Goal: Information Seeking & Learning: Compare options

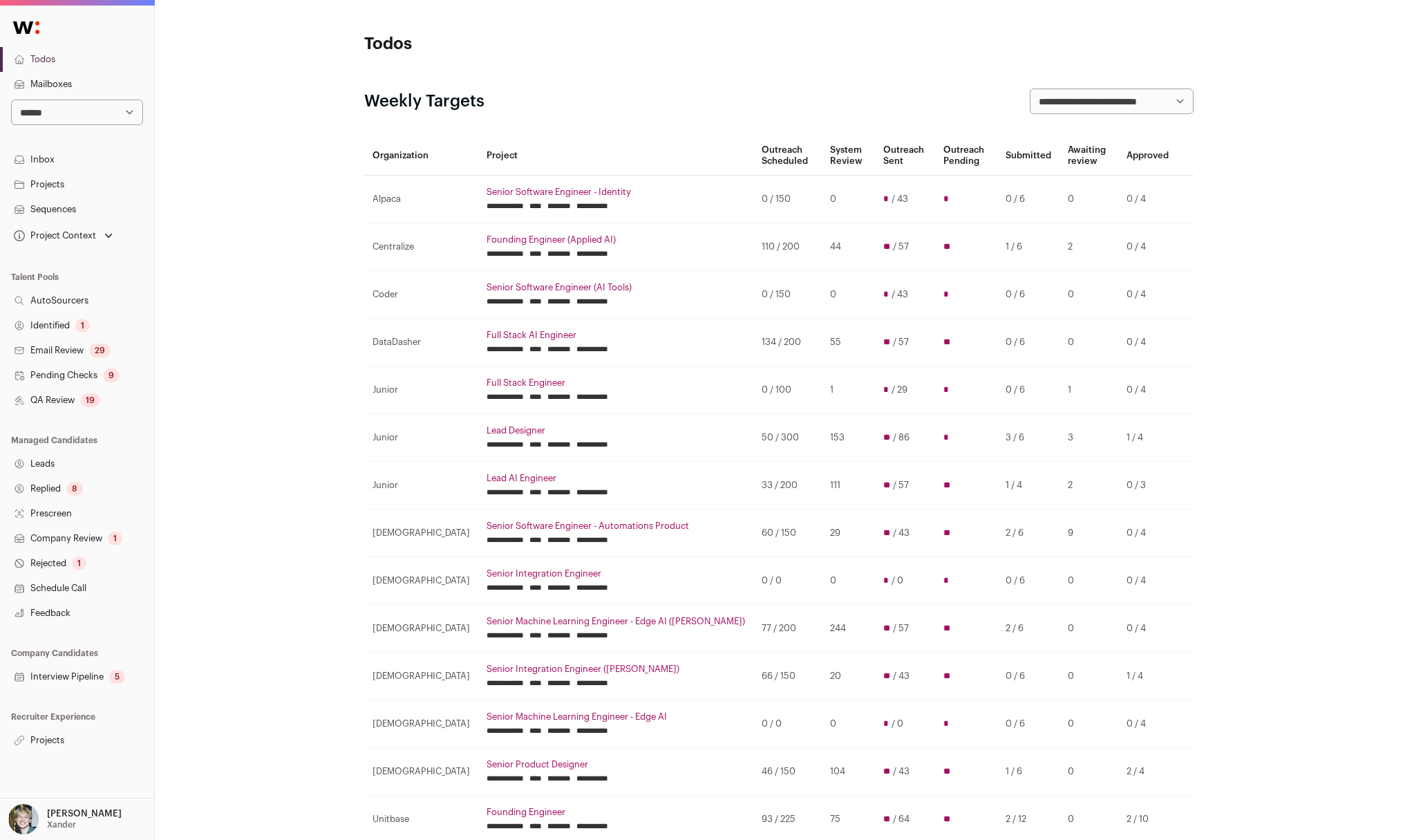
click at [110, 107] on select "**********" at bounding box center [76, 112] width 132 height 26
select select "****"
click at [11, 99] on select "**********" at bounding box center [76, 112] width 132 height 26
click at [61, 737] on link "Projects" at bounding box center [77, 740] width 154 height 25
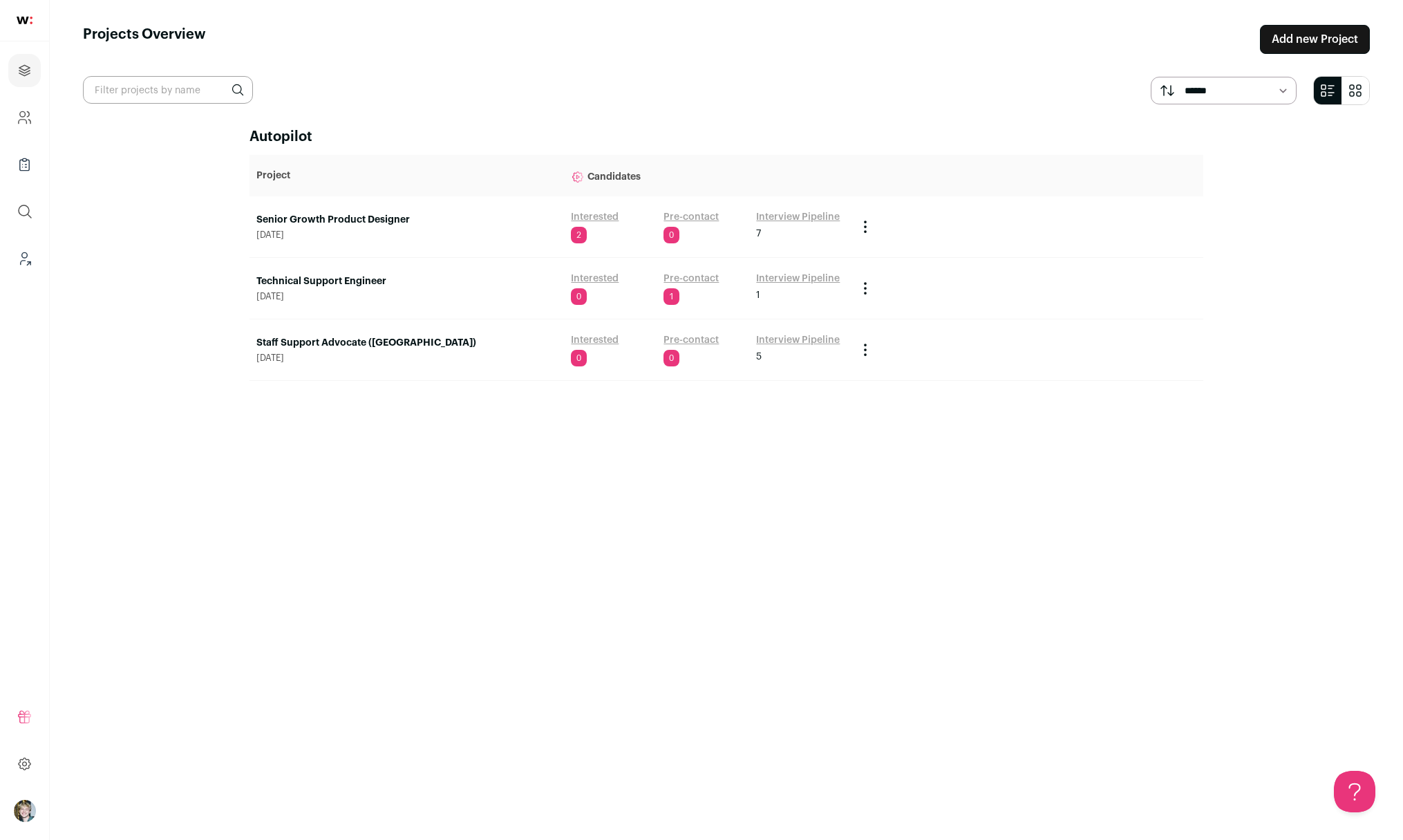
click at [373, 220] on link "Senior Growth Product Designer" at bounding box center [407, 220] width 301 height 14
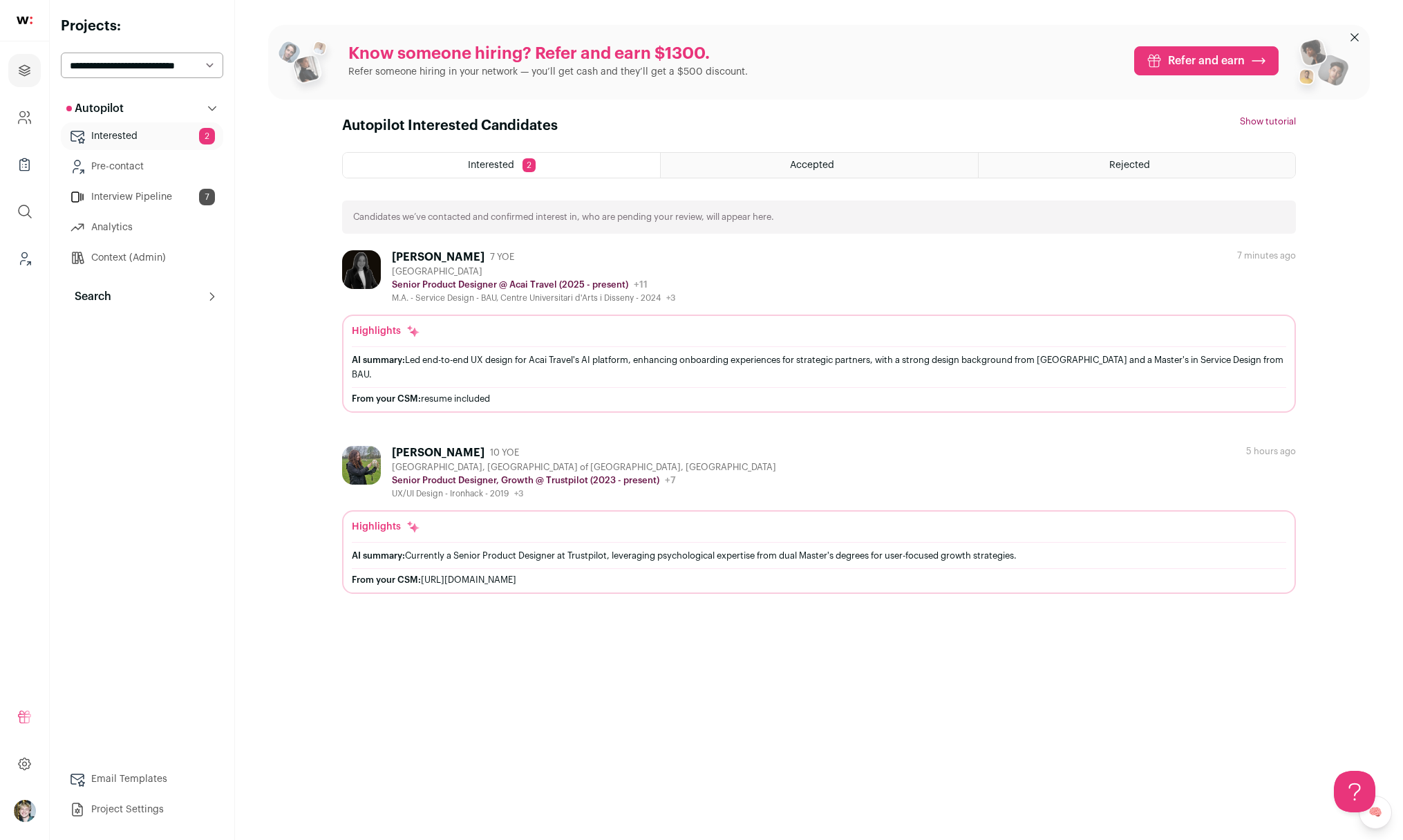
click at [124, 304] on button "Search" at bounding box center [142, 296] width 163 height 27
click at [125, 333] on link "Search" at bounding box center [142, 324] width 163 height 27
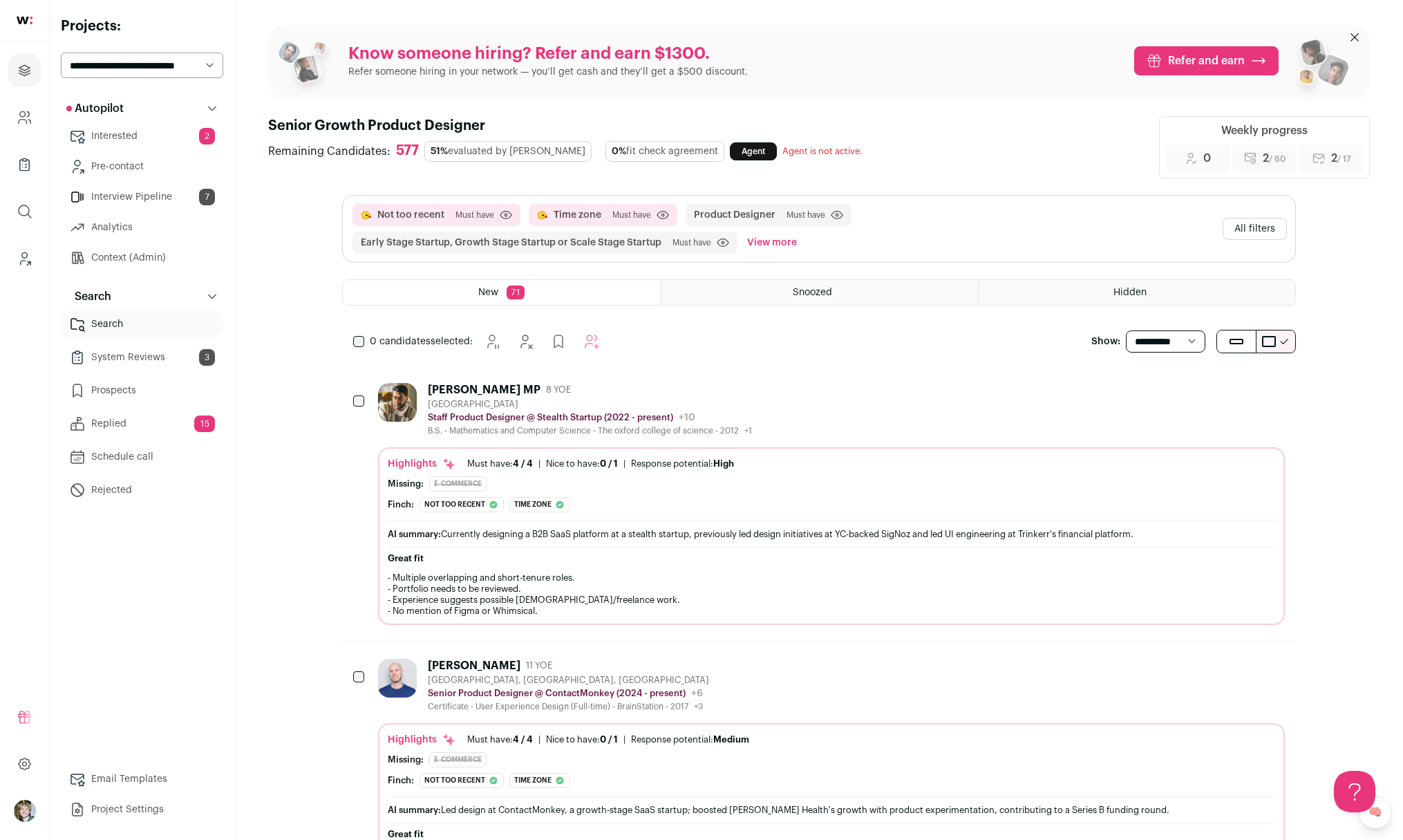
click at [821, 385] on div "Sudeep MP 8 YOE United Kingdom Staff Product Designer @ Stealth Startup (2022 -…" at bounding box center [831, 410] width 906 height 53
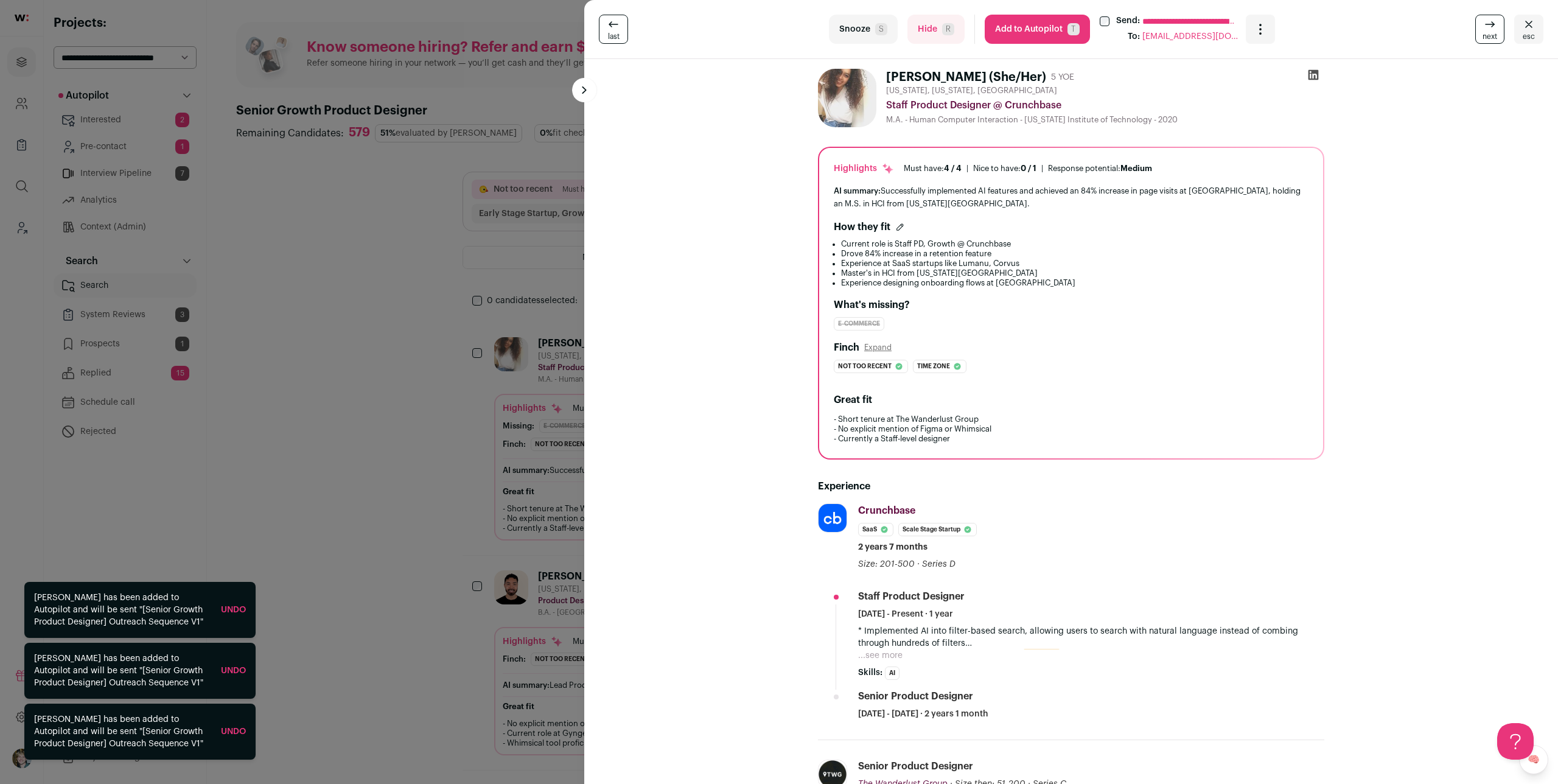
scroll to position [253, 0]
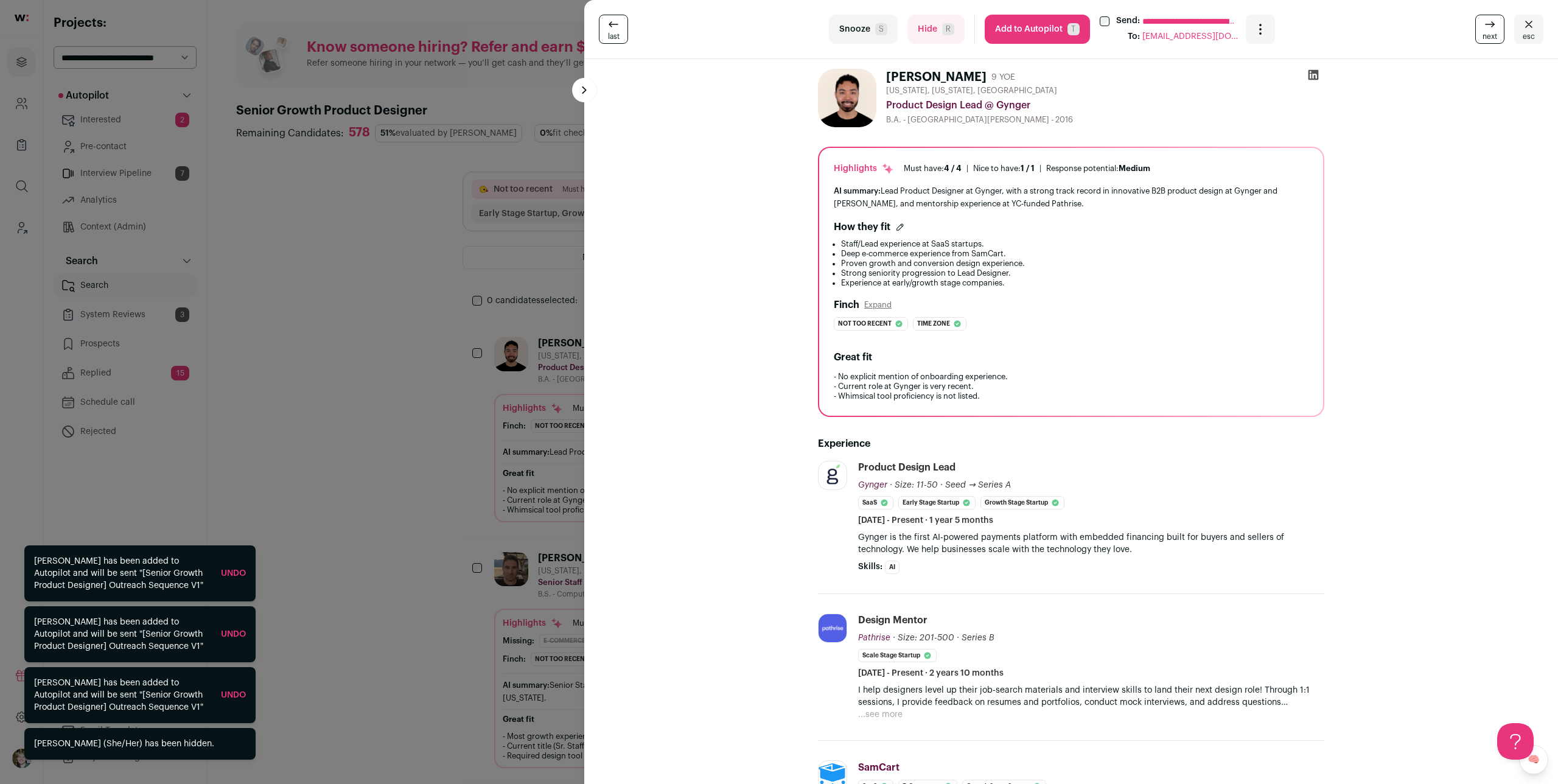
click at [513, 368] on div "**********" at bounding box center [779, 392] width 1558 height 784
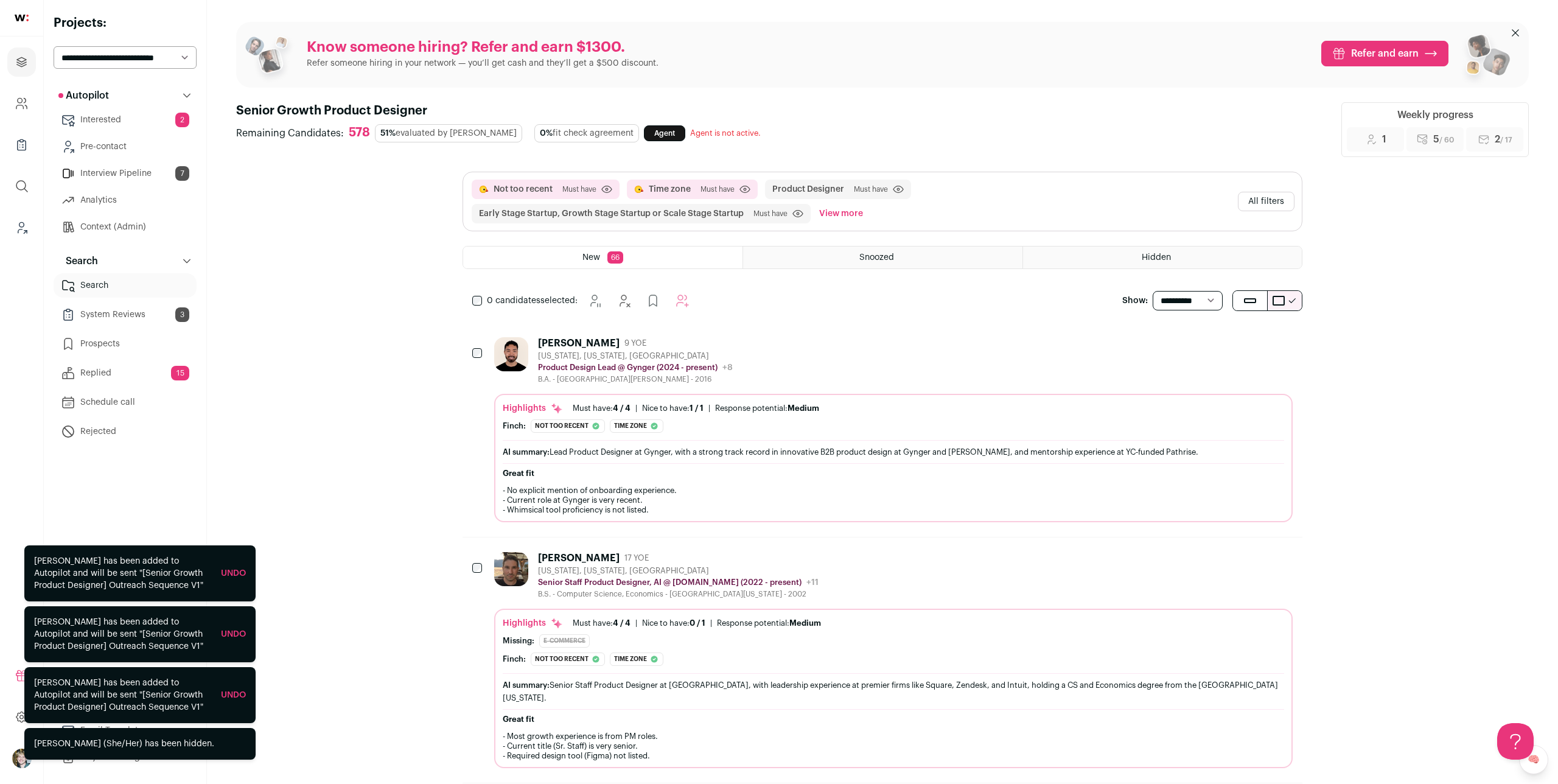
click at [1235, 202] on button "All filters" at bounding box center [1266, 201] width 56 height 19
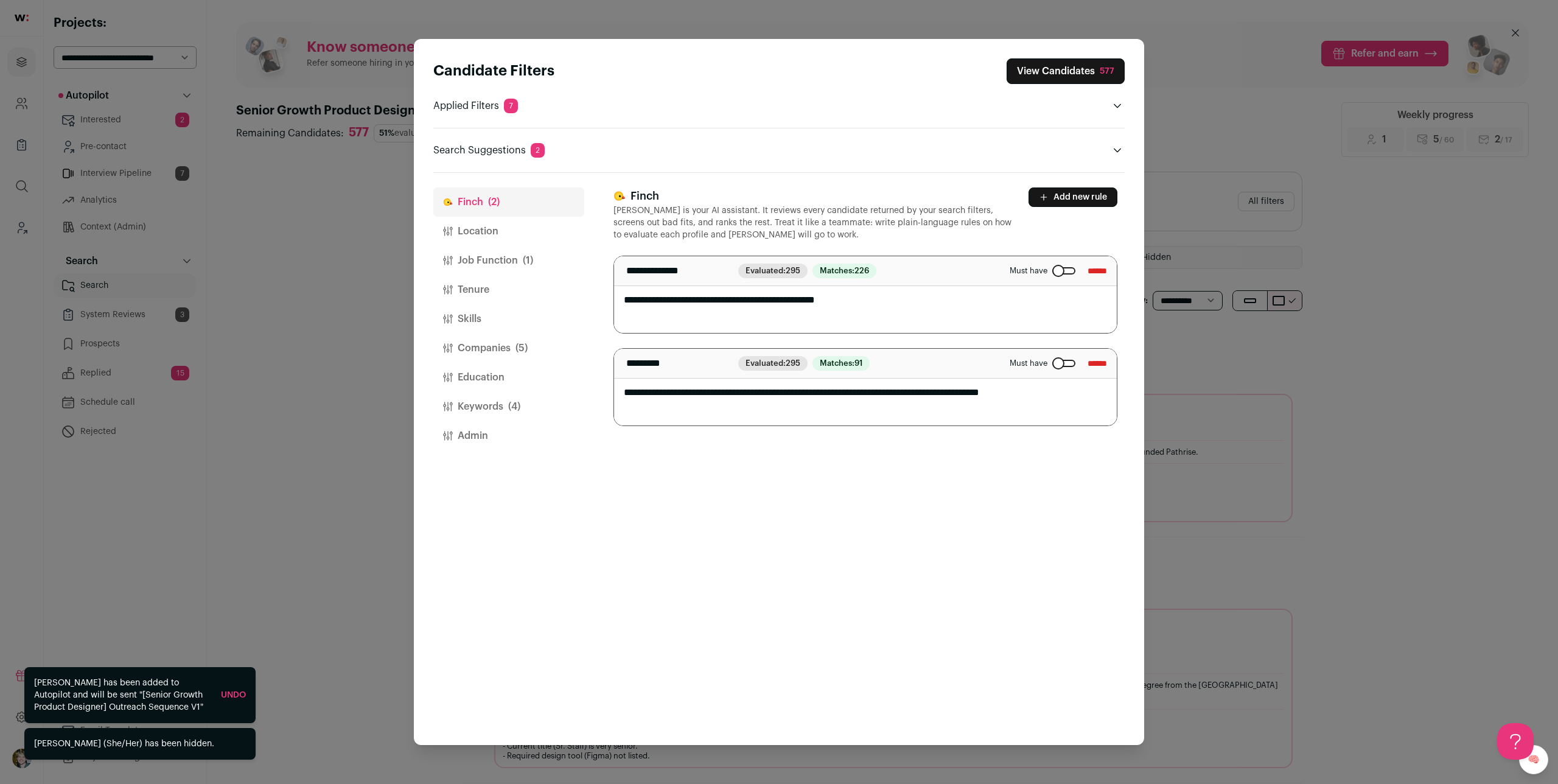
click at [488, 234] on button "Location" at bounding box center [509, 230] width 151 height 29
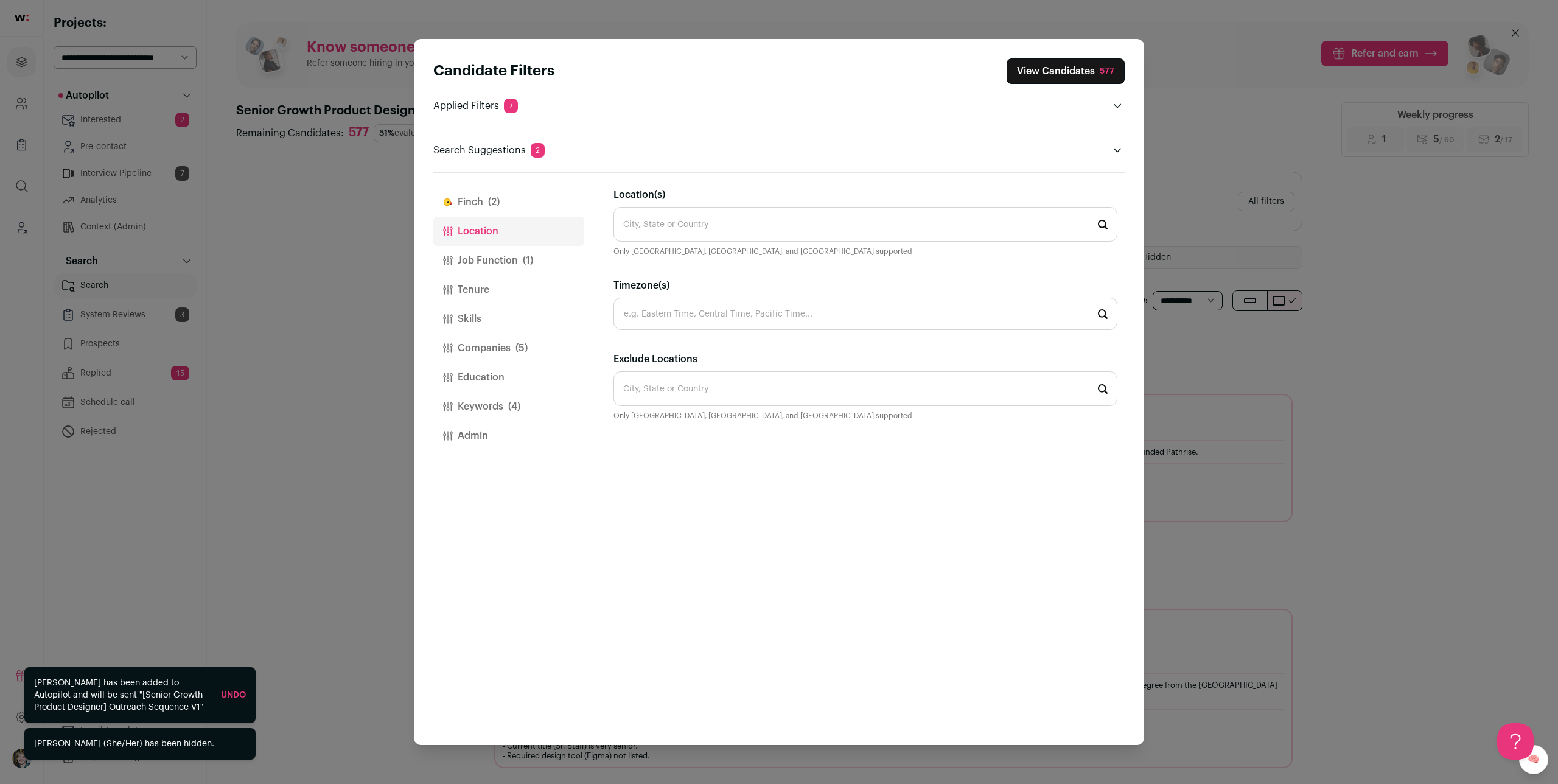
click at [488, 257] on button "Job Function (1)" at bounding box center [509, 260] width 151 height 29
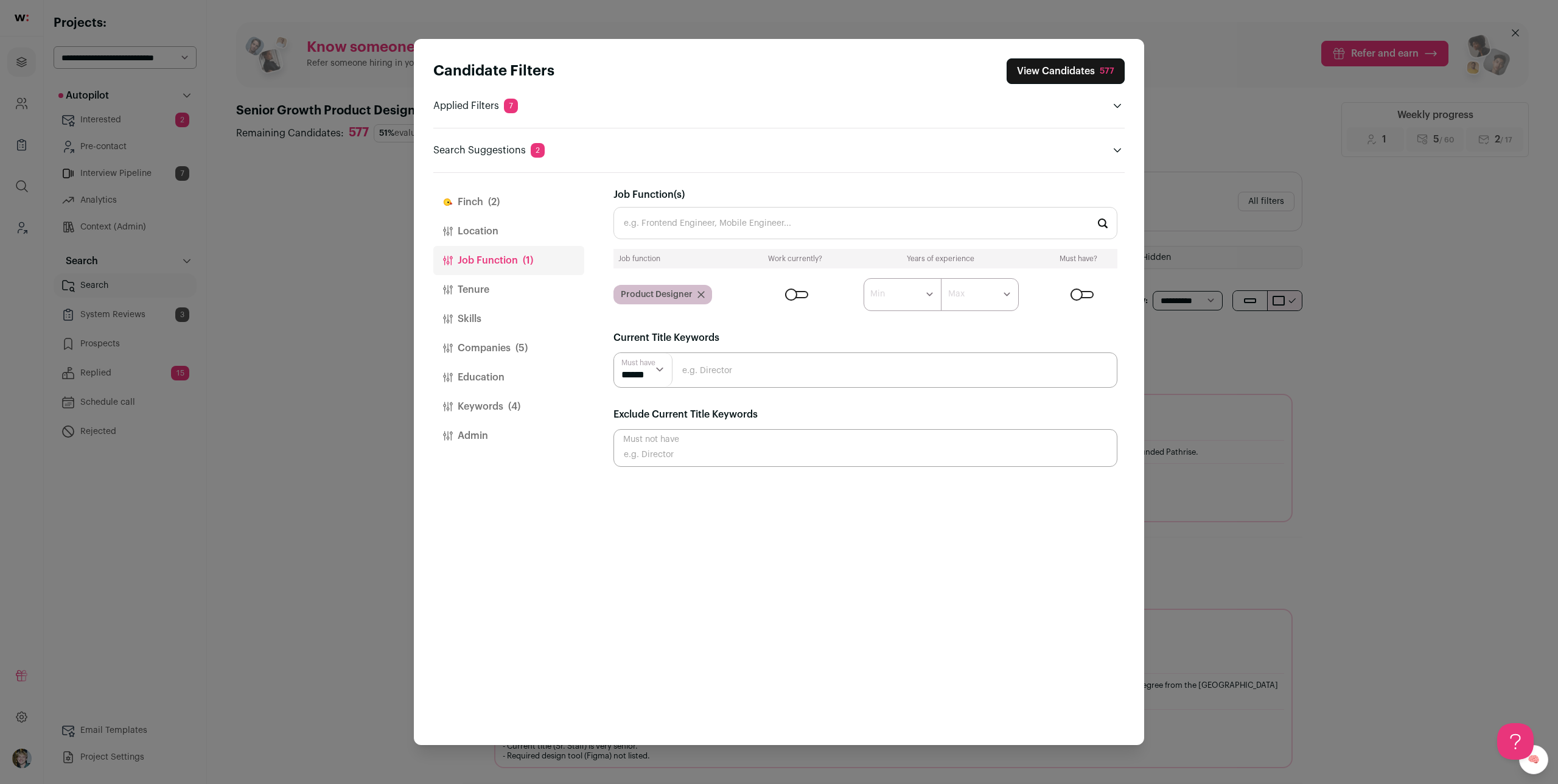
click at [709, 449] on input "Close modal via background" at bounding box center [865, 448] width 504 height 38
type input "staff"
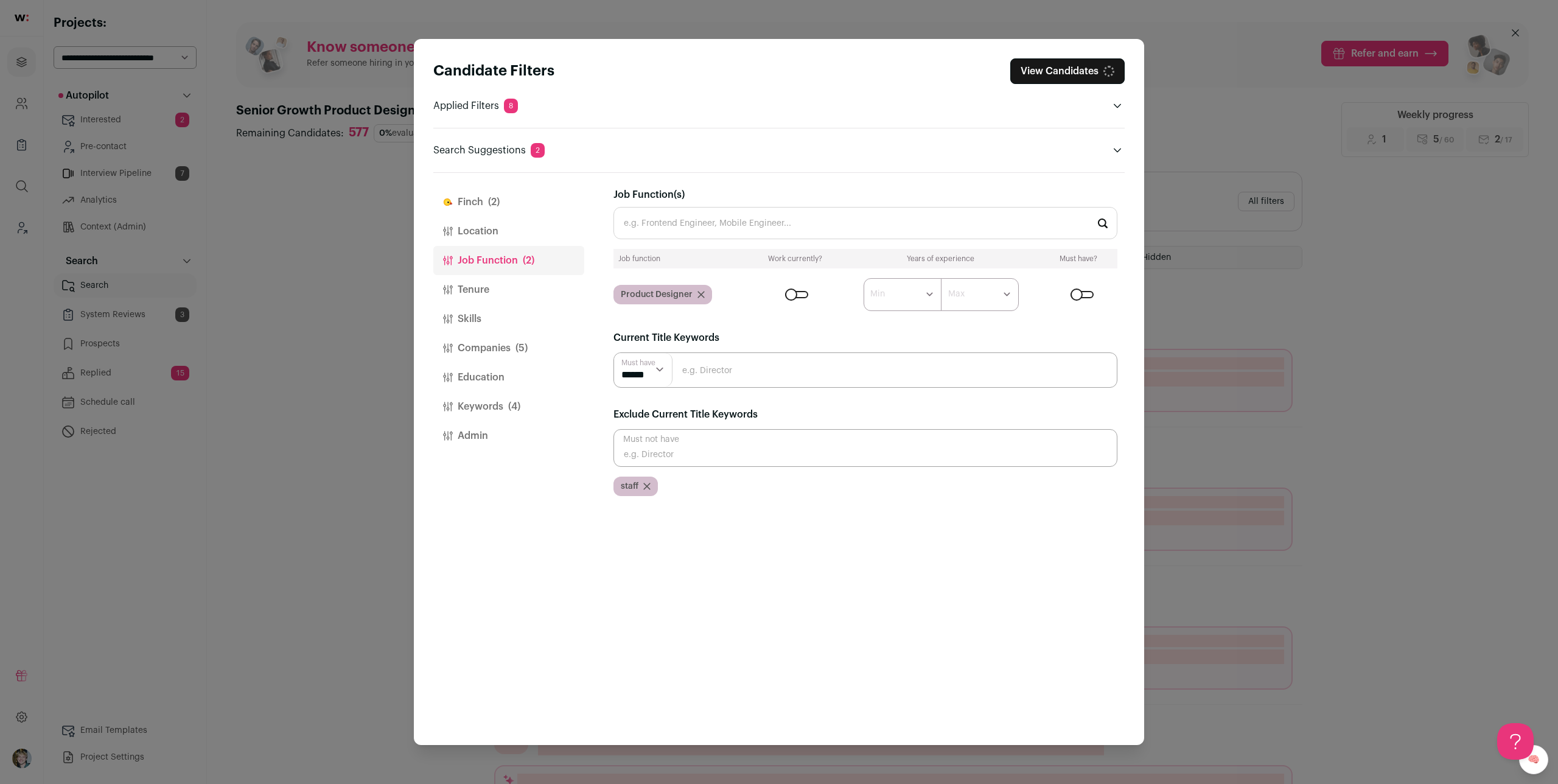
click at [705, 444] on input "Close modal via background" at bounding box center [865, 448] width 504 height 38
type input "principal"
click at [707, 444] on input "Close modal via background" at bounding box center [865, 448] width 504 height 38
type input "lead"
click at [1062, 69] on button "View Candidates 482" at bounding box center [1065, 71] width 120 height 26
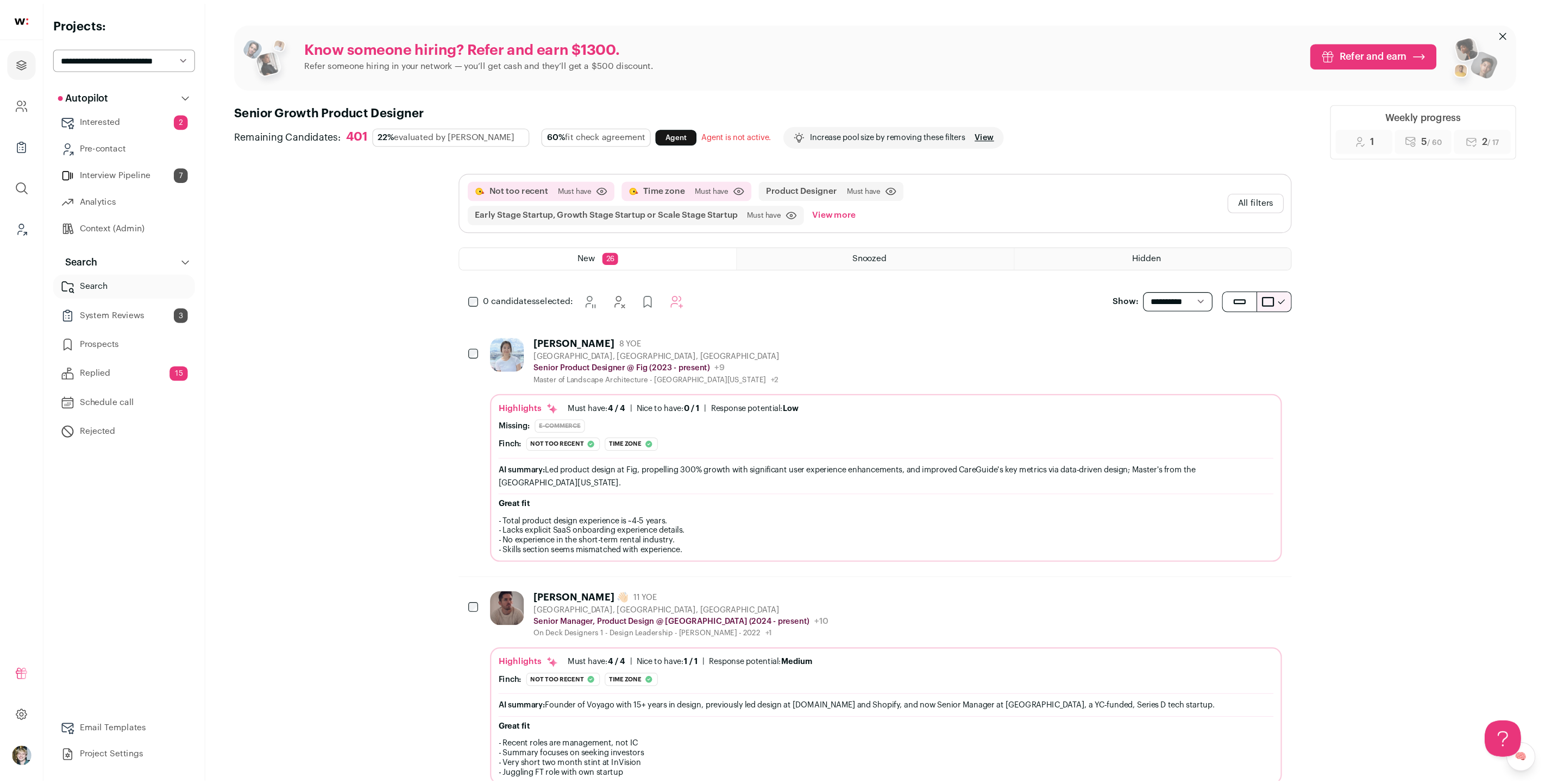
scroll to position [0, 0]
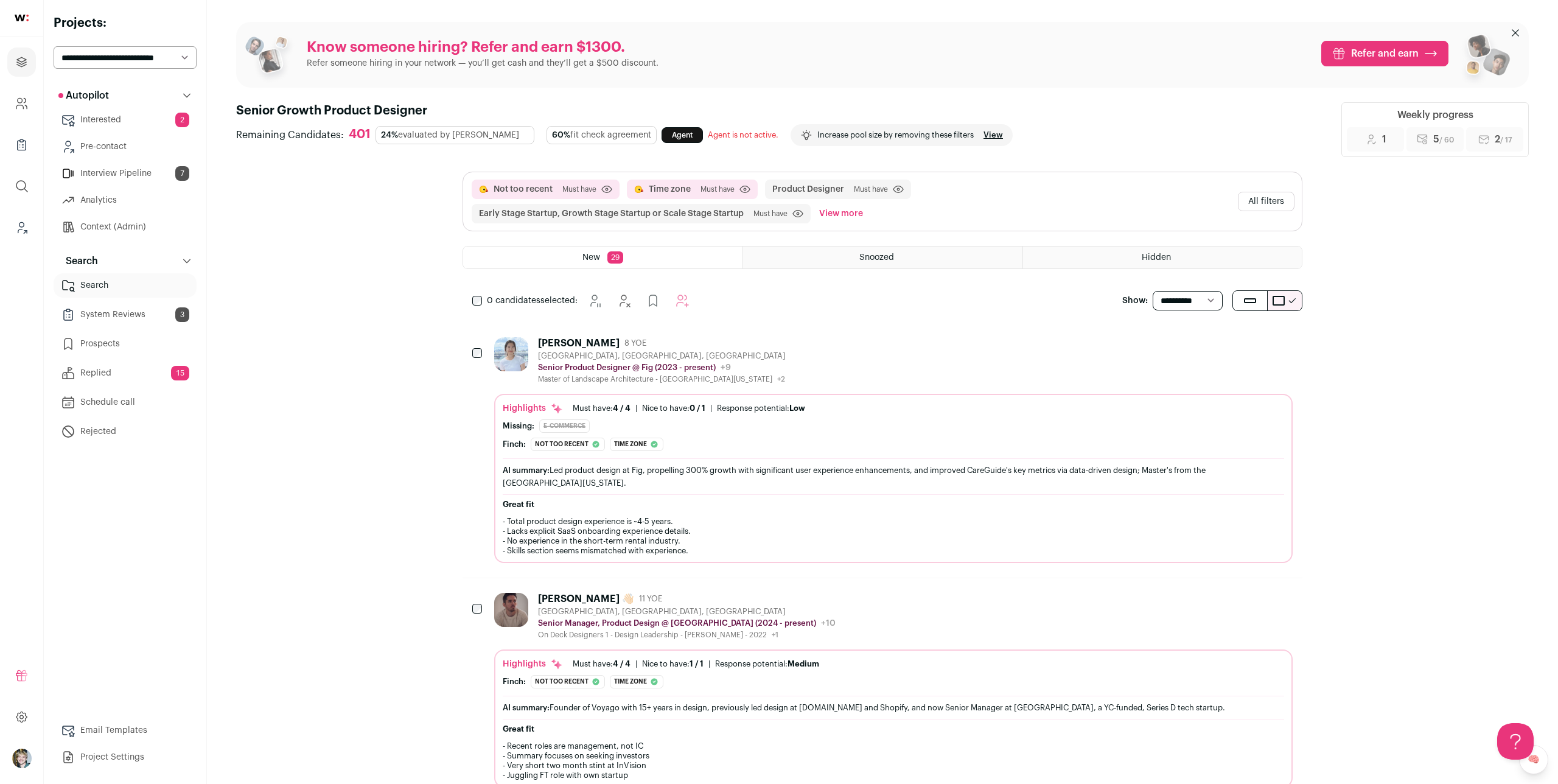
click at [643, 395] on div "Highlights Must have: 4 / 4 How many must haves have been fulfilled? | Nice to …" at bounding box center [893, 478] width 798 height 169
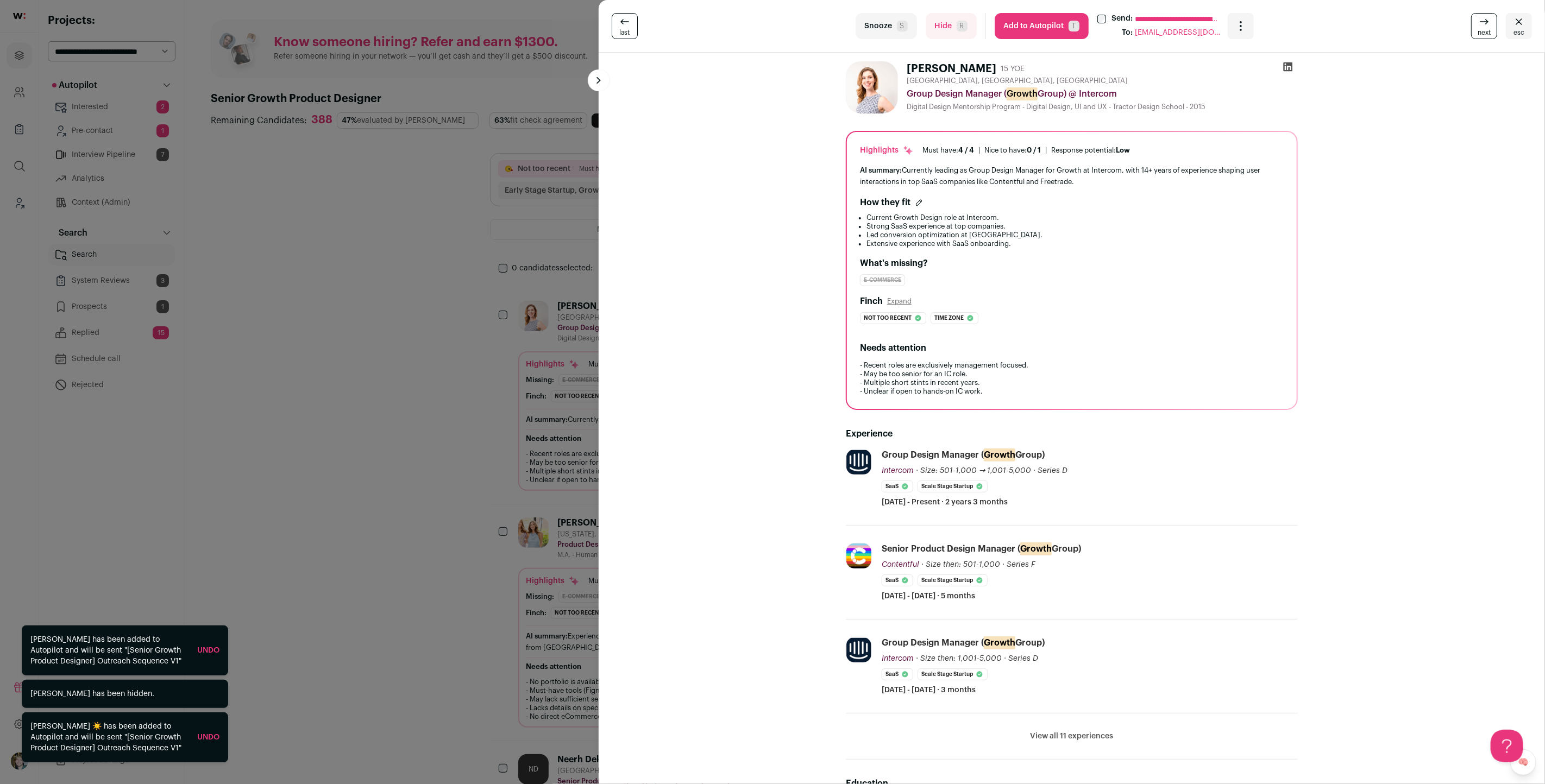
click at [497, 390] on div "**********" at bounding box center [772, 392] width 1545 height 784
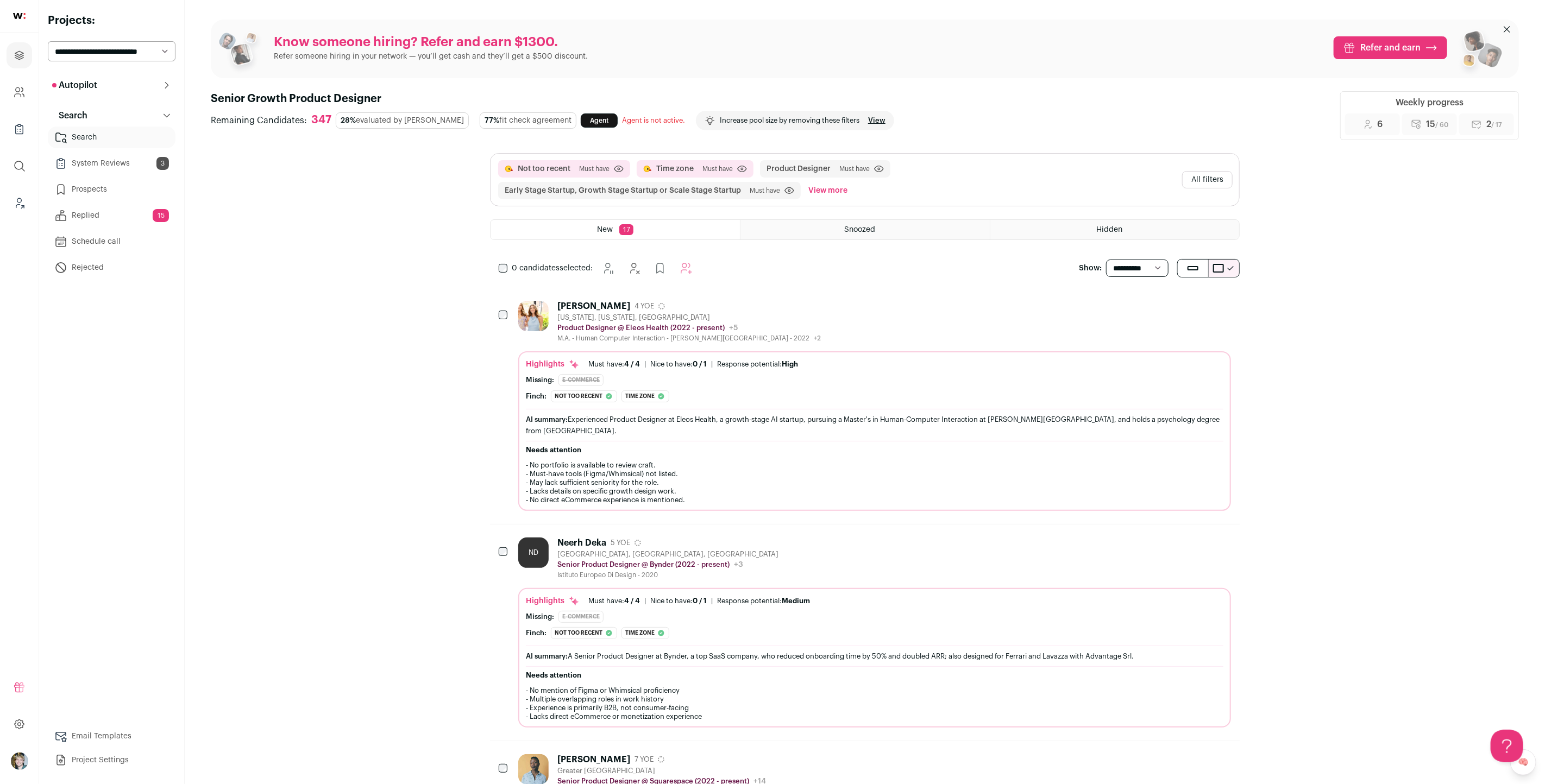
click at [720, 371] on div "Highlights Must have: 4 / 4 How many must haves have been fulfilled? | Nice to …" at bounding box center [874, 381] width 698 height 43
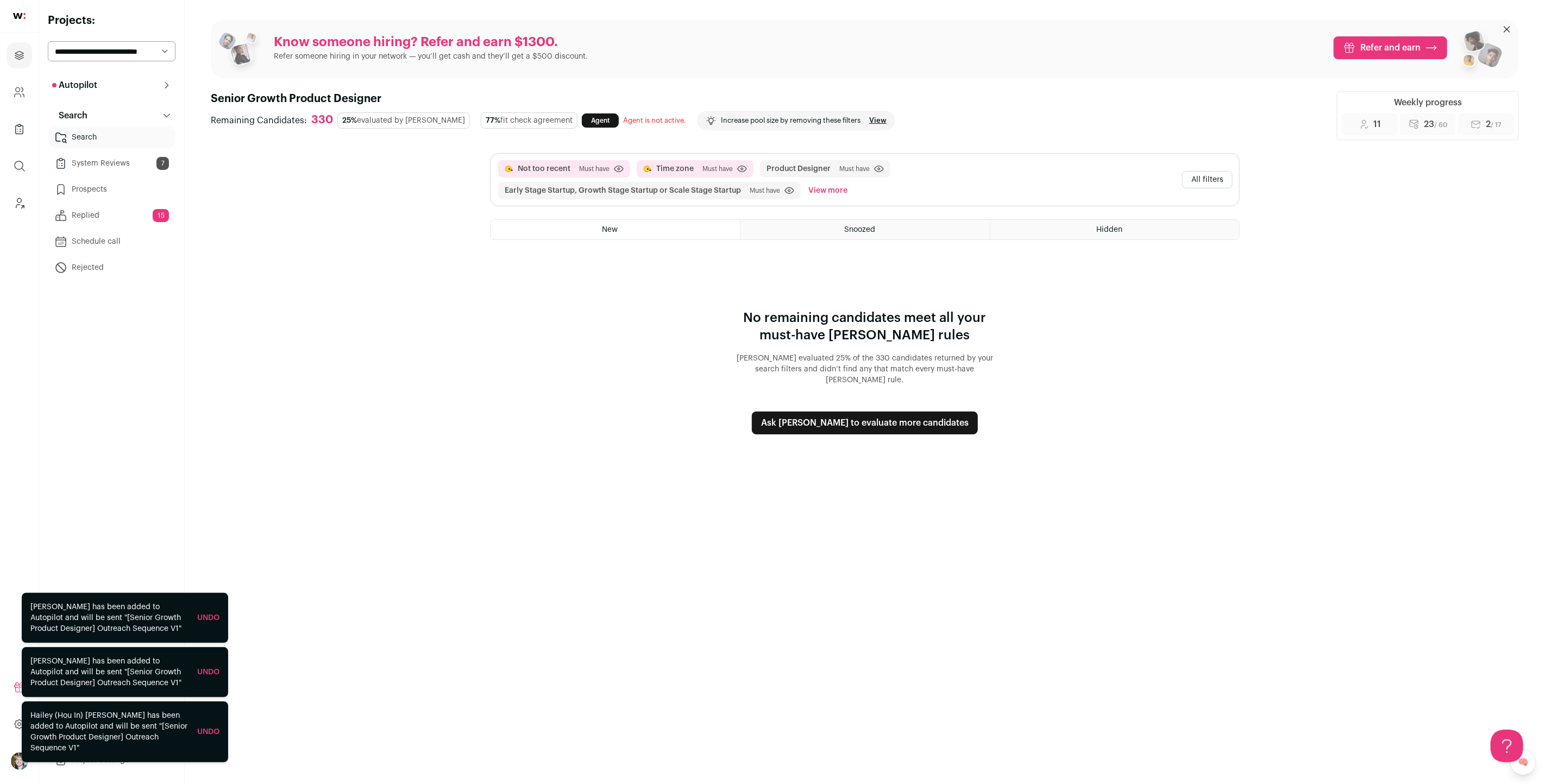
click at [887, 412] on button "Ask Finch to evaluate more candidates" at bounding box center [865, 423] width 226 height 23
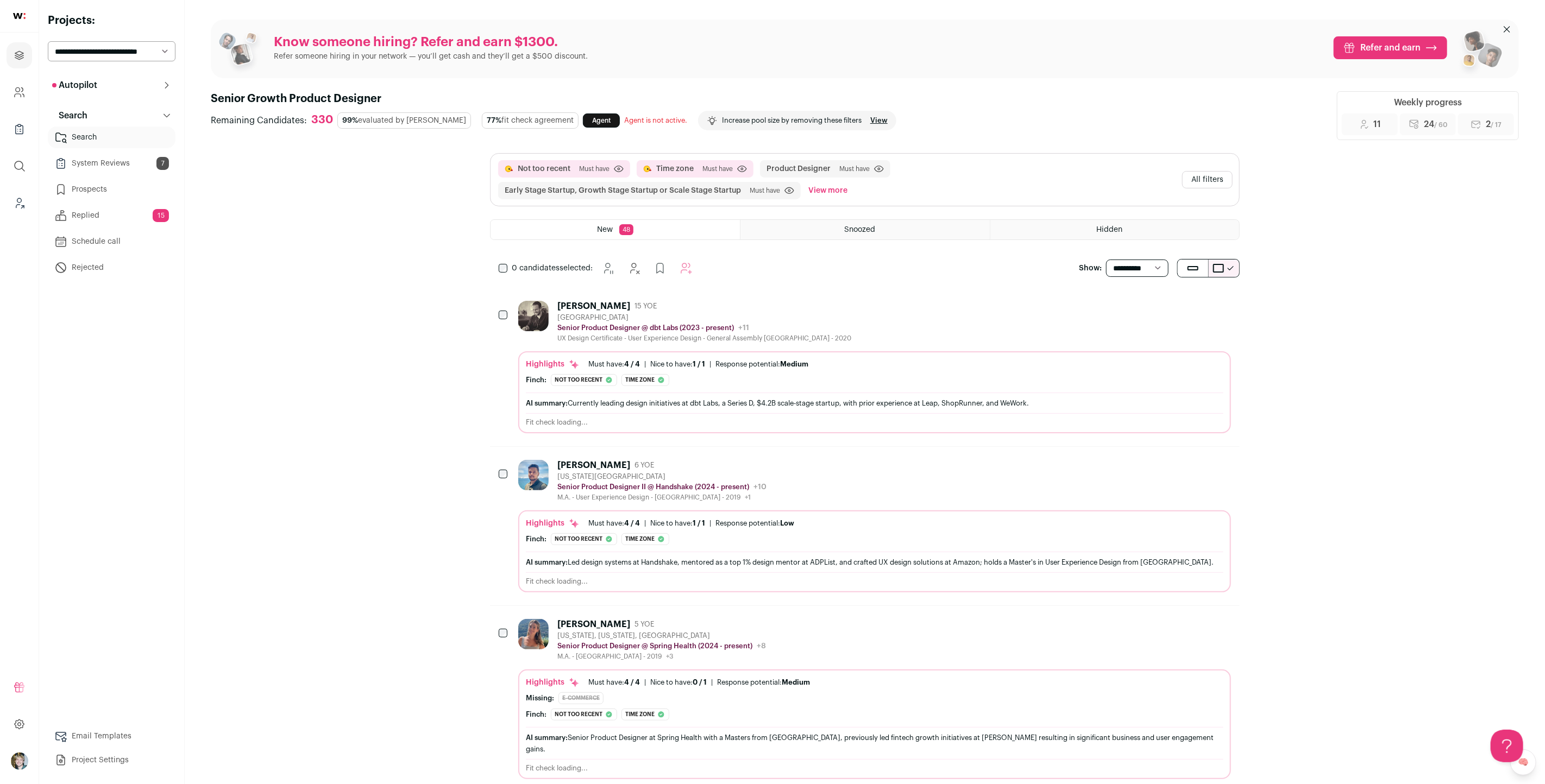
click at [629, 366] on div "Must have: 4 / 4" at bounding box center [614, 364] width 52 height 8
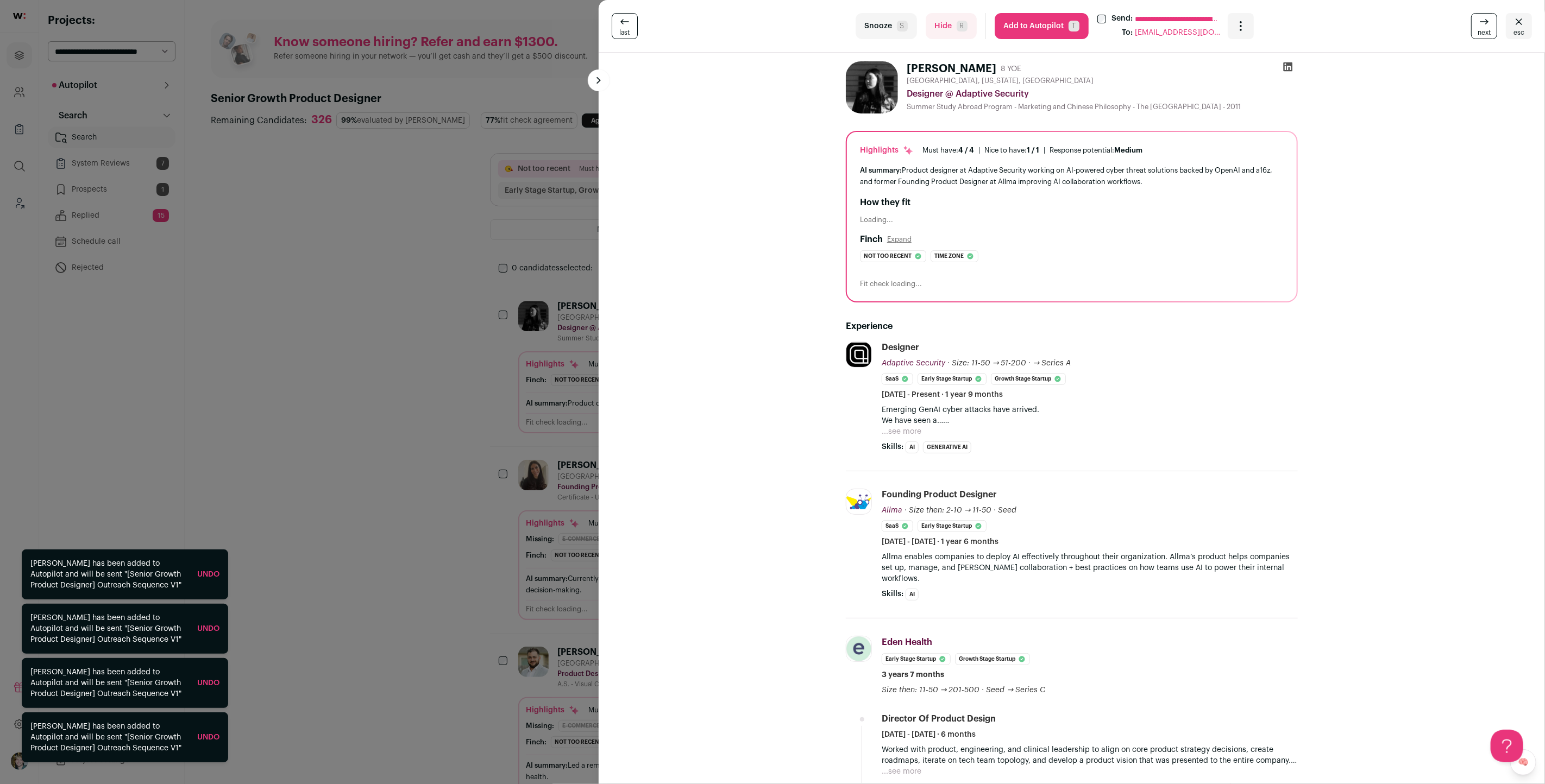
click at [205, 736] on link "Undo" at bounding box center [208, 737] width 22 height 8
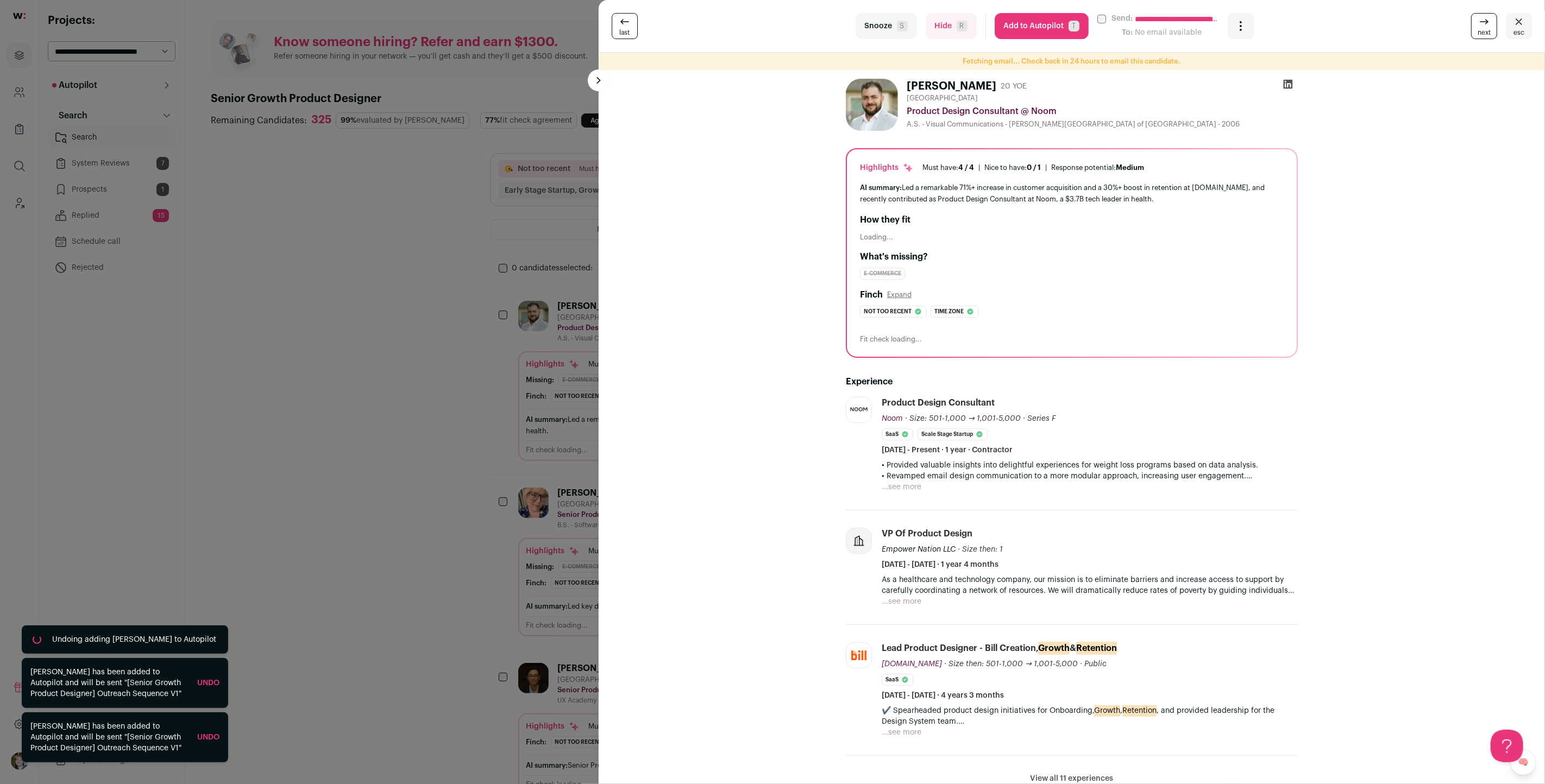
drag, startPoint x: 211, startPoint y: 504, endPoint x: 208, endPoint y: 497, distance: 7.6
click at [211, 504] on div "**********" at bounding box center [772, 392] width 1545 height 784
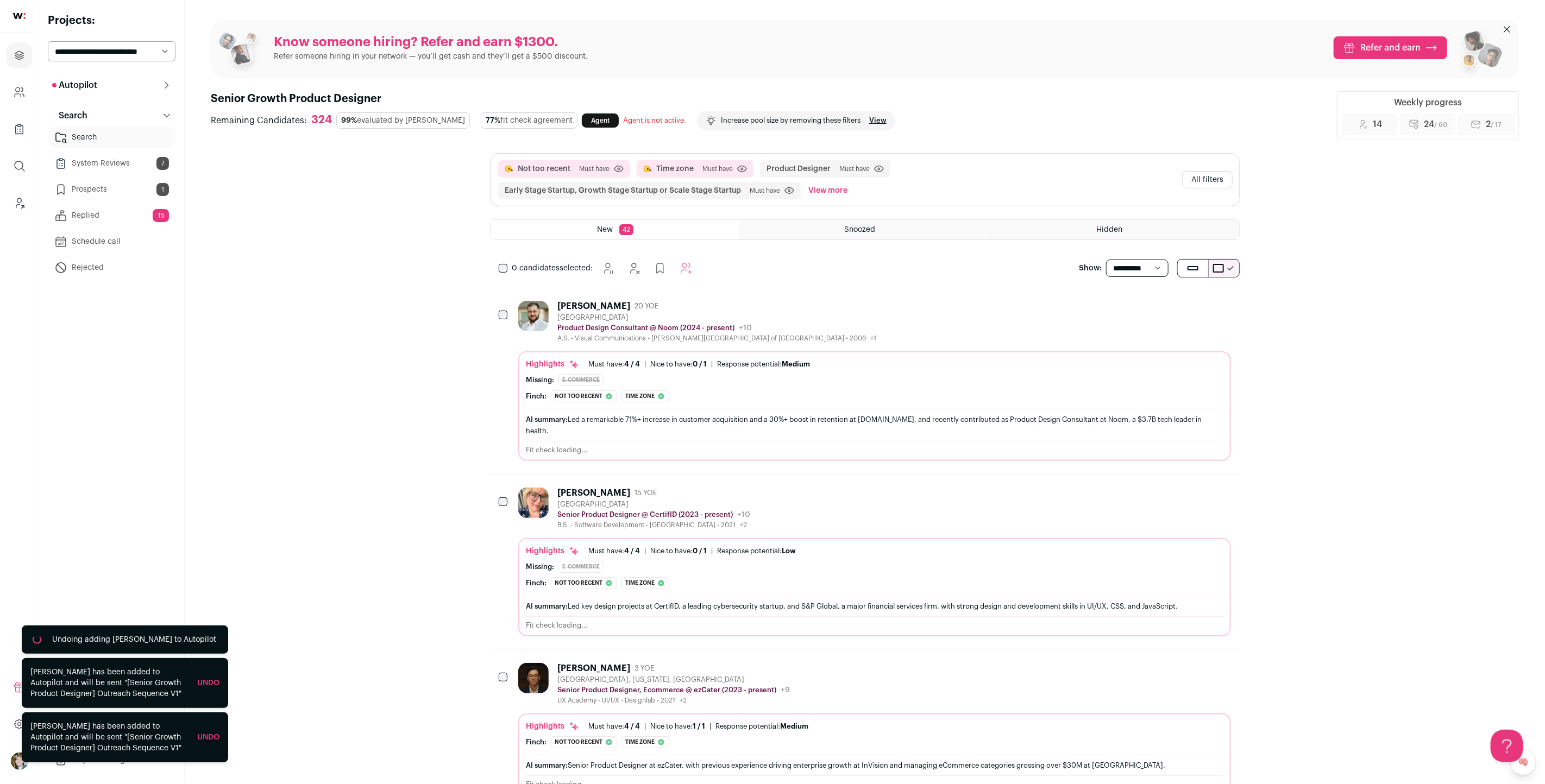
click at [137, 49] on select "**********" at bounding box center [112, 52] width 128 height 20
select select "*****"
click at [48, 41] on select "**********" at bounding box center [112, 52] width 128 height 20
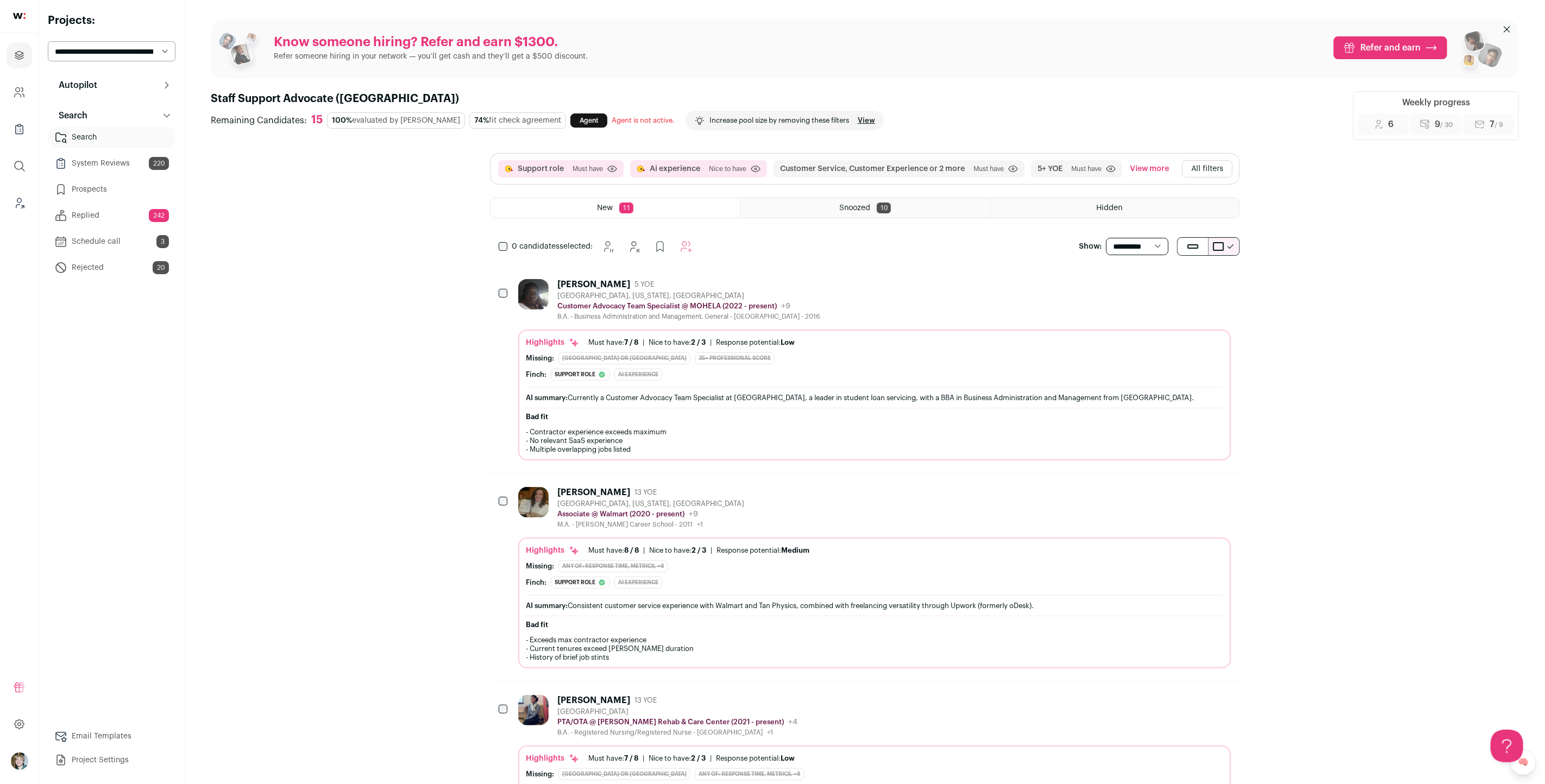
click at [865, 290] on div "[PERSON_NAME] 5 YOE [GEOGRAPHIC_DATA], [US_STATE], [GEOGRAPHIC_DATA] Customer A…" at bounding box center [874, 300] width 713 height 42
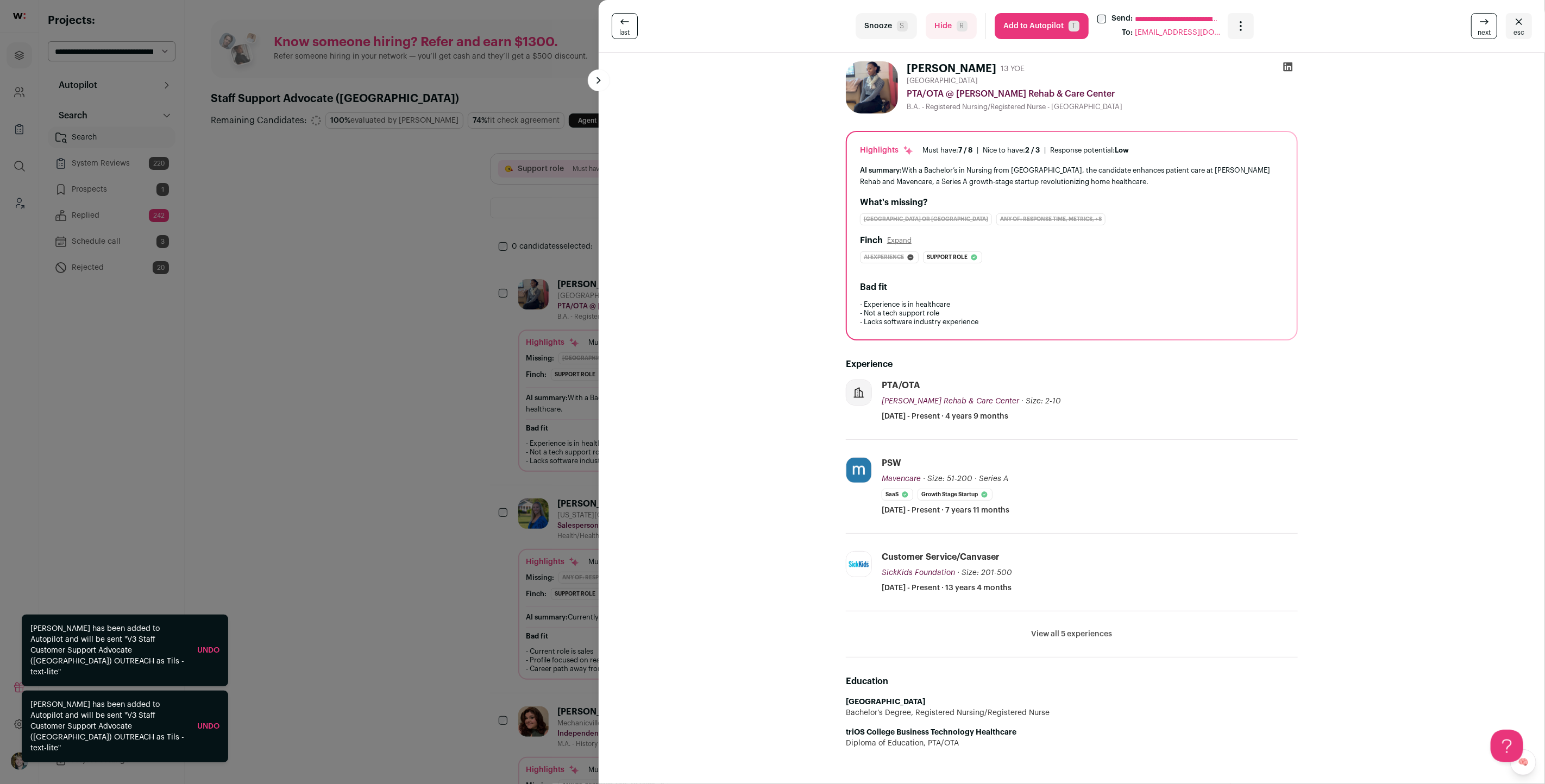
click at [208, 730] on link "Undo" at bounding box center [208, 726] width 22 height 8
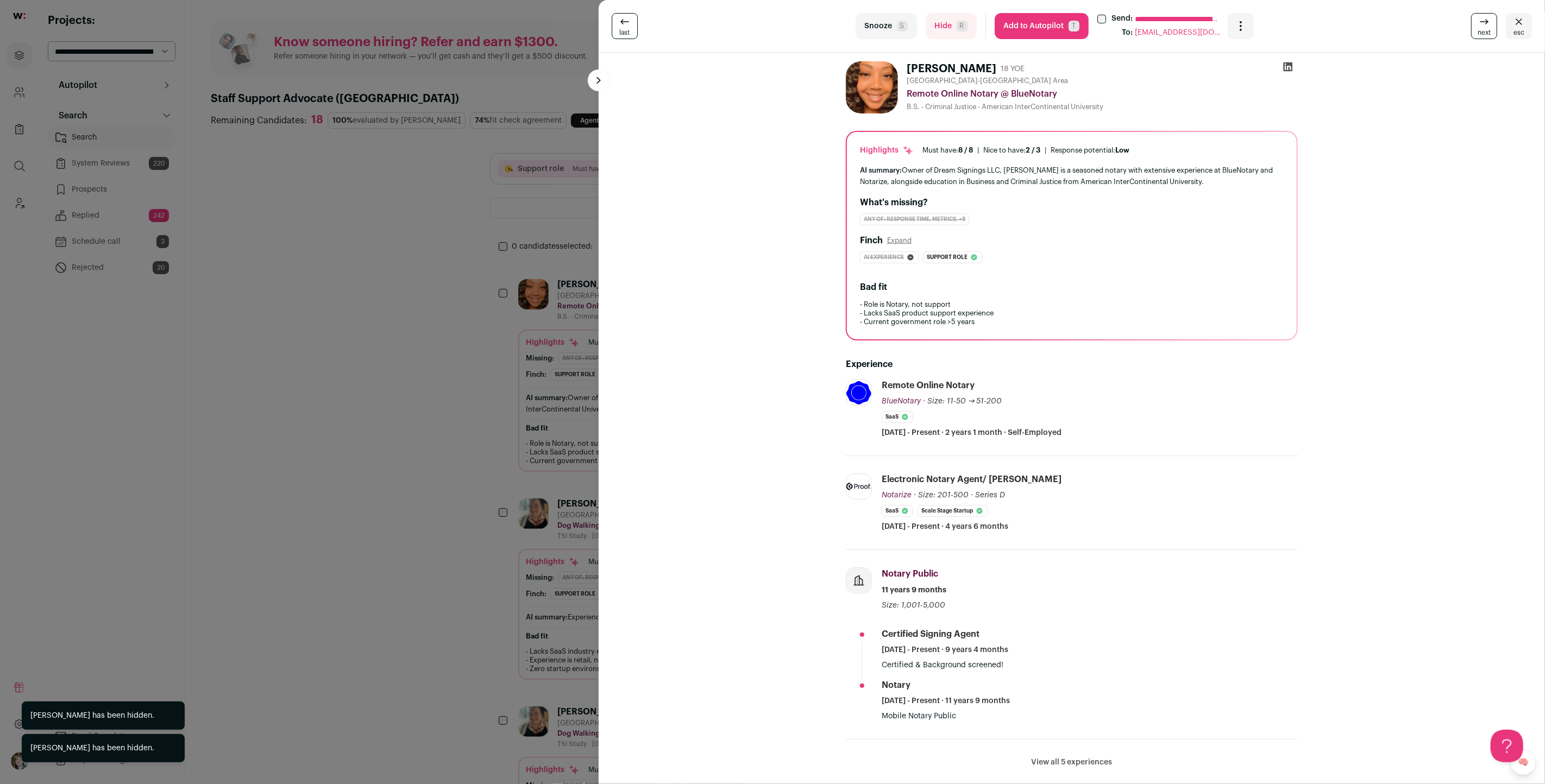
click at [447, 399] on div "**********" at bounding box center [772, 392] width 1545 height 784
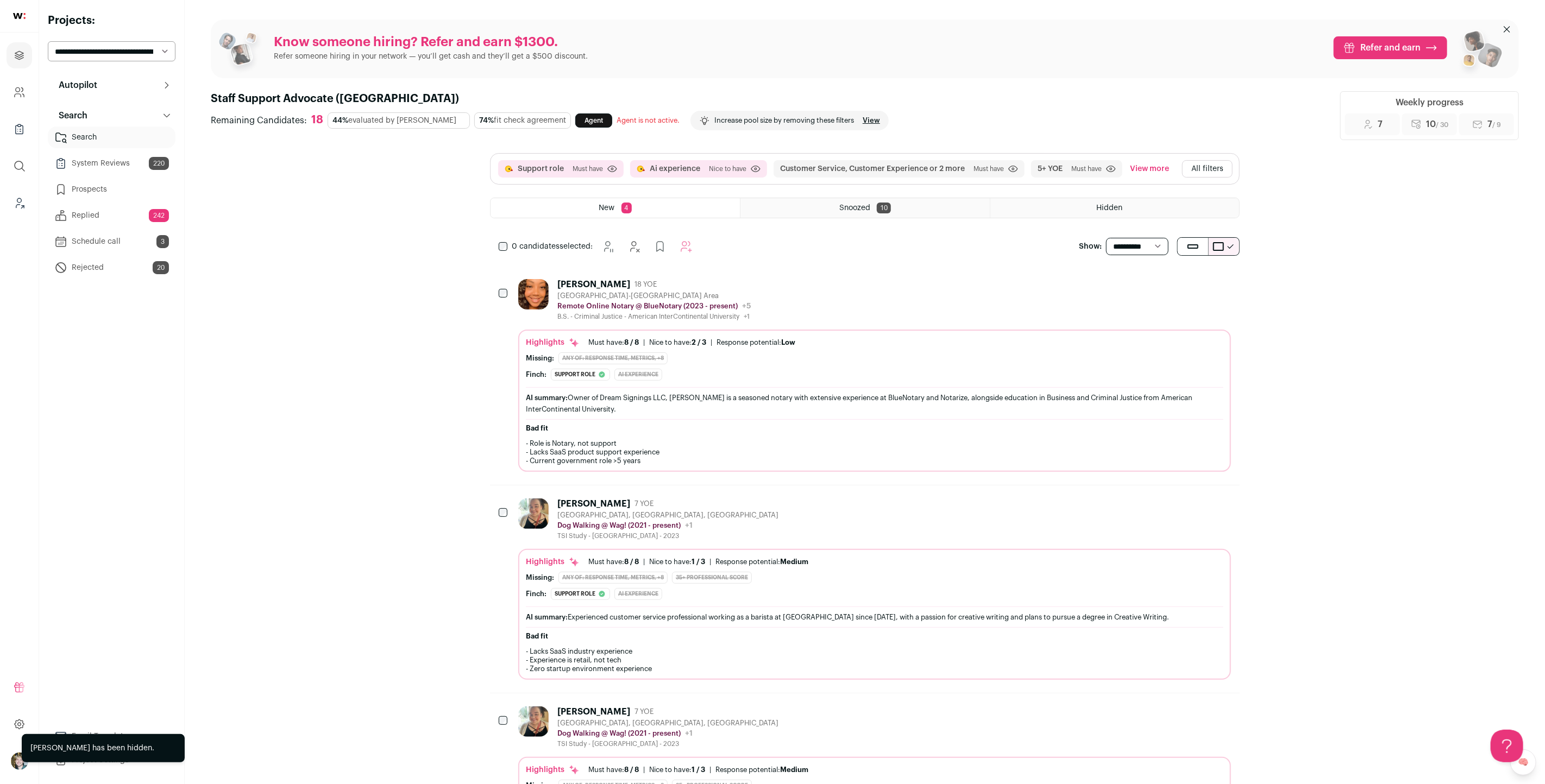
click at [1210, 168] on button "All filters" at bounding box center [1207, 168] width 50 height 17
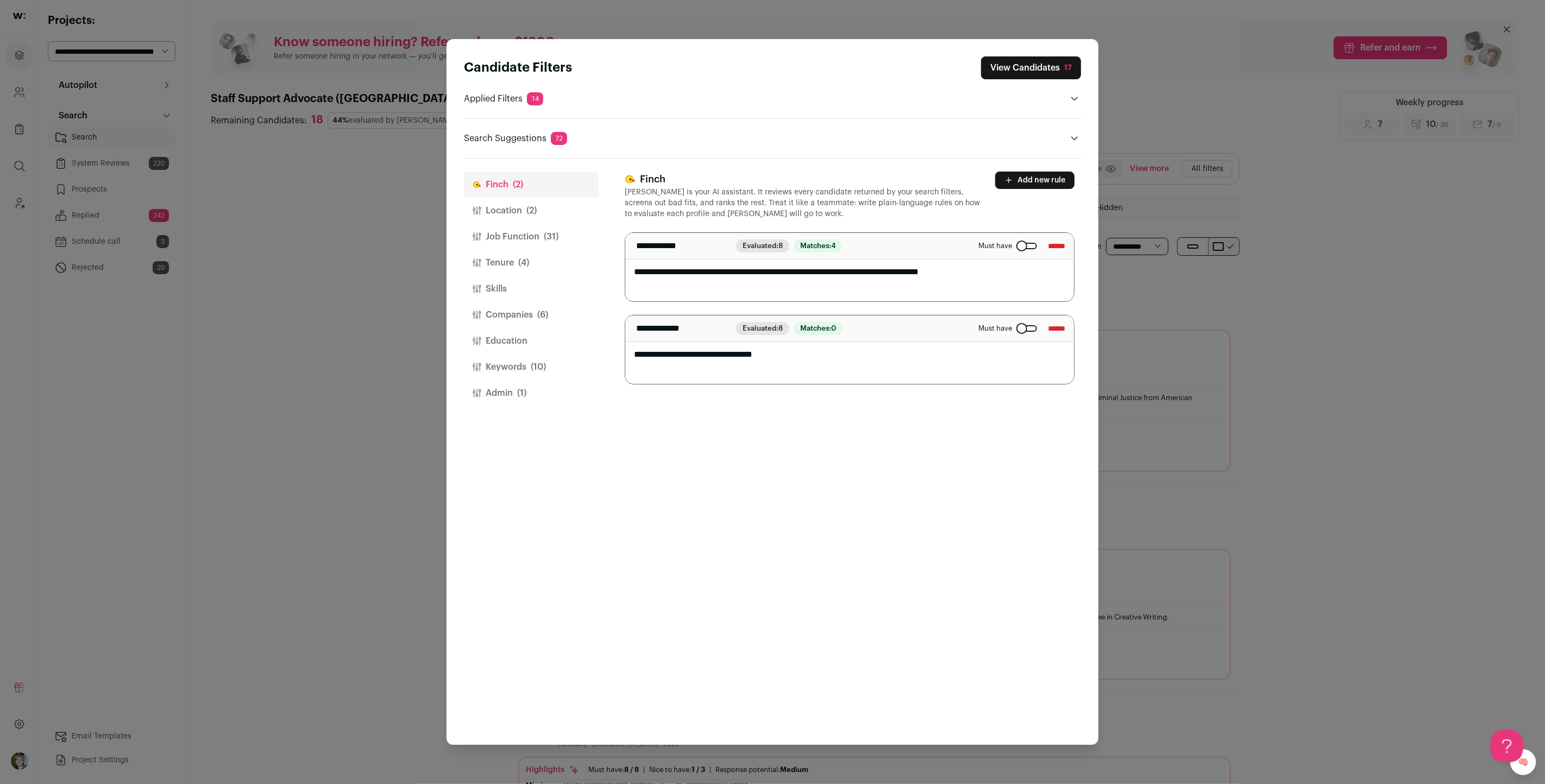
click at [534, 212] on span "(2)" at bounding box center [531, 211] width 10 height 13
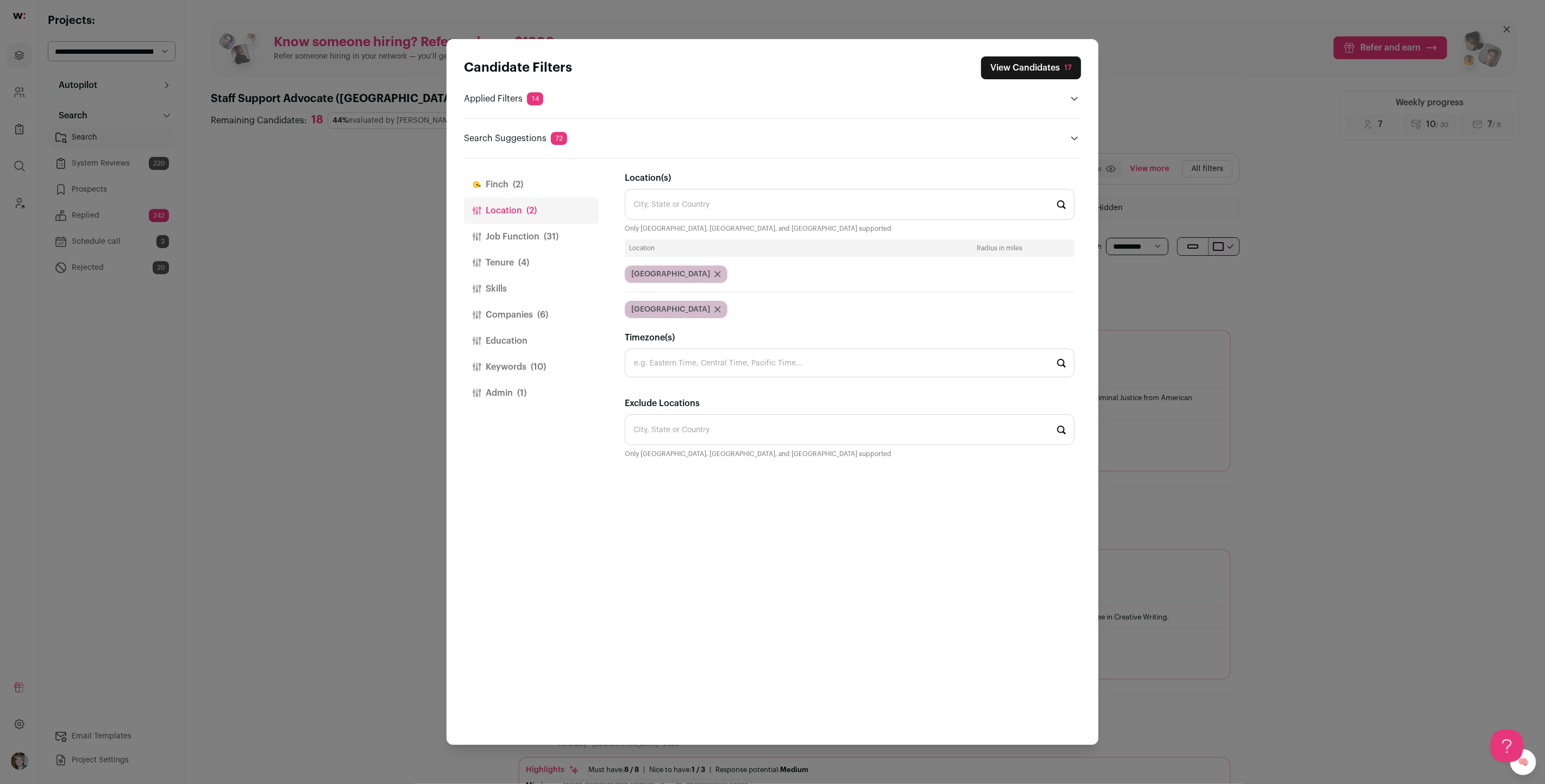
click at [525, 251] on button "Tenure (4)" at bounding box center [531, 263] width 135 height 26
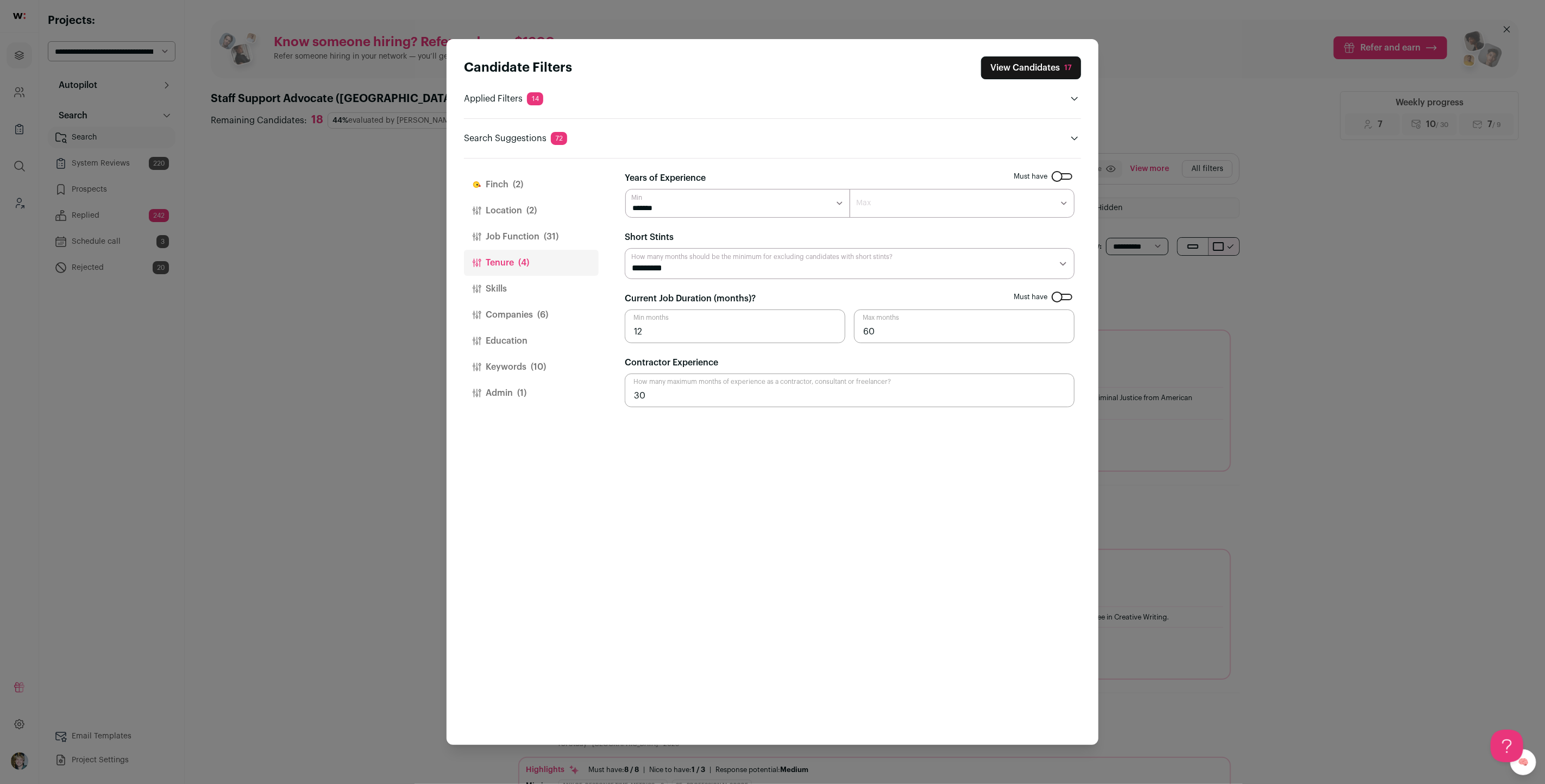
click at [528, 237] on button "Job Function (31)" at bounding box center [531, 236] width 135 height 26
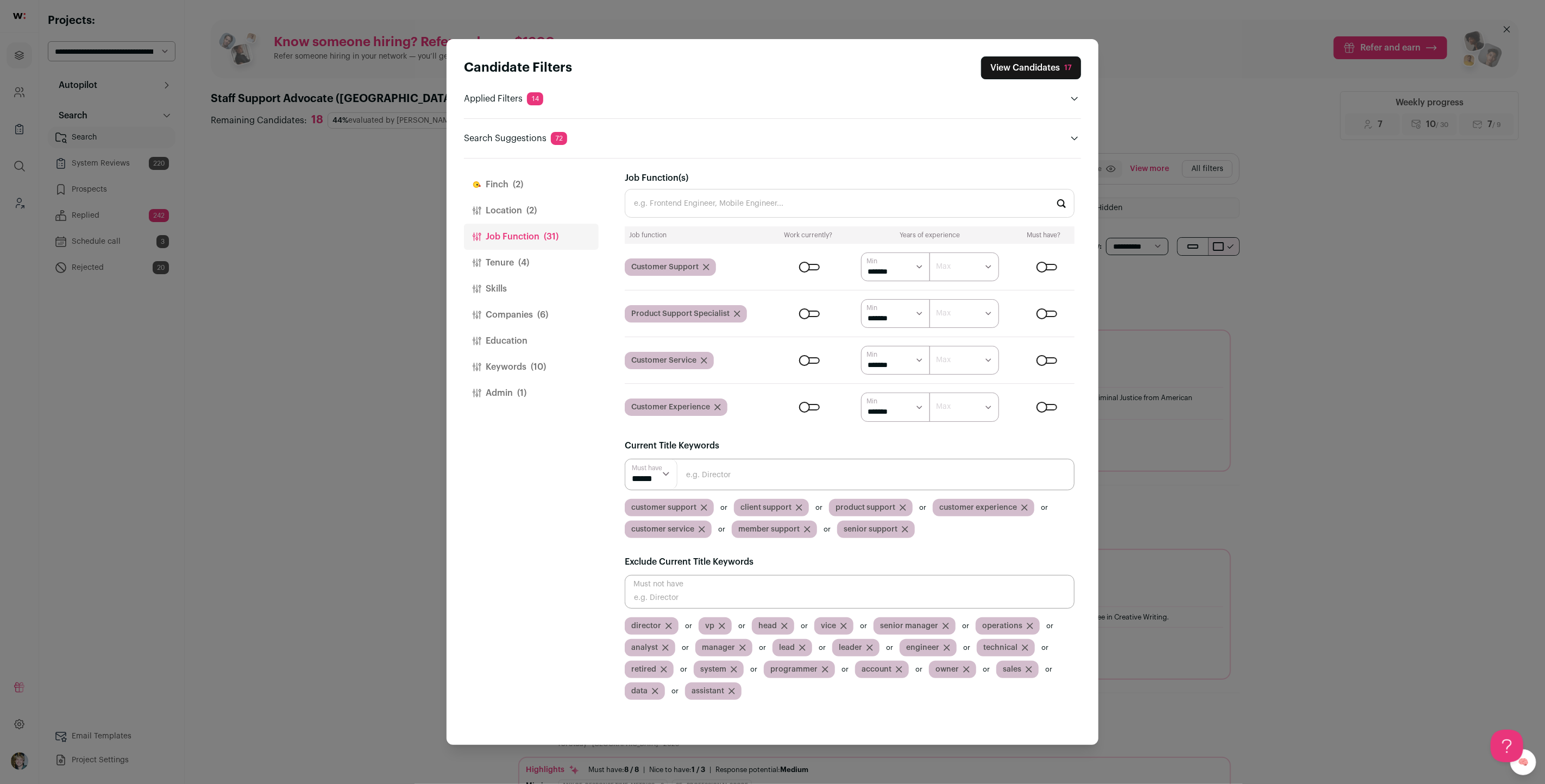
click at [911, 264] on select "****** ******* ******* ******* ******* ******* ******* ******* ******* ********…" at bounding box center [896, 267] width 70 height 29
select select "*"
click at [861, 252] on select "****** ******* ******* ******* ******* ******* ******* ******* ******* ********…" at bounding box center [896, 267] width 70 height 29
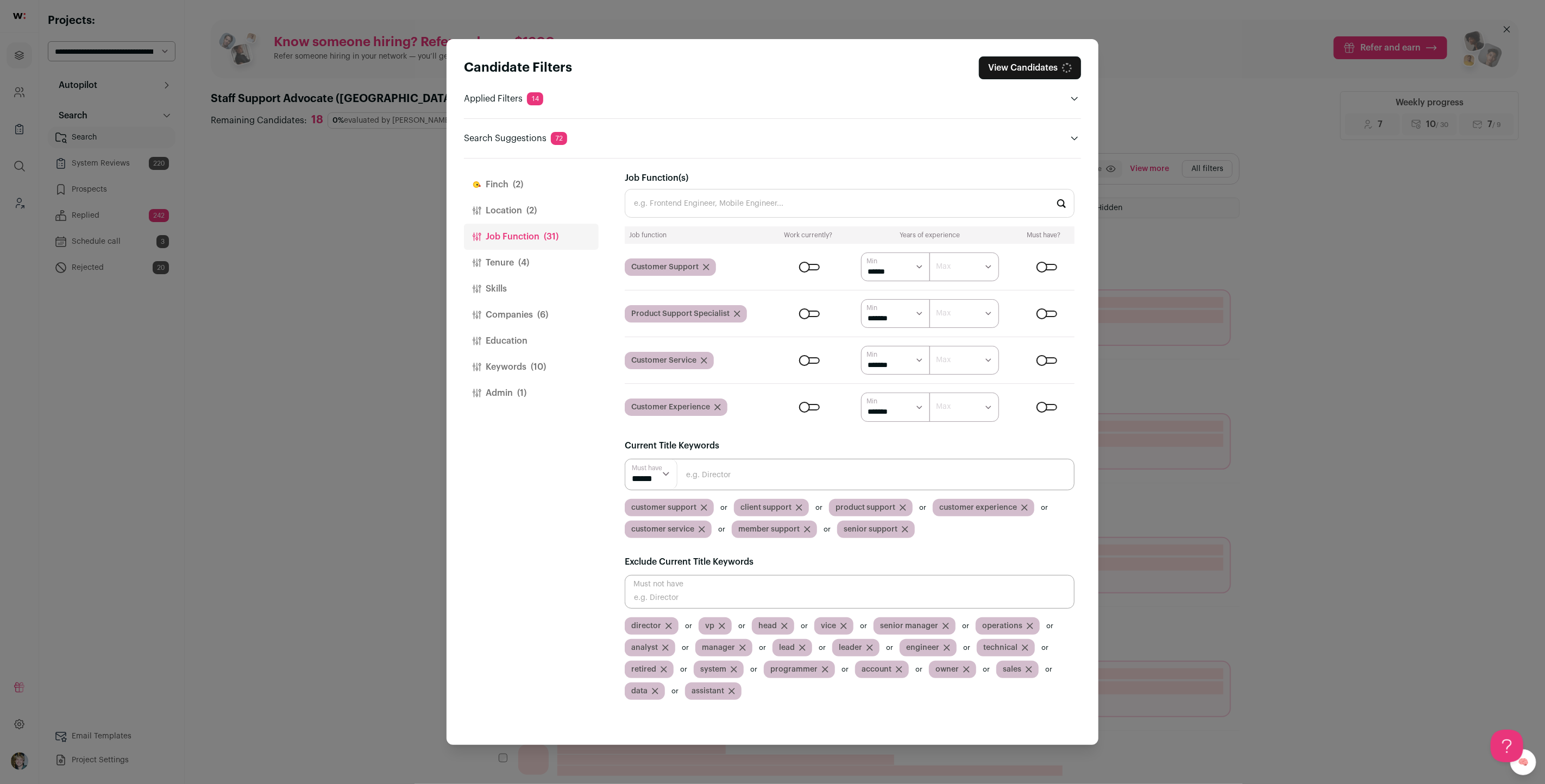
select select "*"
click at [861, 299] on select "****** ******* ******* ******* ******* ******* ******* ******* ******* ********…" at bounding box center [896, 313] width 70 height 29
click at [896, 363] on select "****** ******* ******* ******* ******* ******* ******* ******* ******* ********…" at bounding box center [896, 360] width 70 height 29
select select "*"
click at [861, 346] on select "****** ******* ******* ******* ******* ******* ******* ******* ******* ********…" at bounding box center [896, 360] width 70 height 29
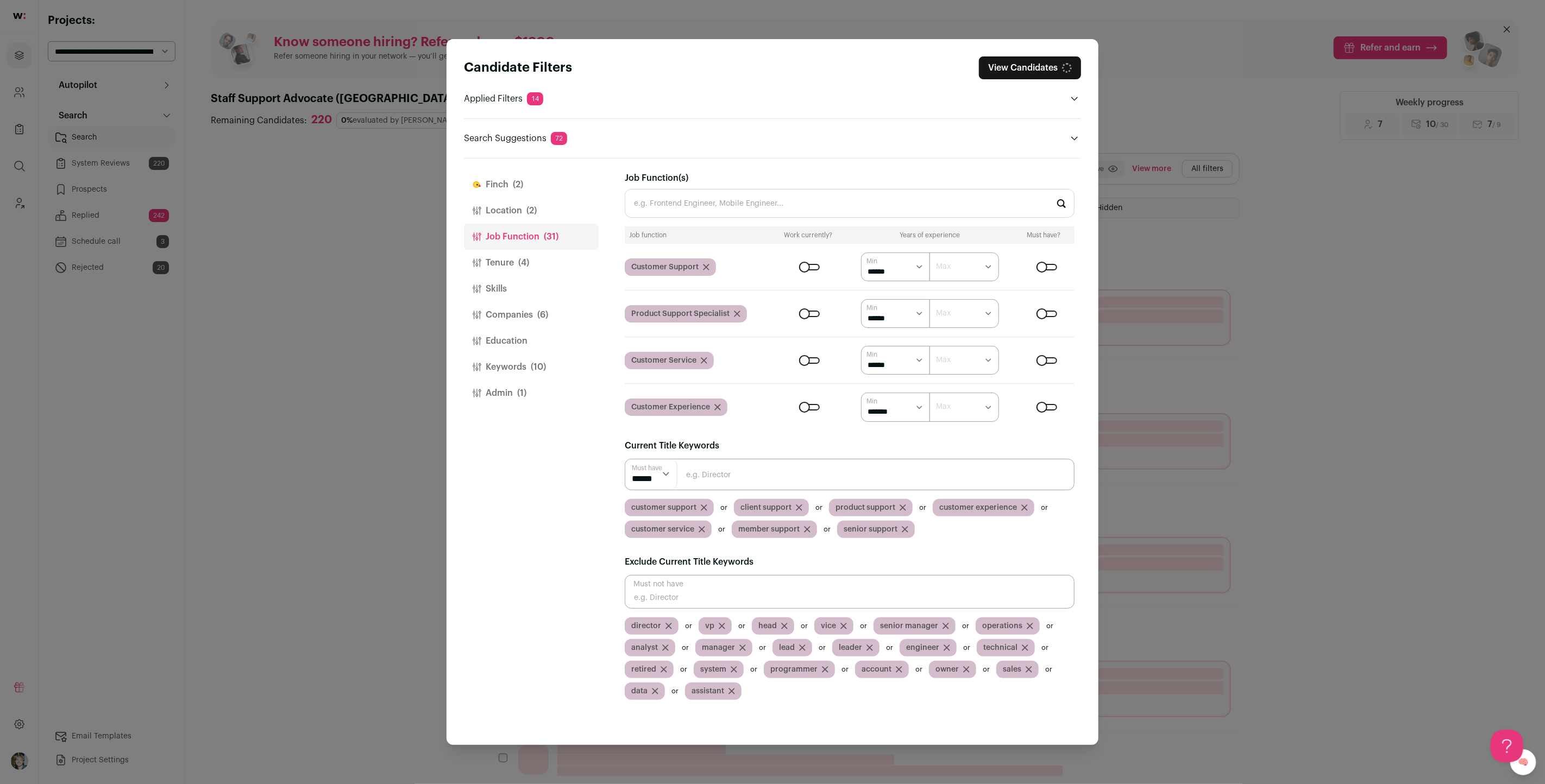
click at [898, 402] on select "****** ******* ******* ******* ******* ******* ******* ******* ******* ********…" at bounding box center [896, 407] width 70 height 29
select select "*"
click at [861, 393] on select "****** ******* ******* ******* ******* ******* ******* ******* ******* ********…" at bounding box center [896, 407] width 70 height 29
click at [510, 370] on button "Keywords (10)" at bounding box center [531, 367] width 135 height 26
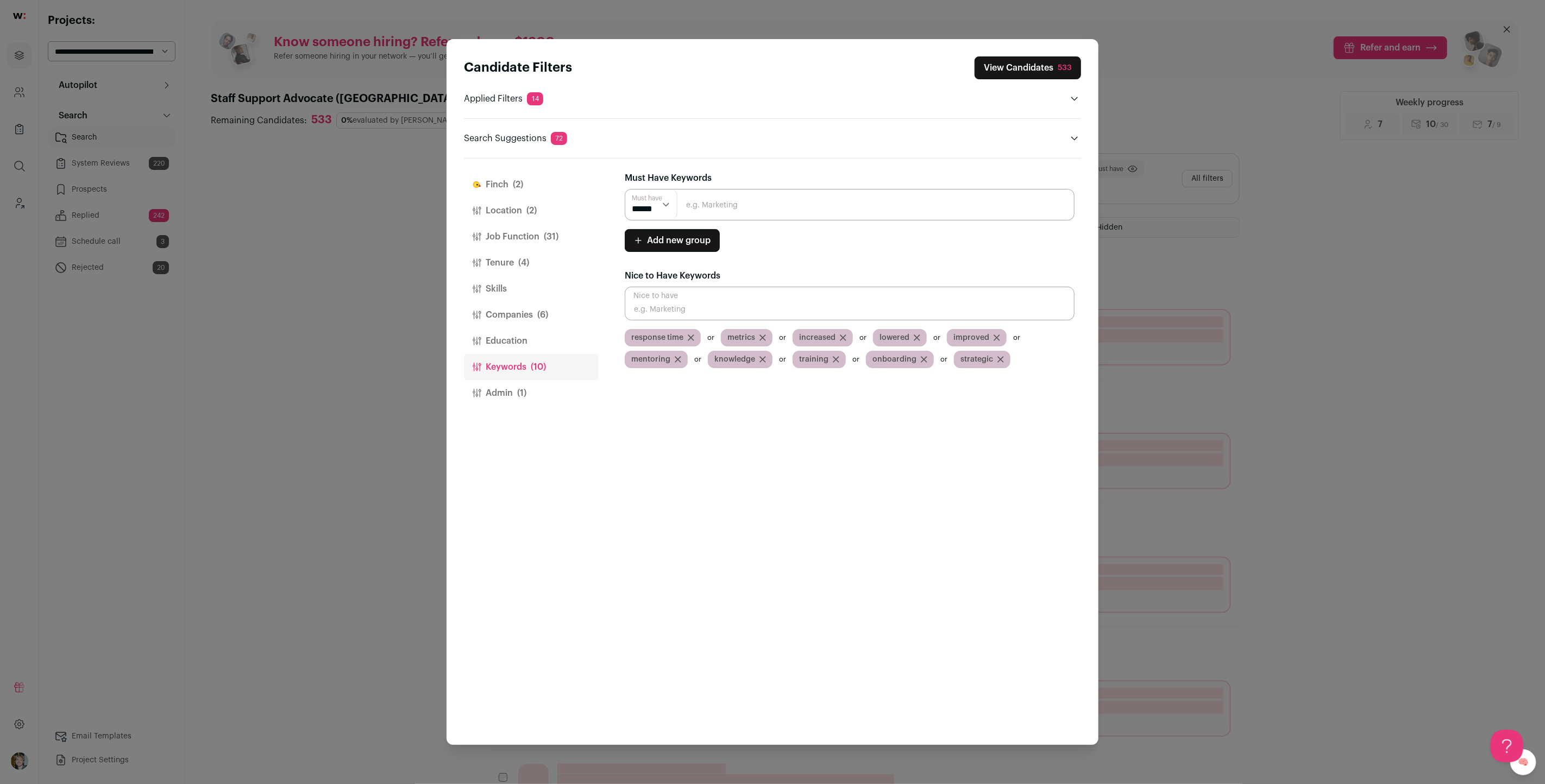
click at [511, 387] on button "Admin (1)" at bounding box center [531, 393] width 135 height 26
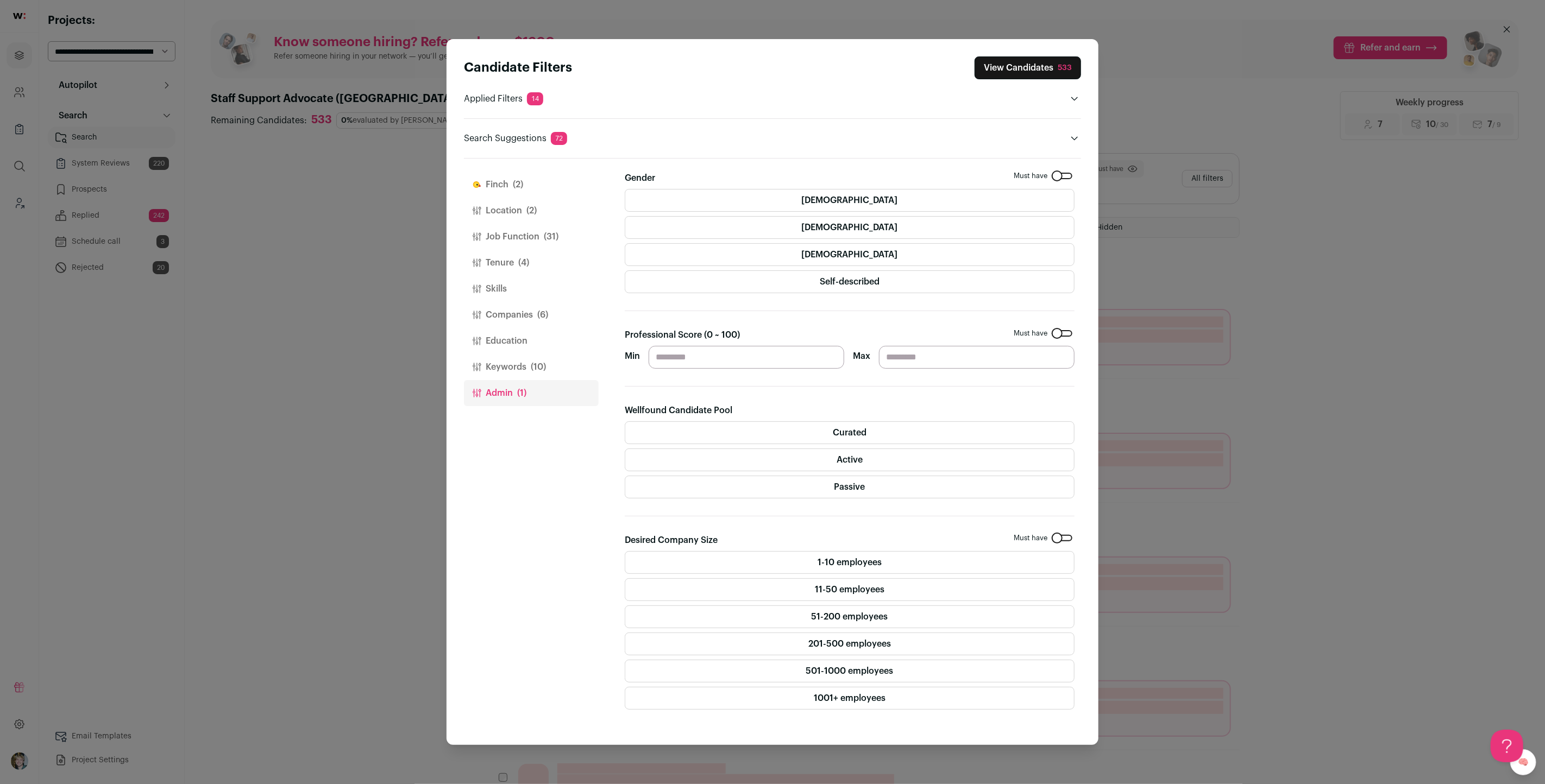
click at [519, 370] on button "Keywords (10)" at bounding box center [531, 367] width 135 height 26
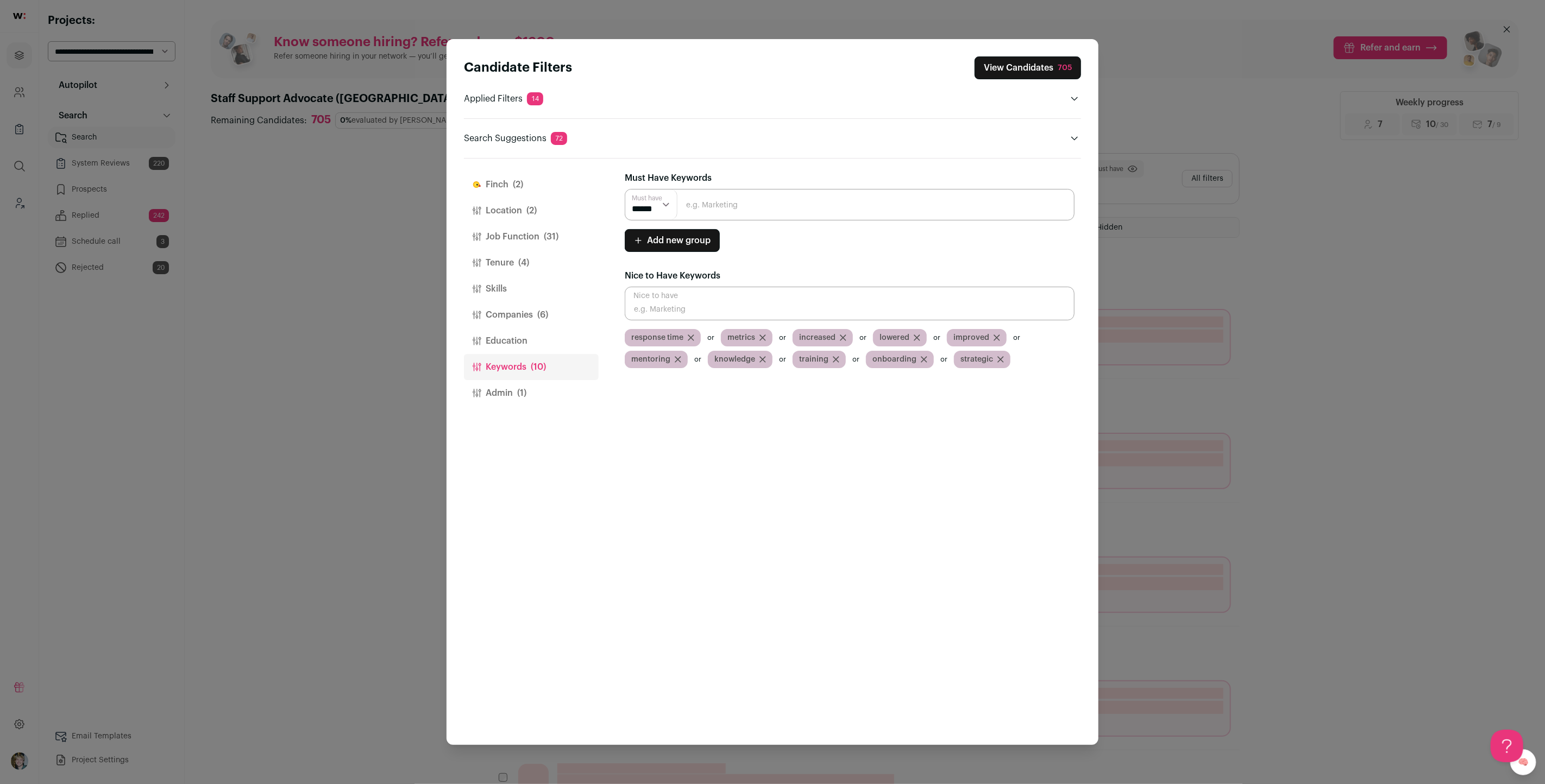
click at [521, 245] on button "Job Function (31)" at bounding box center [531, 236] width 135 height 26
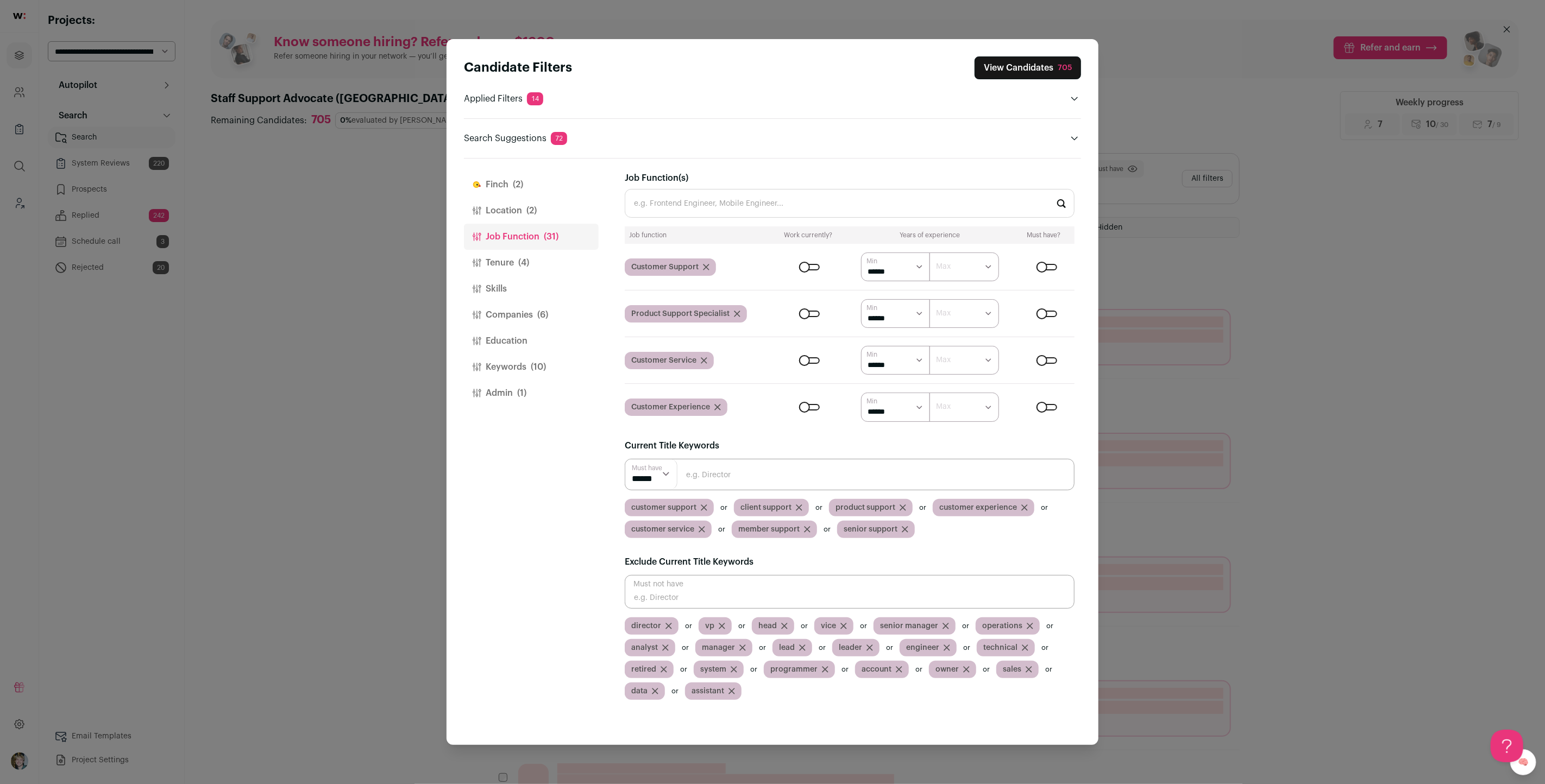
click at [519, 183] on span "(2)" at bounding box center [518, 185] width 10 height 13
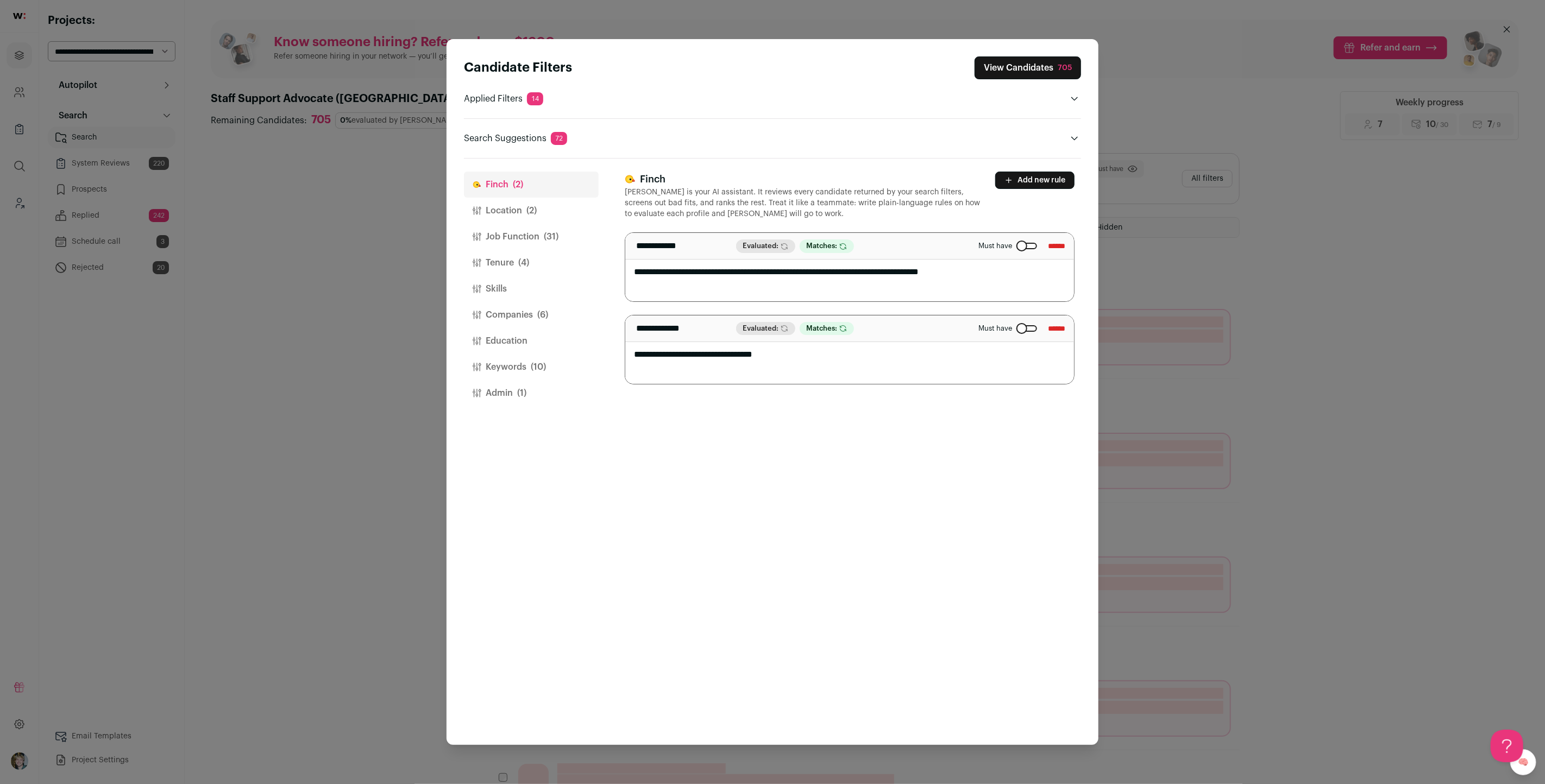
click at [521, 203] on button "Location (2)" at bounding box center [531, 210] width 135 height 26
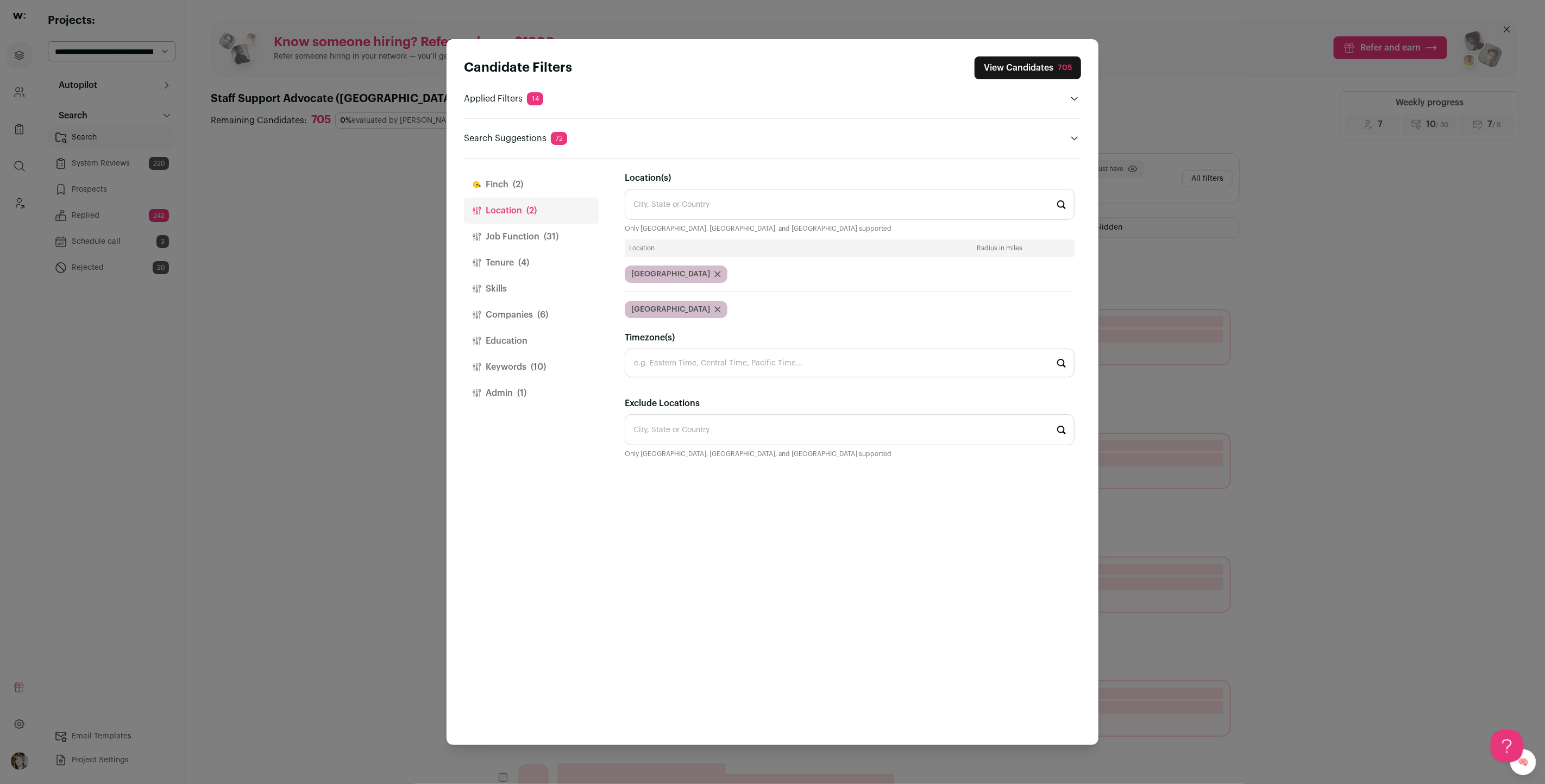
click at [517, 222] on button "Location (2)" at bounding box center [531, 210] width 135 height 26
click at [518, 234] on button "Job Function (31)" at bounding box center [531, 236] width 135 height 26
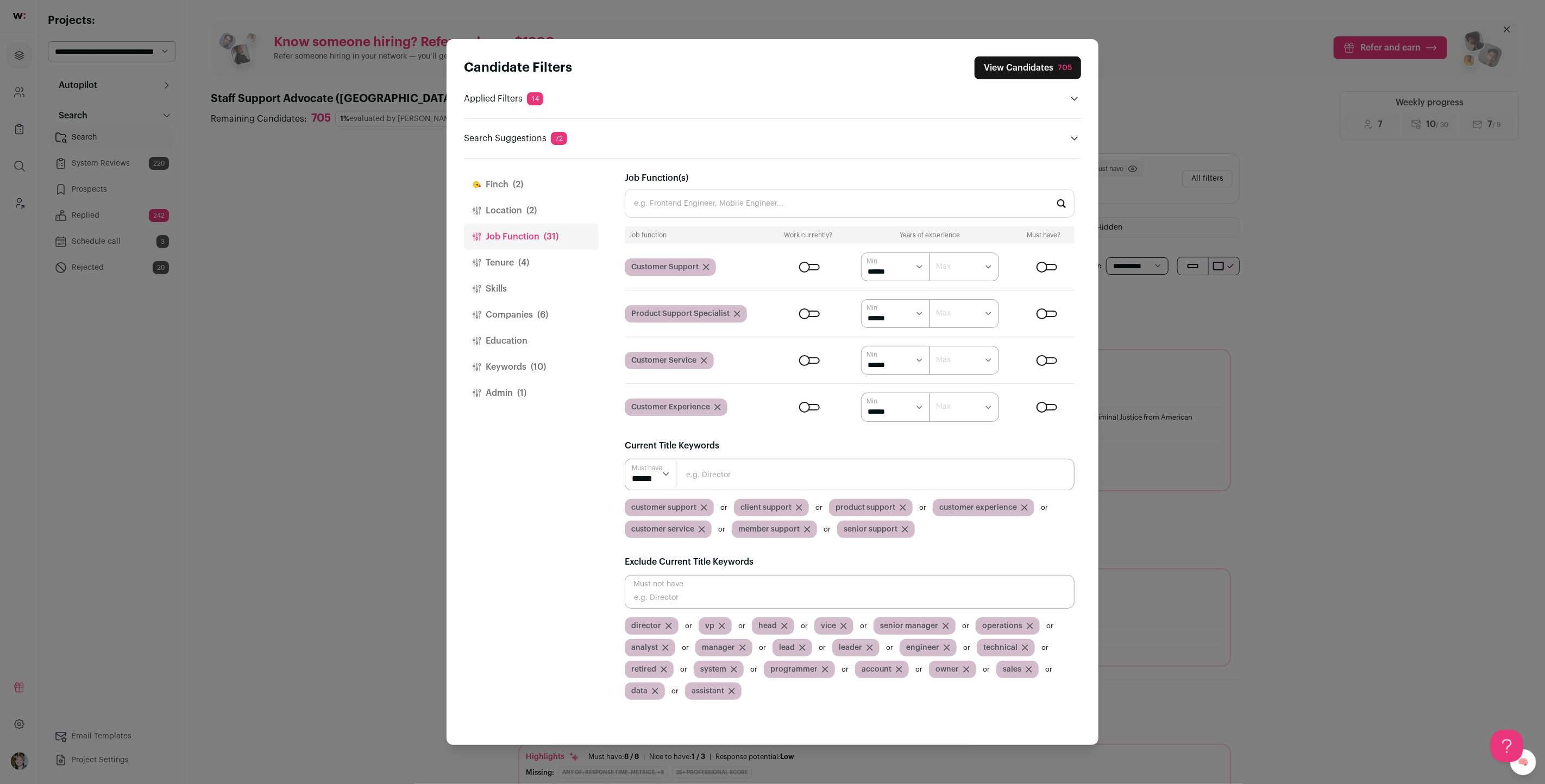
click at [1039, 65] on button "View Candidates 705" at bounding box center [1028, 68] width 107 height 23
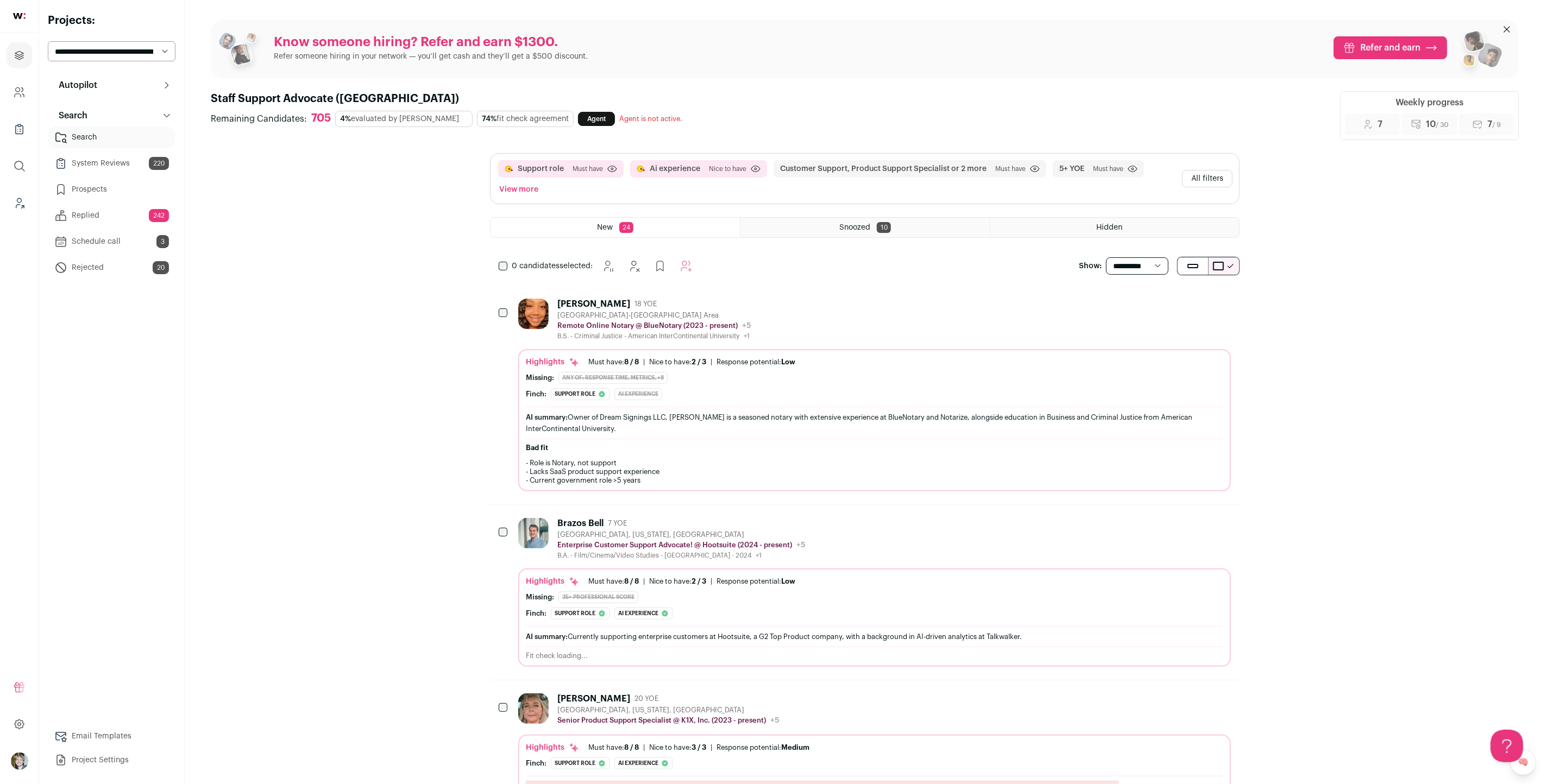
click at [816, 330] on div "[PERSON_NAME] 18 YOE [GEOGRAPHIC_DATA]-[GEOGRAPHIC_DATA] Area Remote Online Not…" at bounding box center [874, 319] width 713 height 42
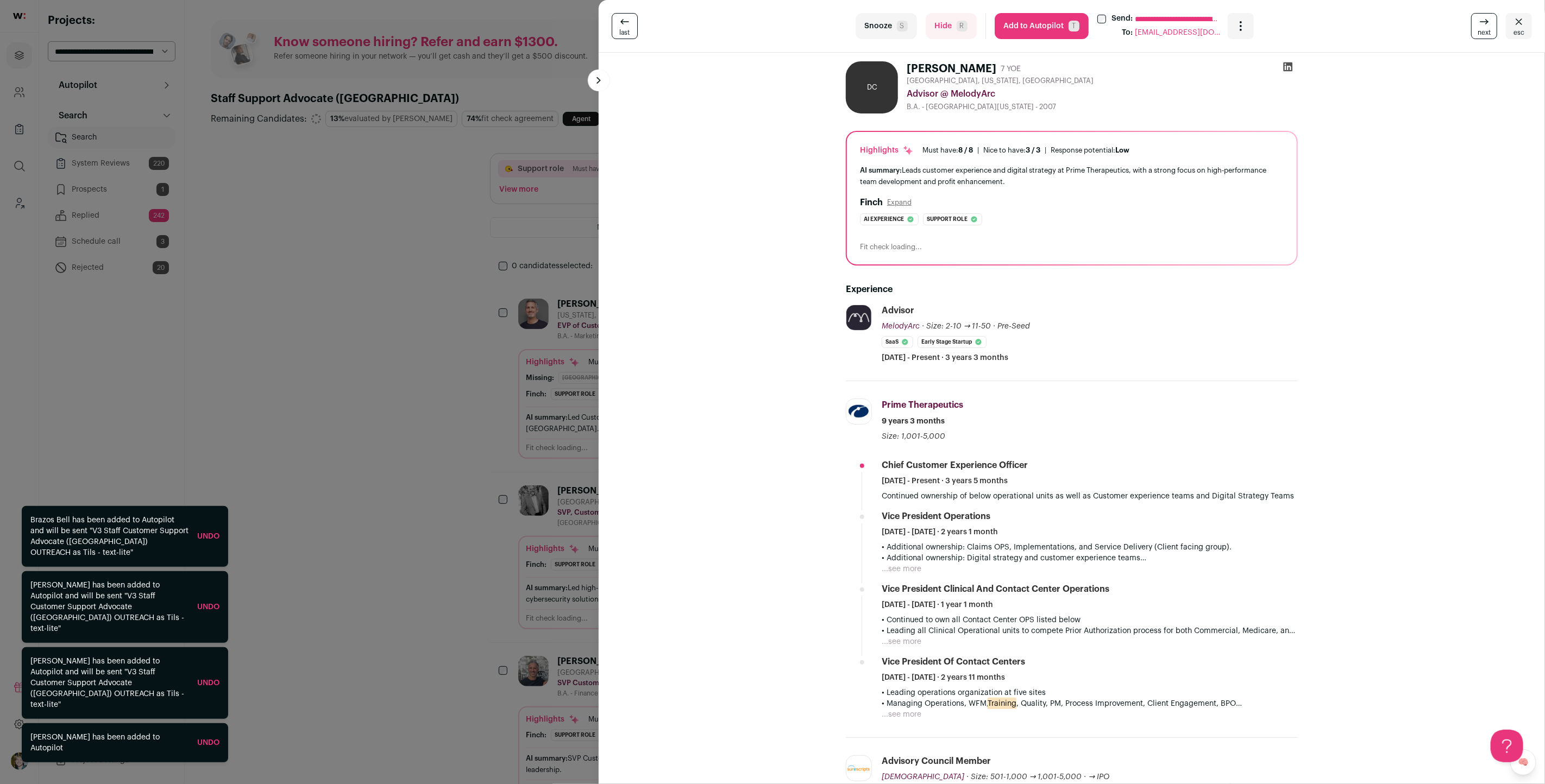
click at [473, 381] on div "**********" at bounding box center [772, 392] width 1545 height 784
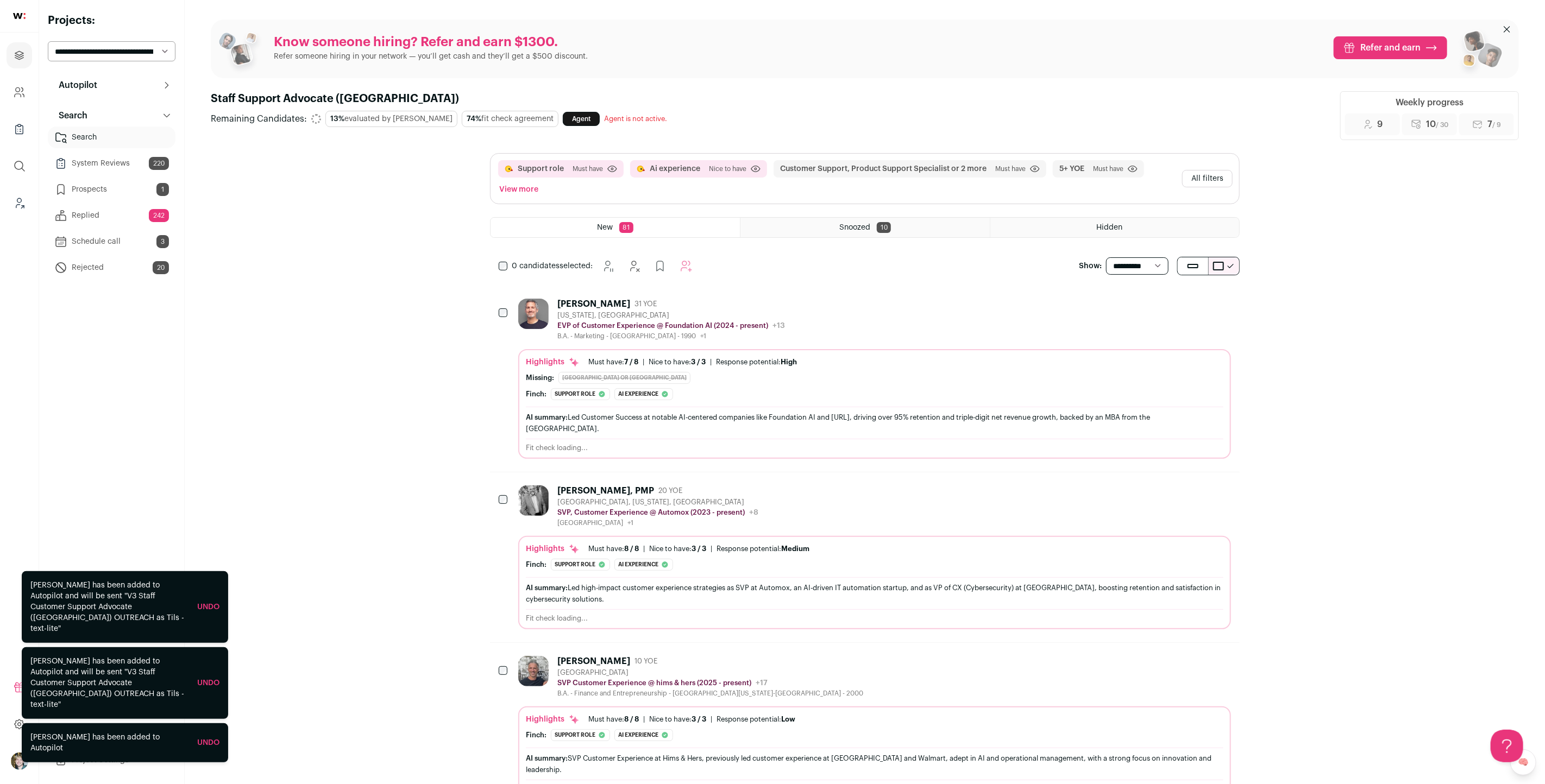
click at [1201, 177] on button "All filters" at bounding box center [1207, 179] width 50 height 17
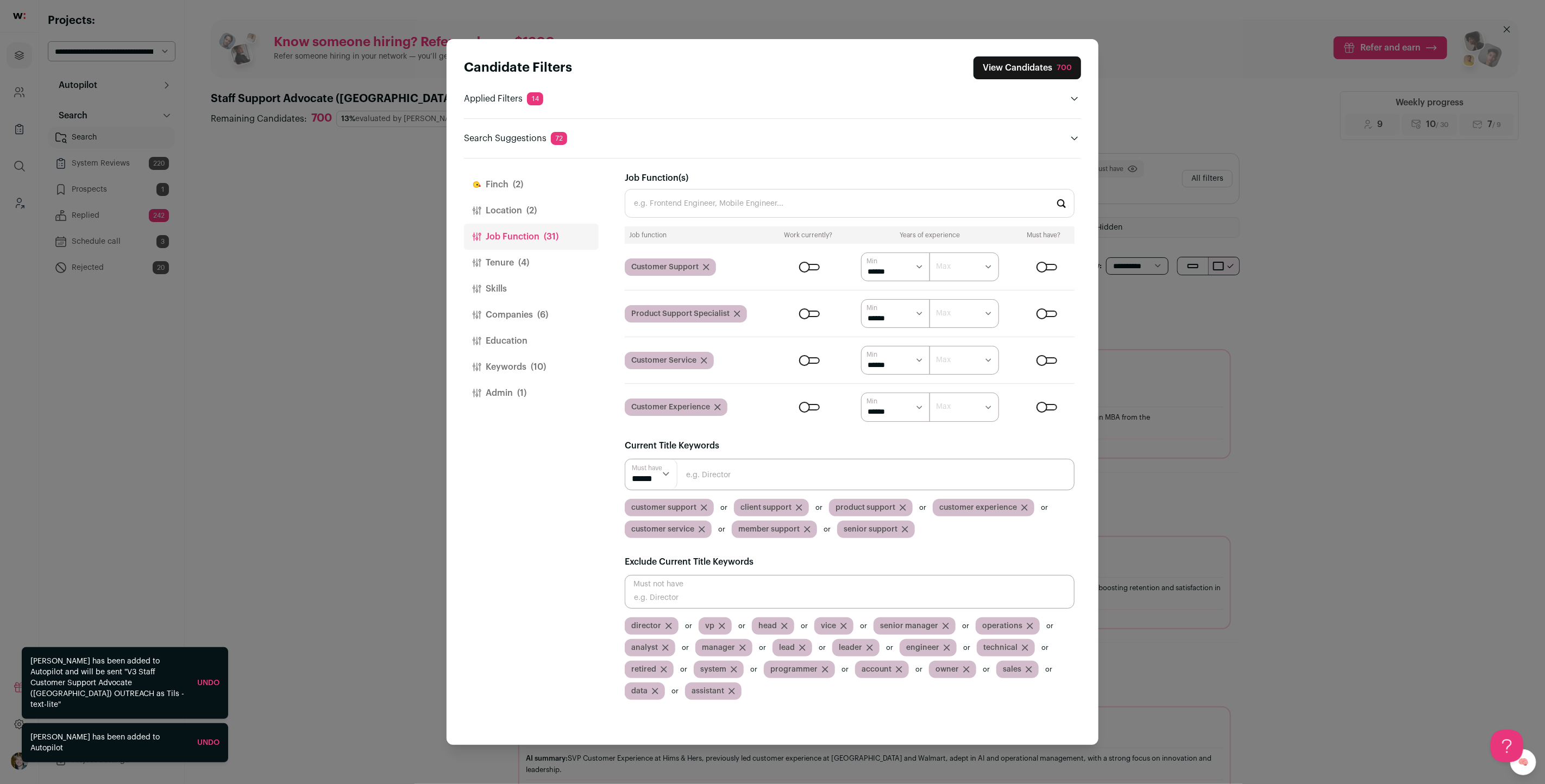
click at [522, 182] on span "(2)" at bounding box center [518, 185] width 10 height 13
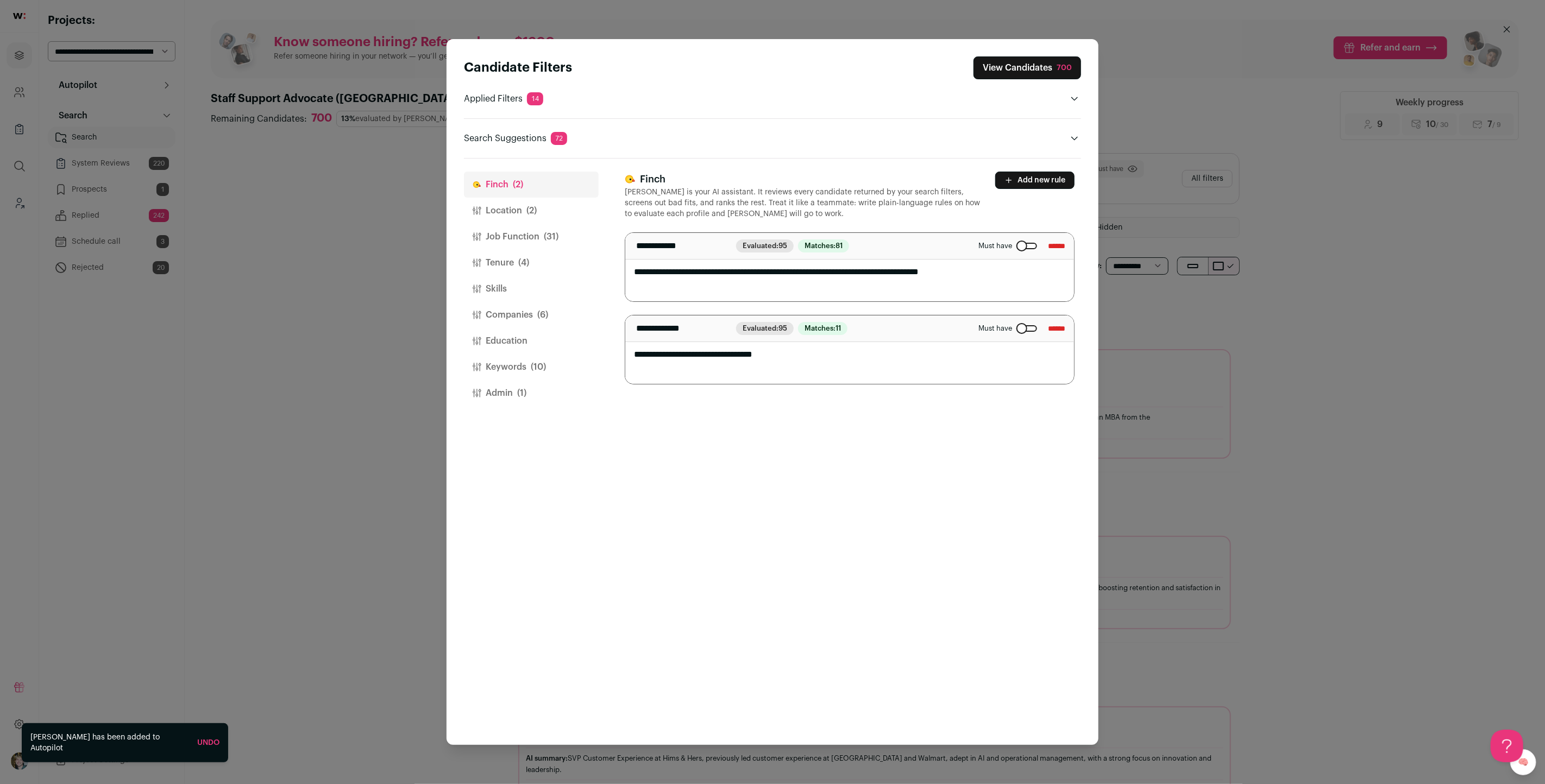
click at [1029, 174] on button "Add new rule" at bounding box center [1035, 180] width 79 height 17
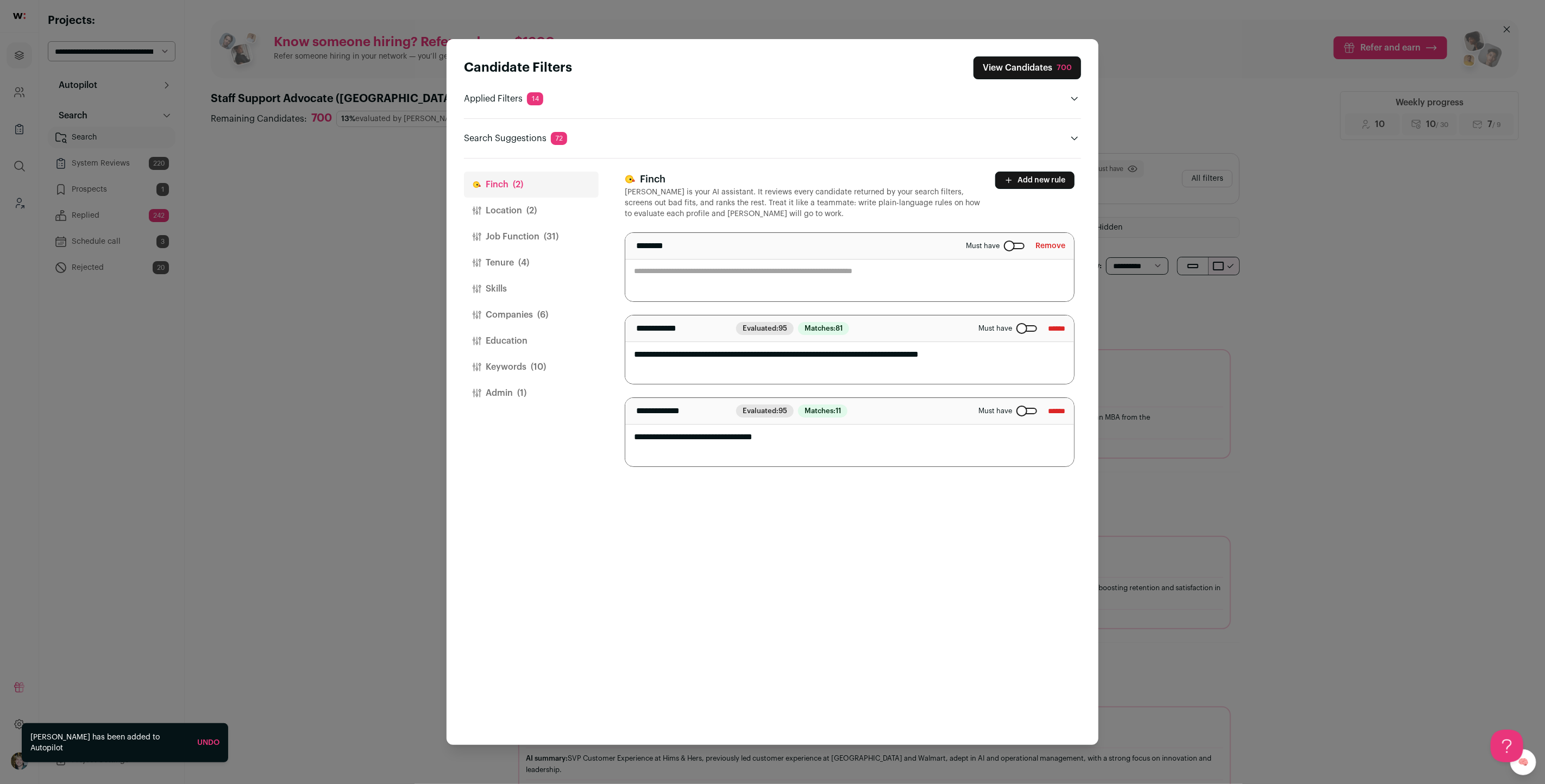
click at [905, 268] on textarea "Close modal via background" at bounding box center [850, 267] width 449 height 68
type textarea "**********"
click at [1048, 55] on header "Candidate Filters View Candidates 700 Applied Filters 14 Support role or Ai exp…" at bounding box center [772, 98] width 617 height 119
click at [1047, 62] on button "View Candidates 700" at bounding box center [1027, 68] width 107 height 23
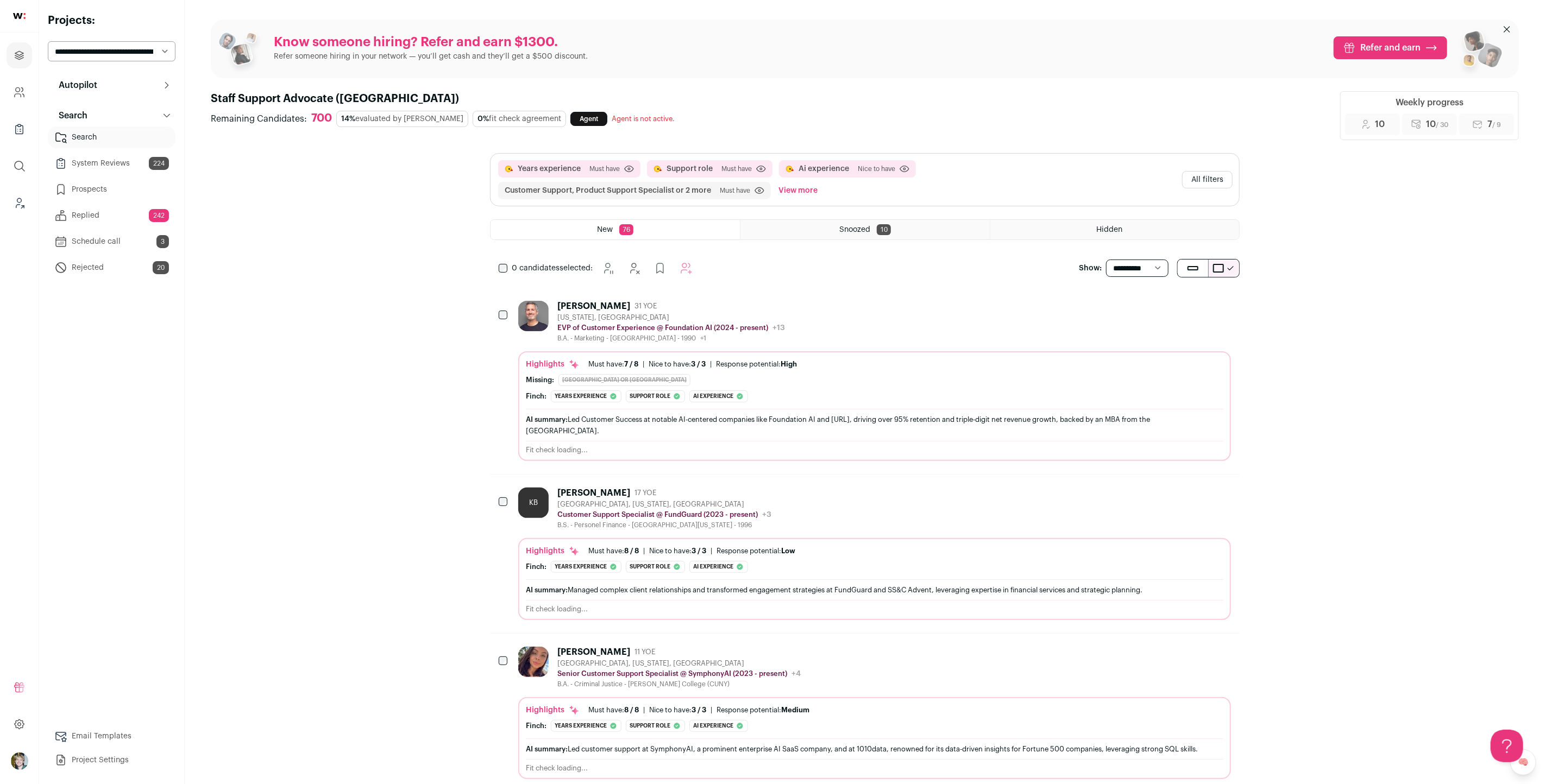
click at [835, 354] on div "Highlights Must have: 7 / 8 How many must haves have been fulfilled? | [GEOGRAP…" at bounding box center [874, 406] width 713 height 110
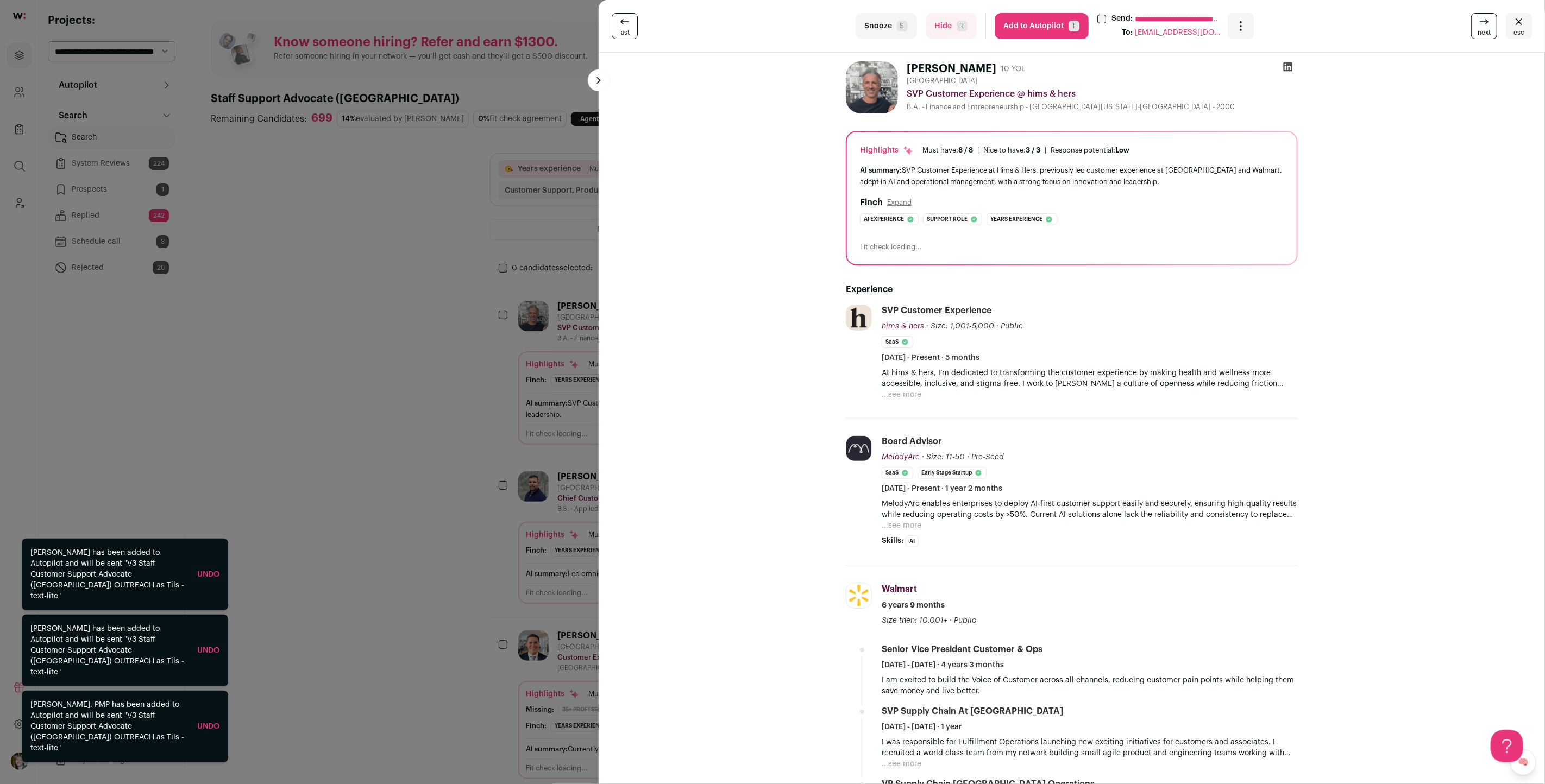
drag, startPoint x: 206, startPoint y: 732, endPoint x: 220, endPoint y: 719, distance: 19.1
click at [206, 730] on link "Undo" at bounding box center [208, 726] width 22 height 8
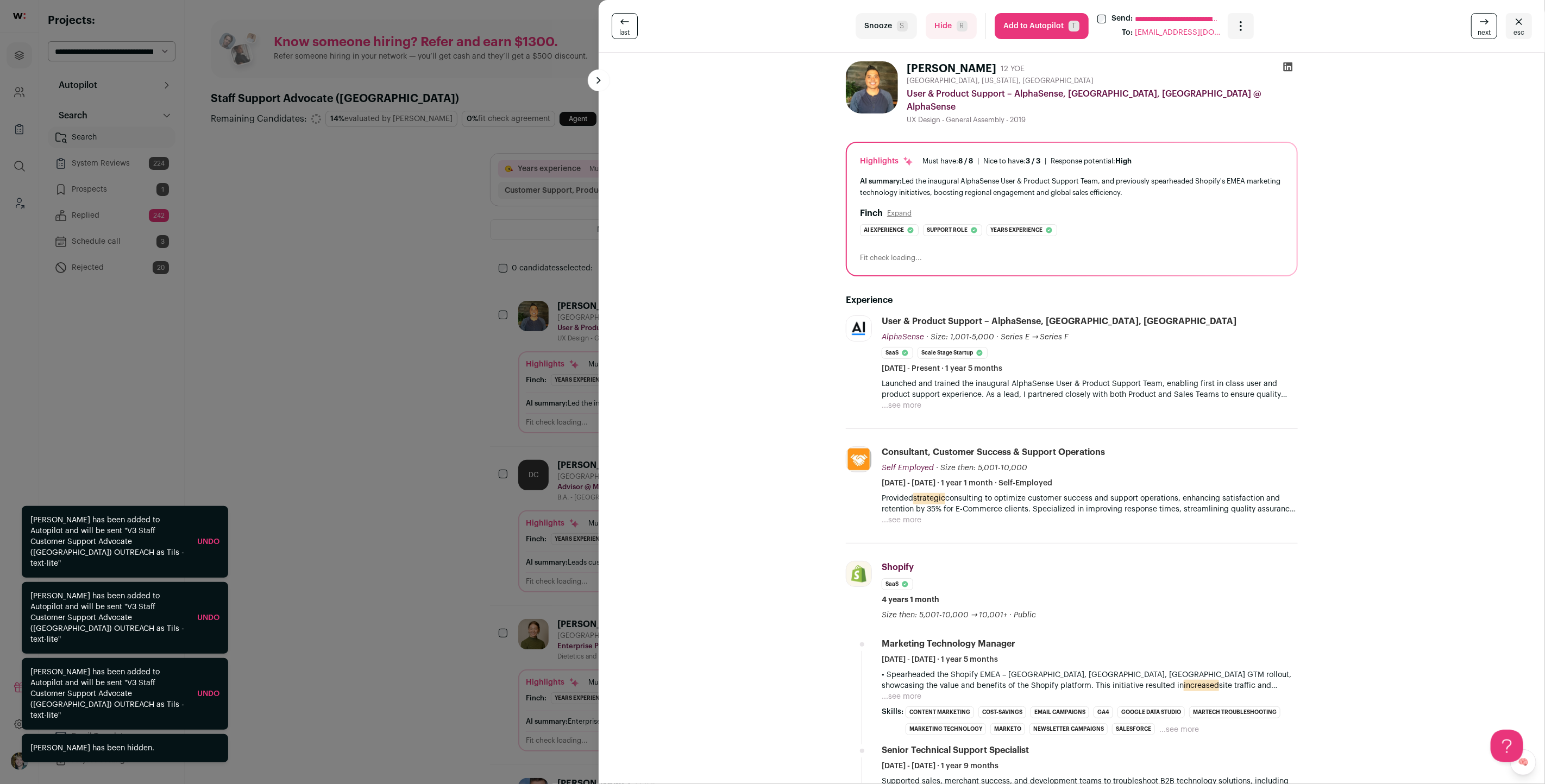
click at [464, 388] on div "**********" at bounding box center [772, 392] width 1545 height 784
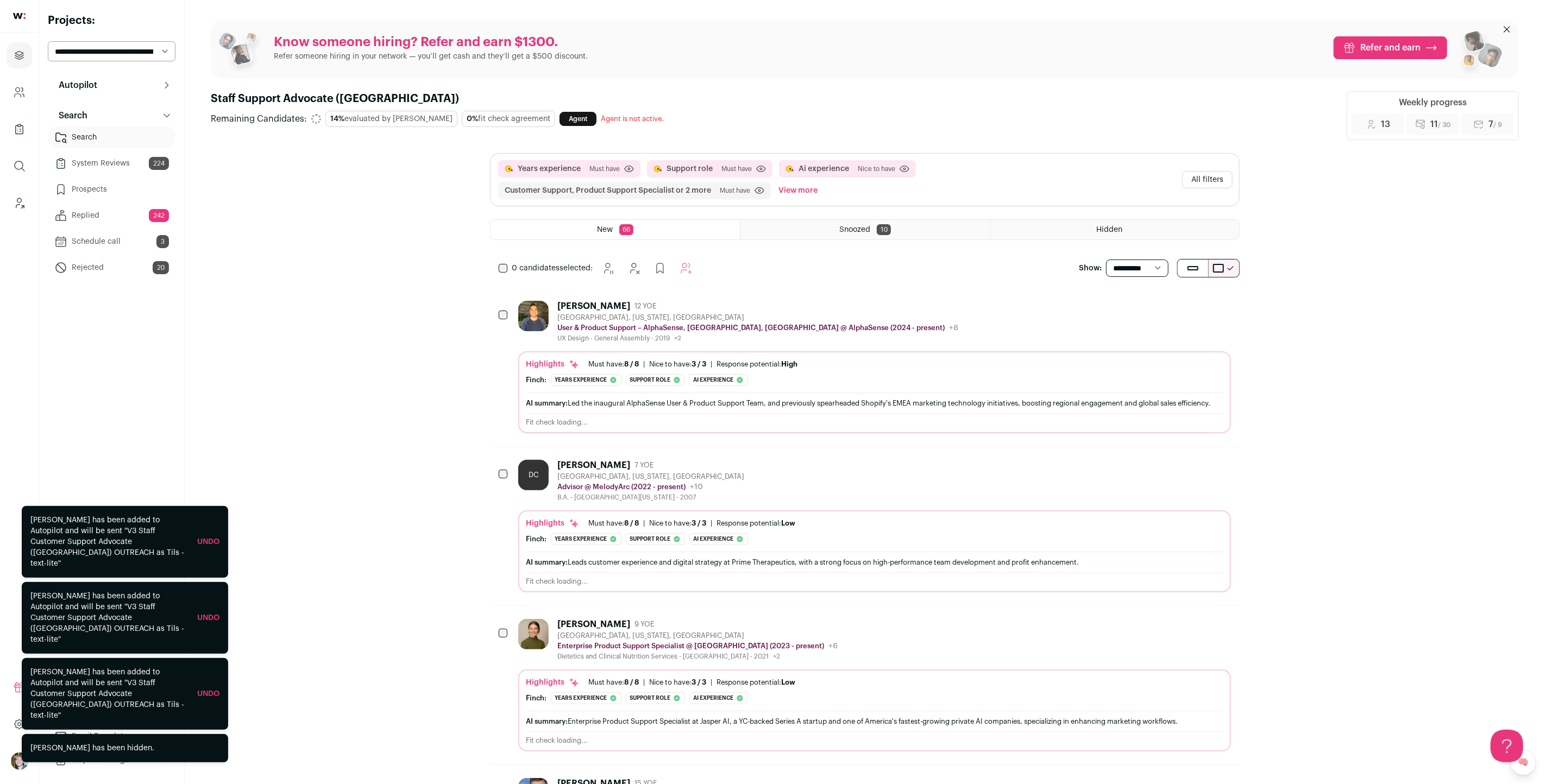
click at [1207, 178] on button "All filters" at bounding box center [1207, 179] width 50 height 17
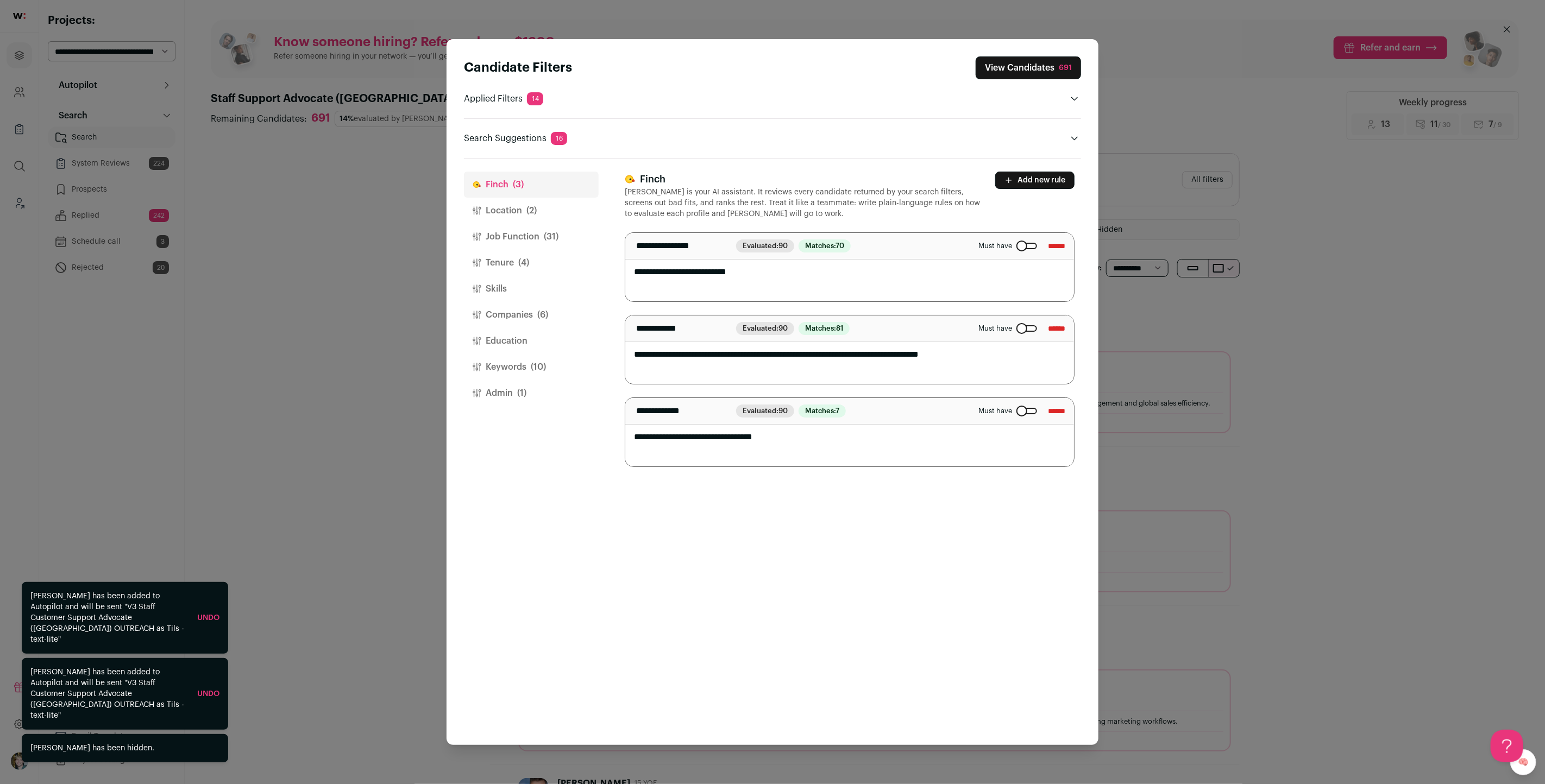
click at [533, 211] on span "(2)" at bounding box center [531, 211] width 10 height 13
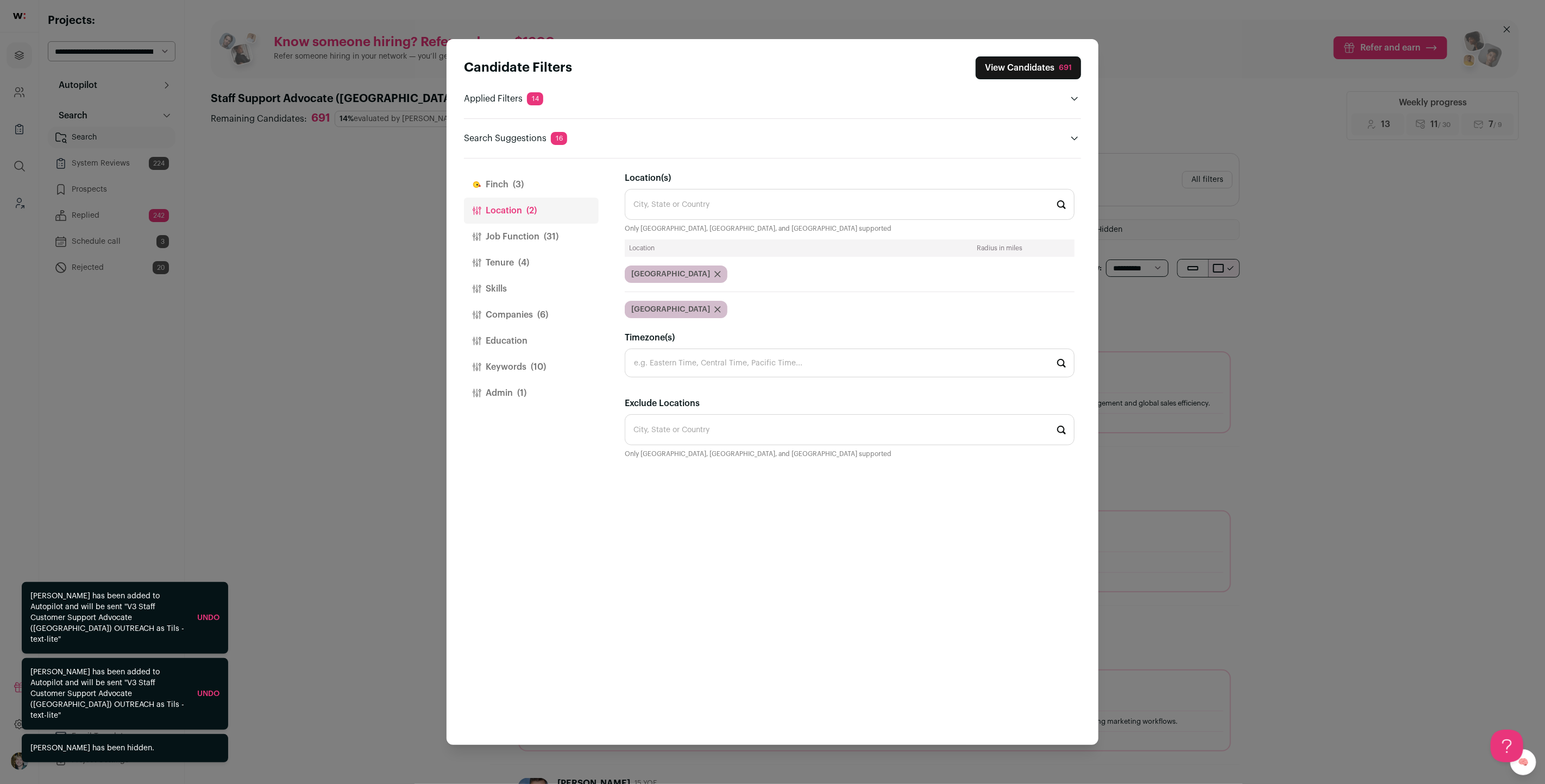
click at [527, 236] on button "Job Function (31)" at bounding box center [531, 236] width 135 height 26
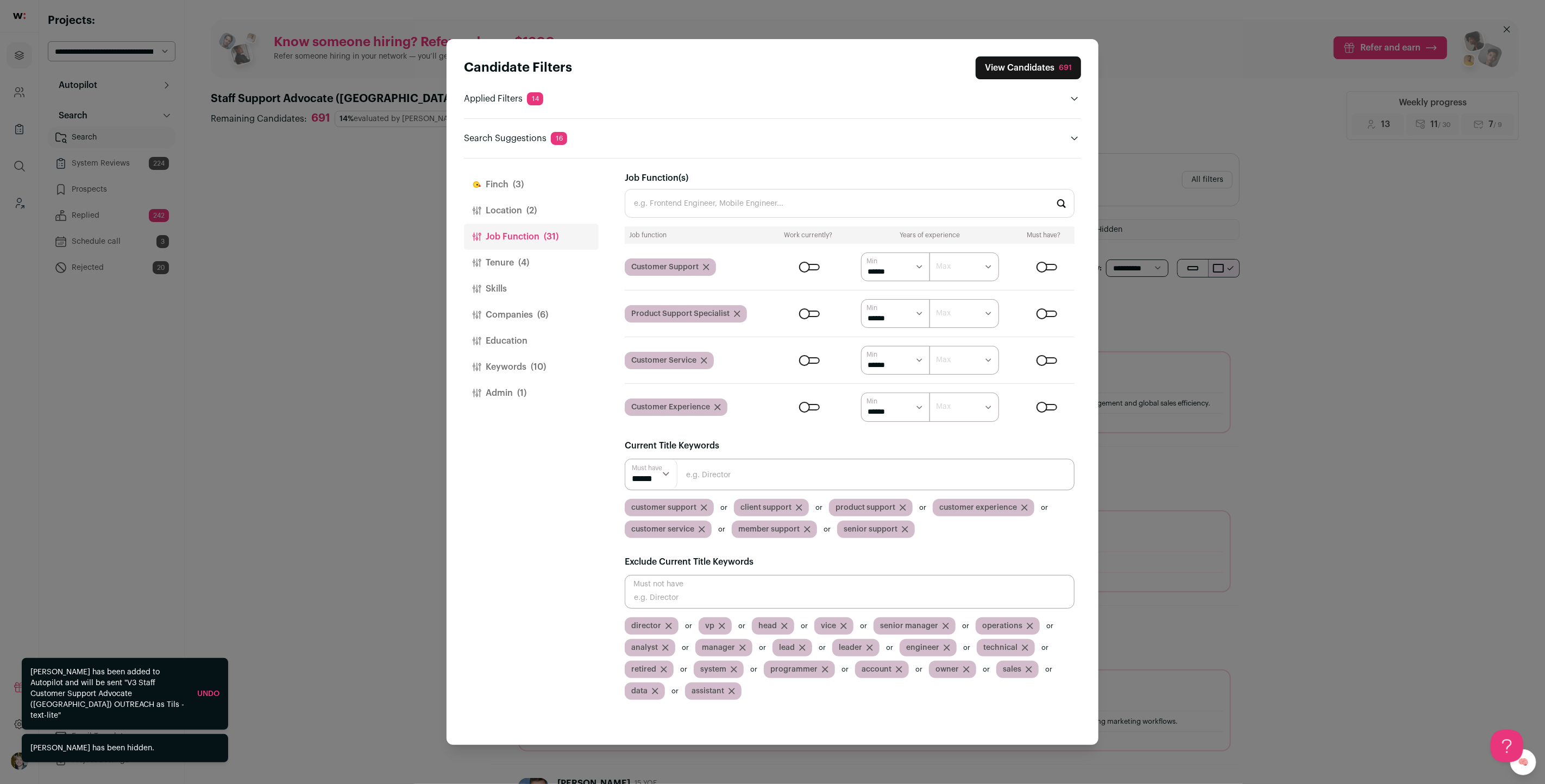
click at [708, 596] on input "Close modal via background" at bounding box center [850, 592] width 450 height 34
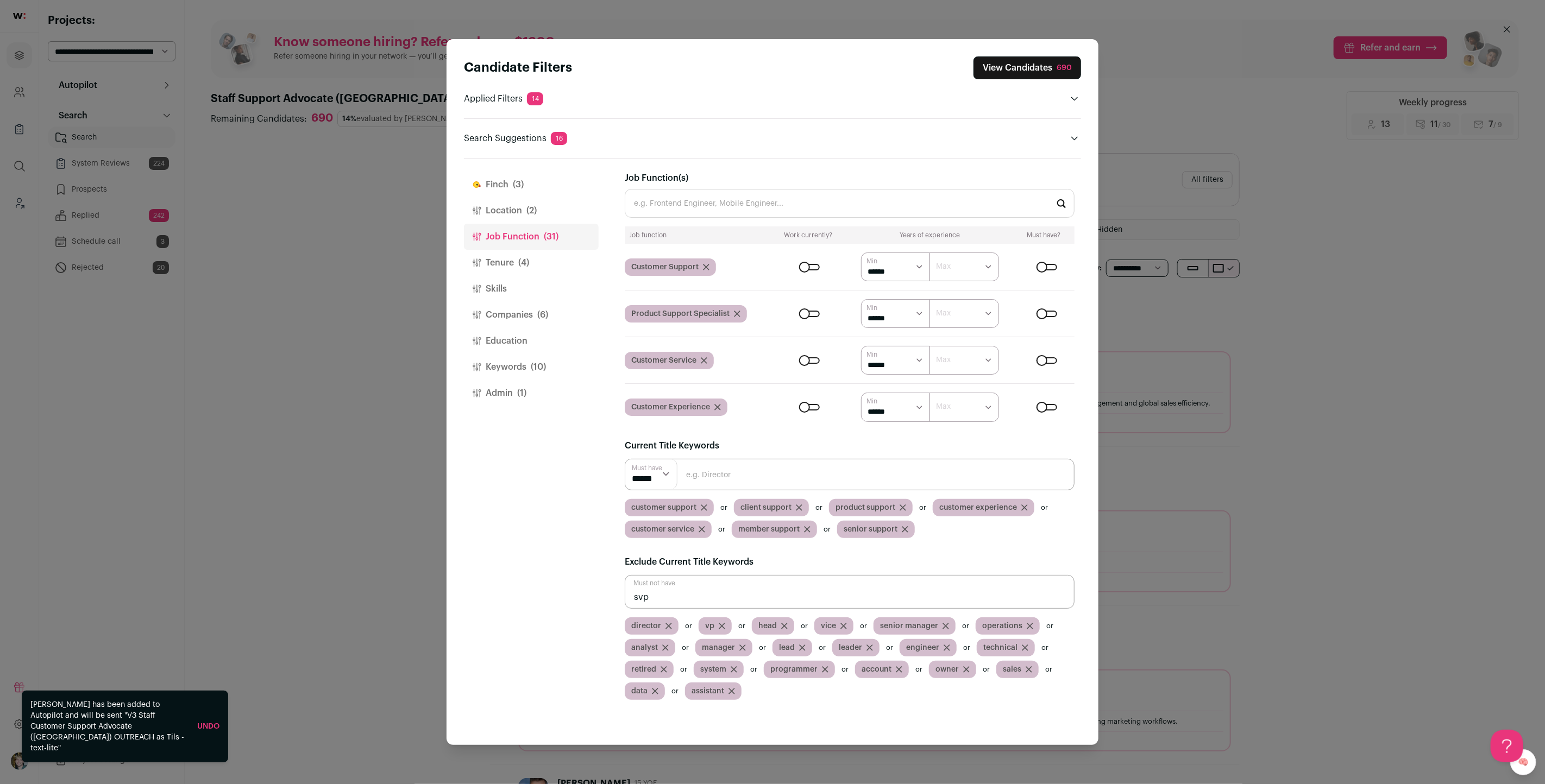
type input "svp"
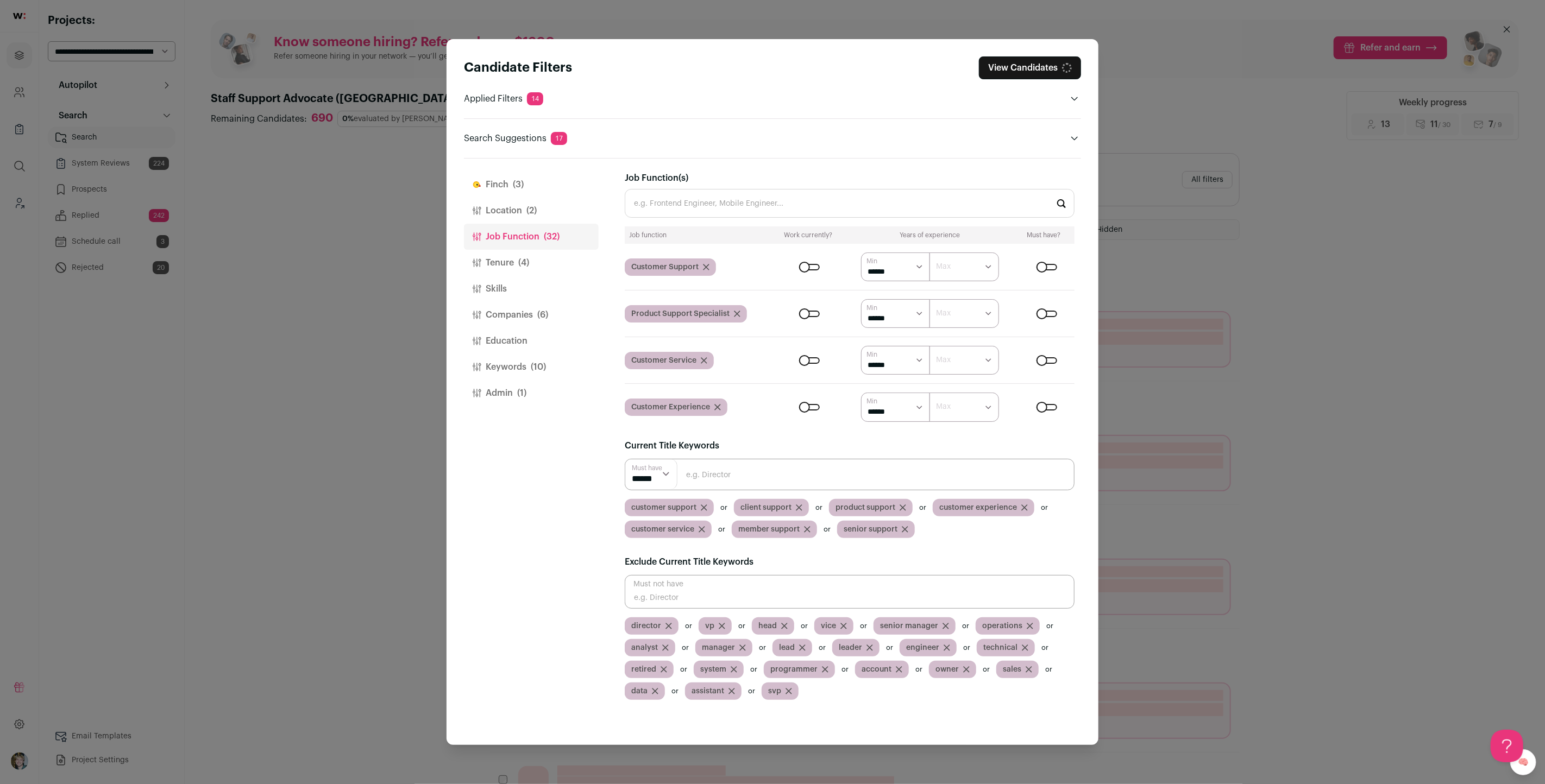
click at [709, 595] on input "Close modal via background" at bounding box center [850, 592] width 450 height 34
click at [1039, 74] on button "View Candidates 679" at bounding box center [1028, 68] width 107 height 23
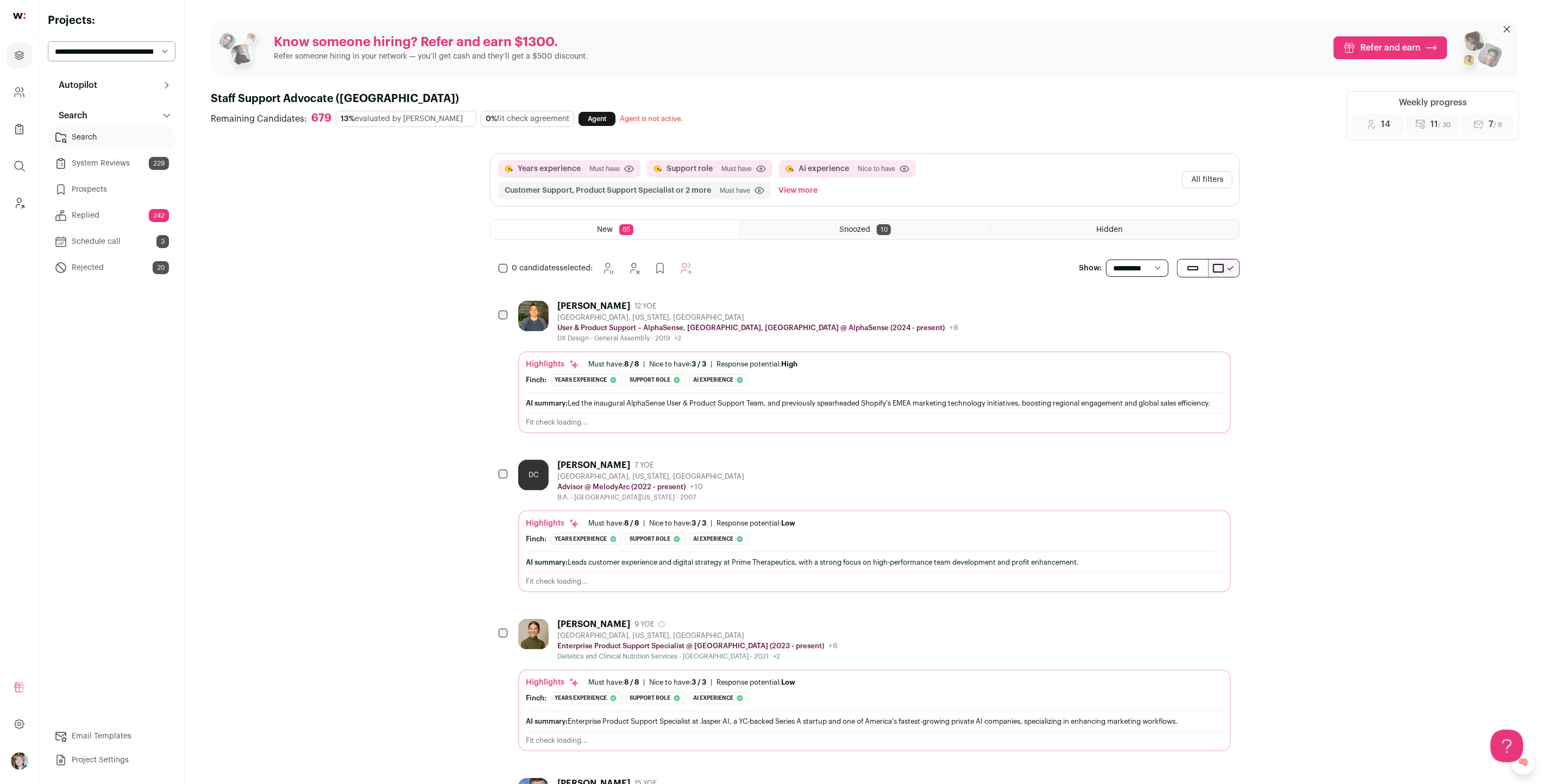
click at [885, 330] on div "[PERSON_NAME] 12 YOE [GEOGRAPHIC_DATA], [US_STATE], [GEOGRAPHIC_DATA] User & Pr…" at bounding box center [874, 322] width 713 height 42
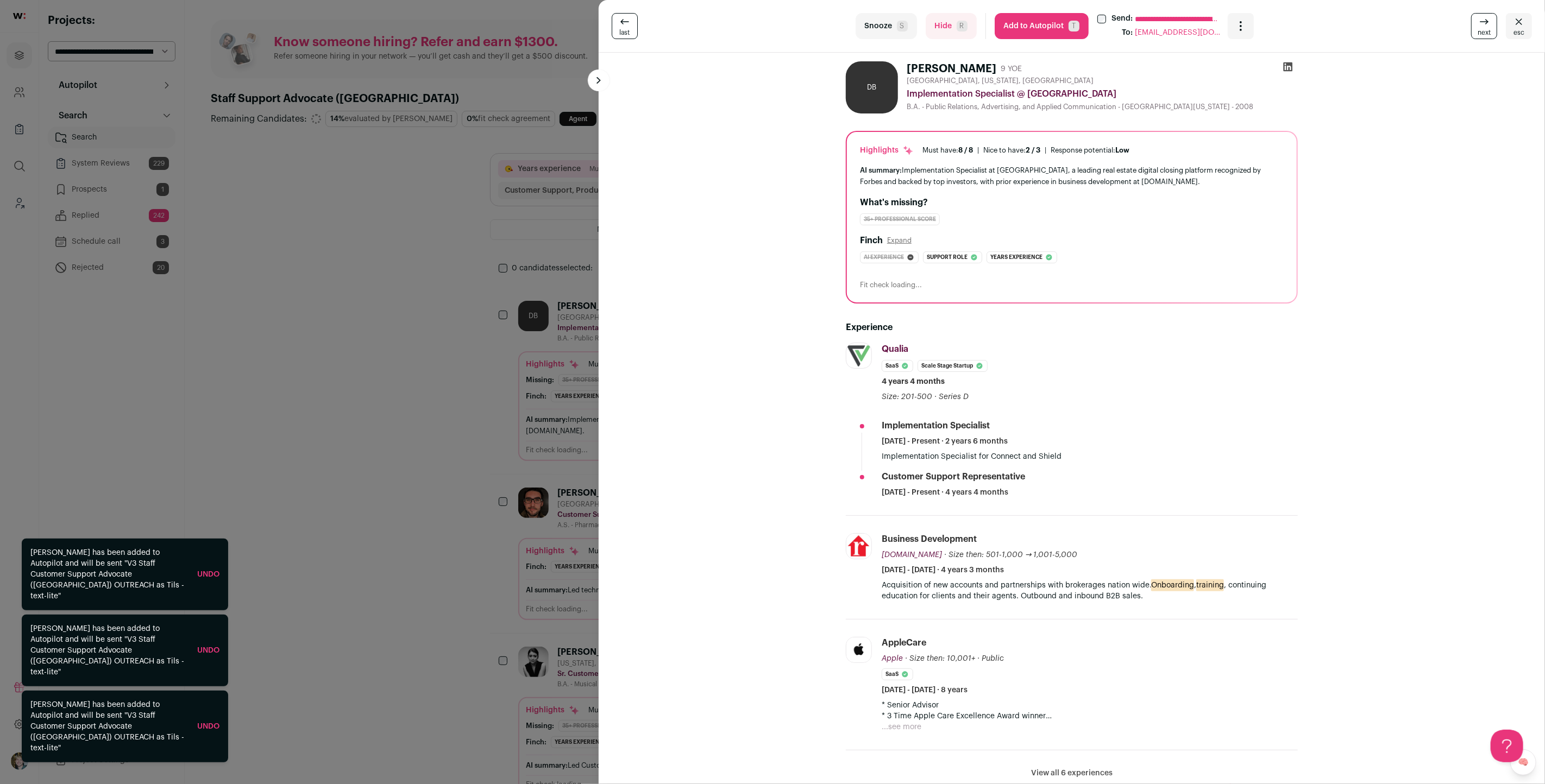
click at [206, 730] on link "Undo" at bounding box center [208, 726] width 22 height 8
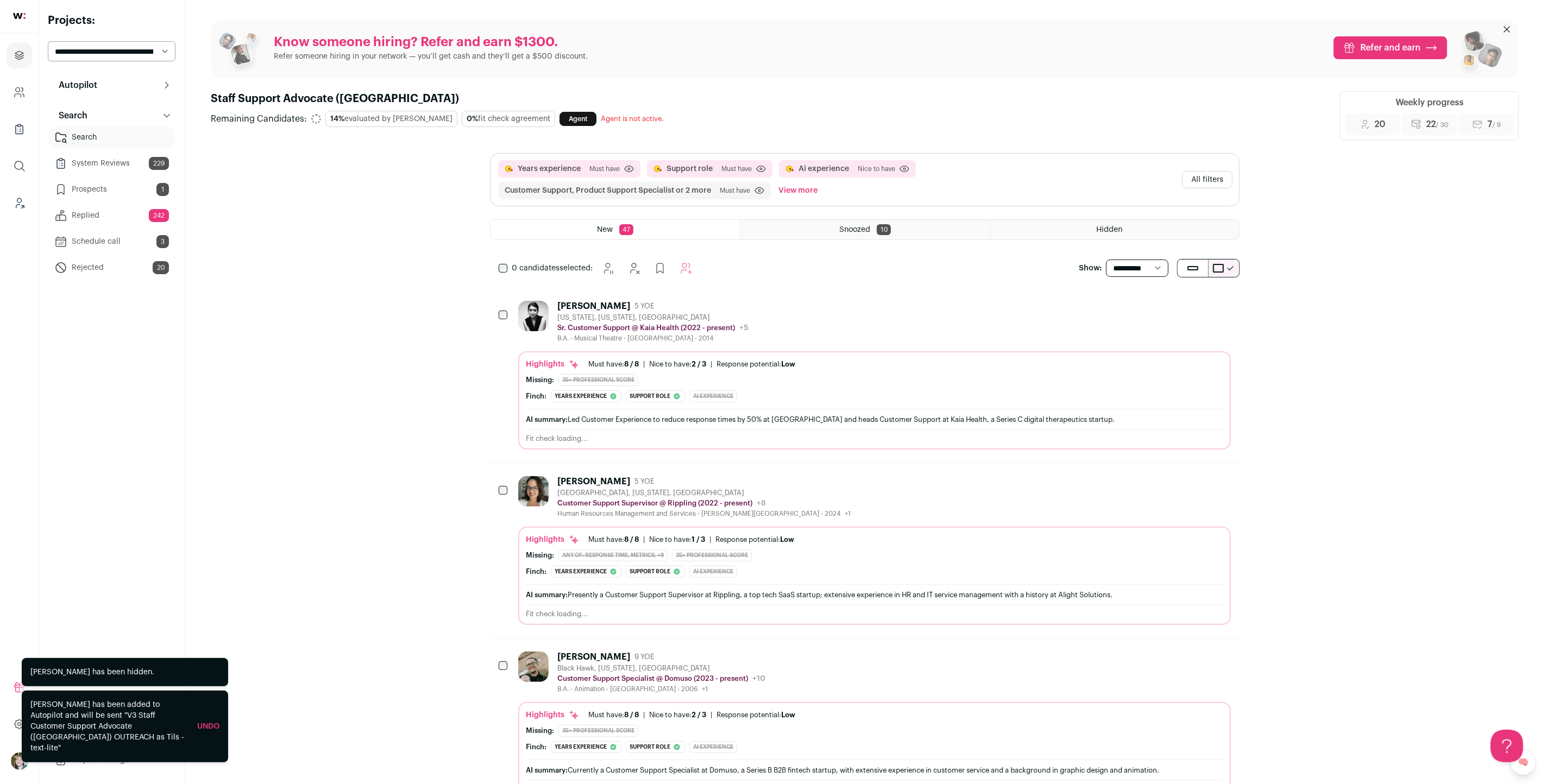
click at [721, 314] on div "[US_STATE], [US_STATE], [GEOGRAPHIC_DATA]" at bounding box center [653, 318] width 191 height 8
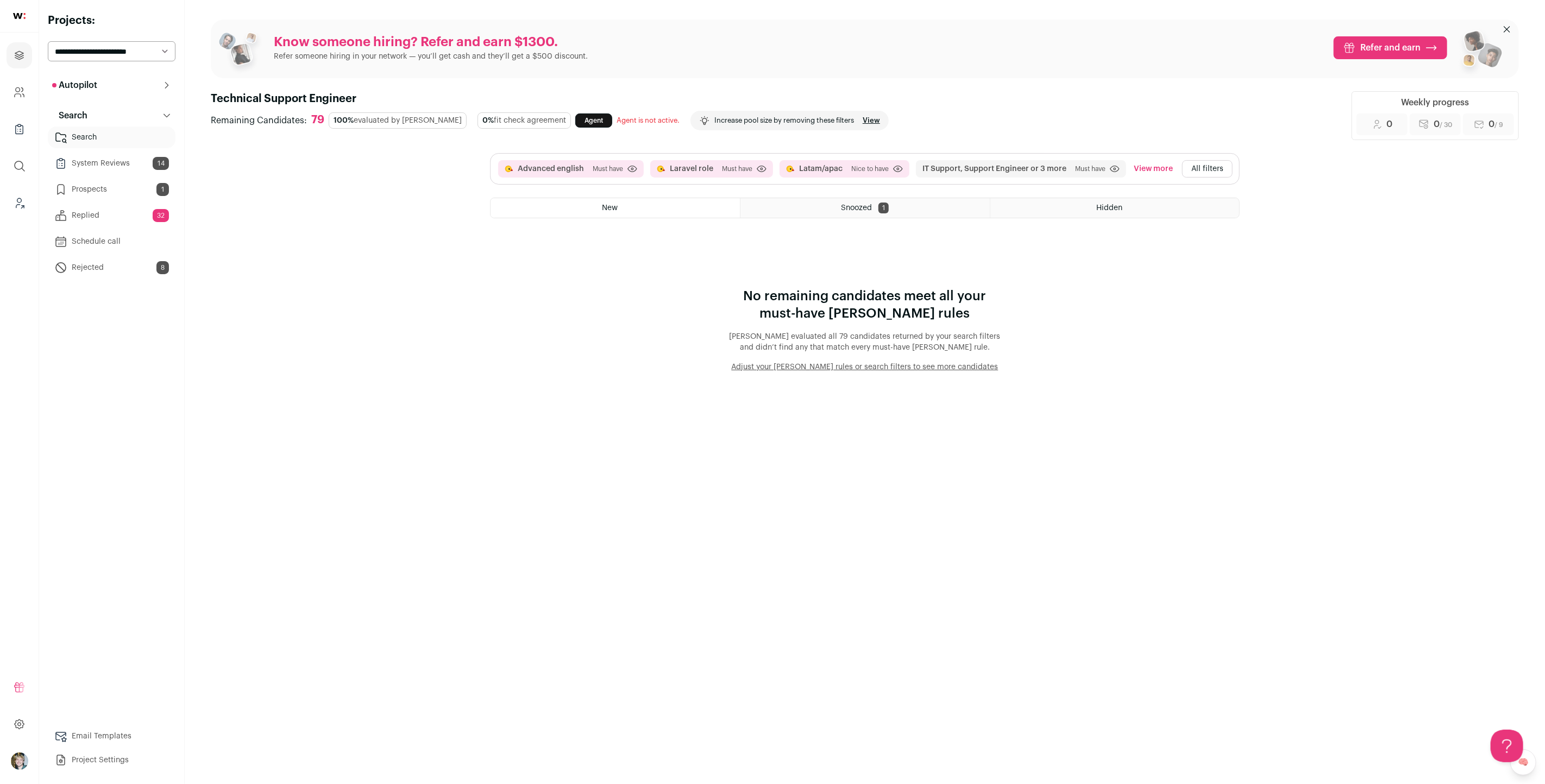
click at [97, 226] on link "Replied 32" at bounding box center [112, 215] width 128 height 22
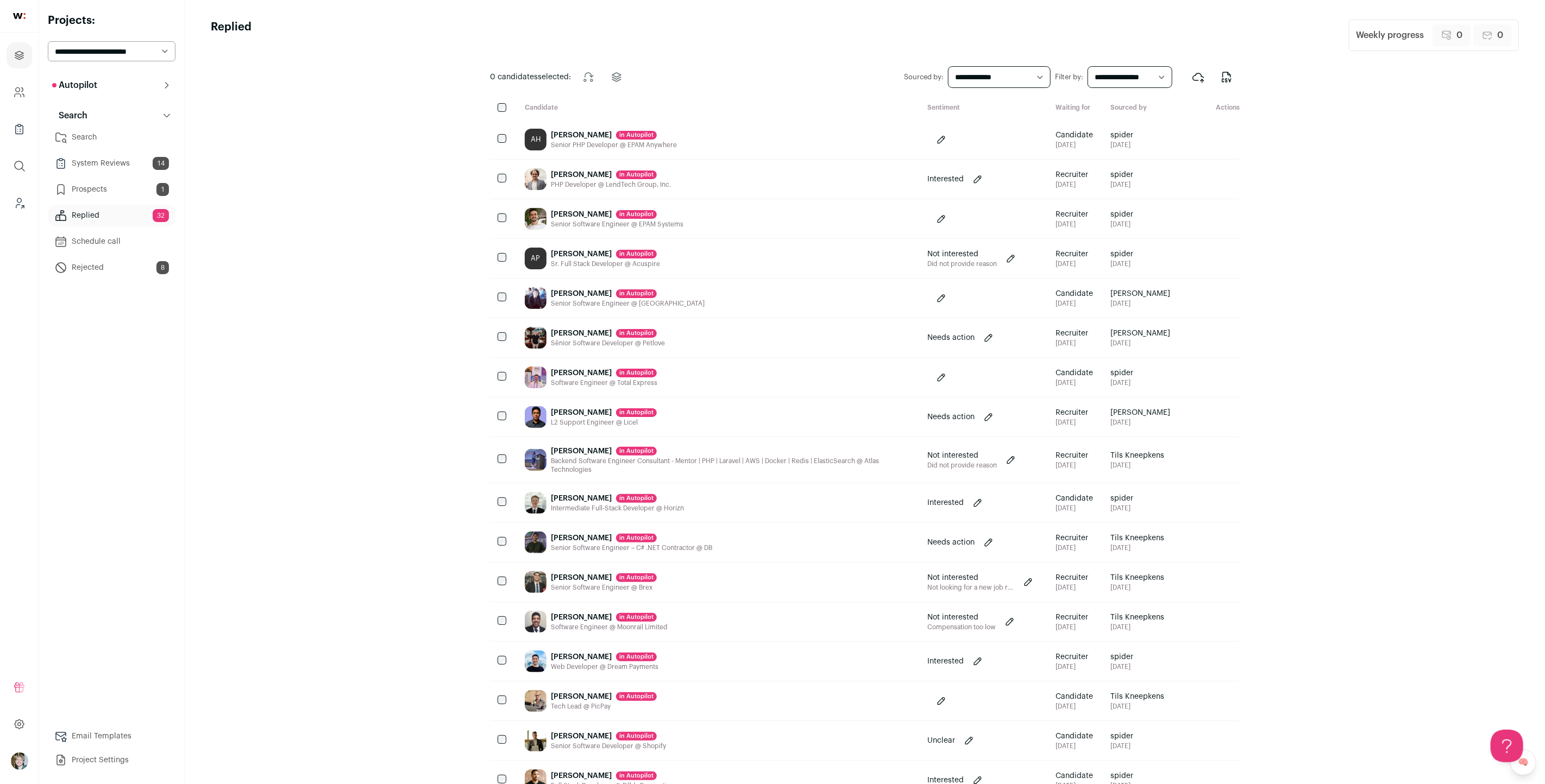
click at [94, 135] on link "Search" at bounding box center [112, 137] width 128 height 22
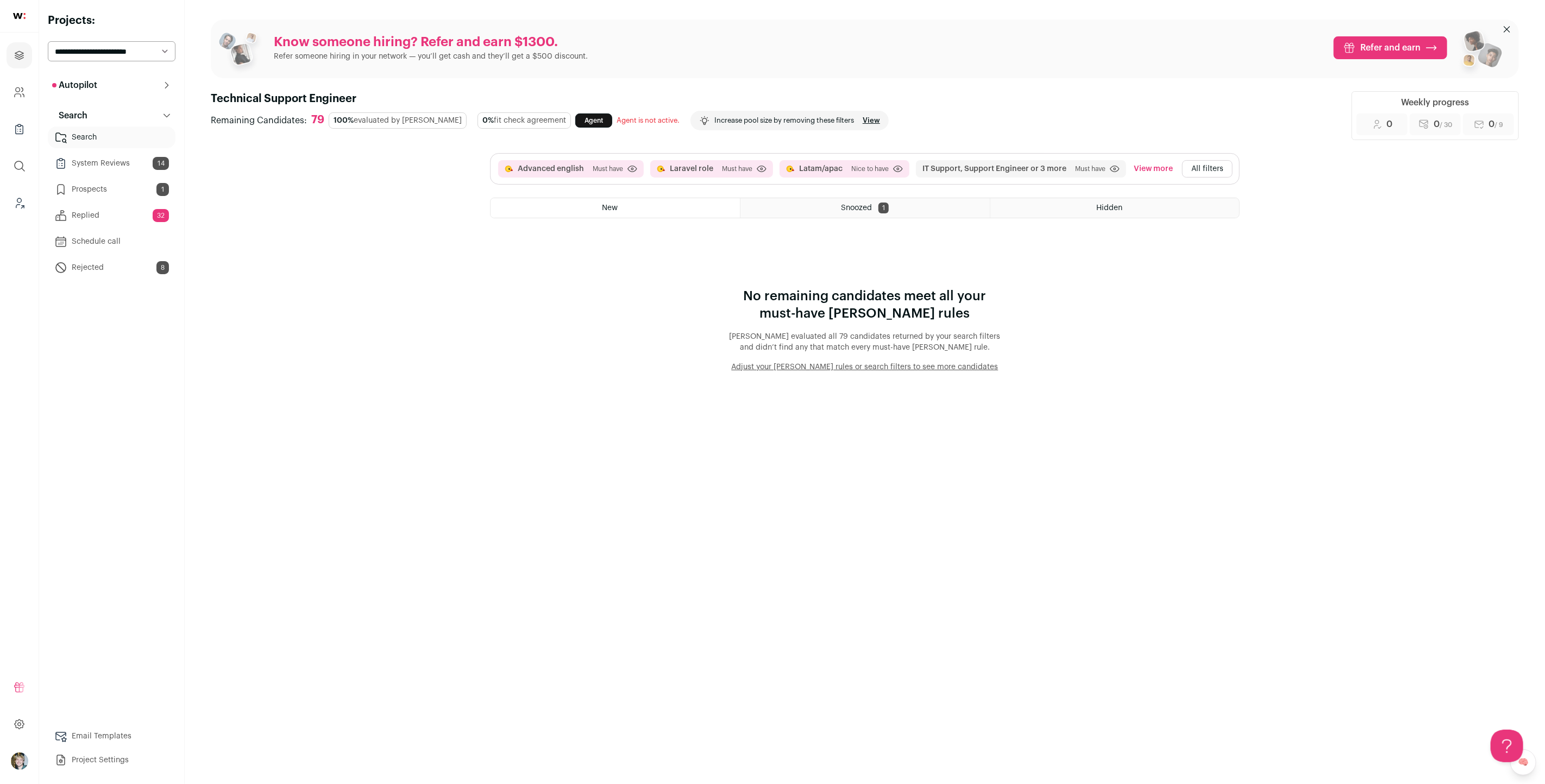
click at [1216, 162] on button "All filters" at bounding box center [1207, 168] width 50 height 17
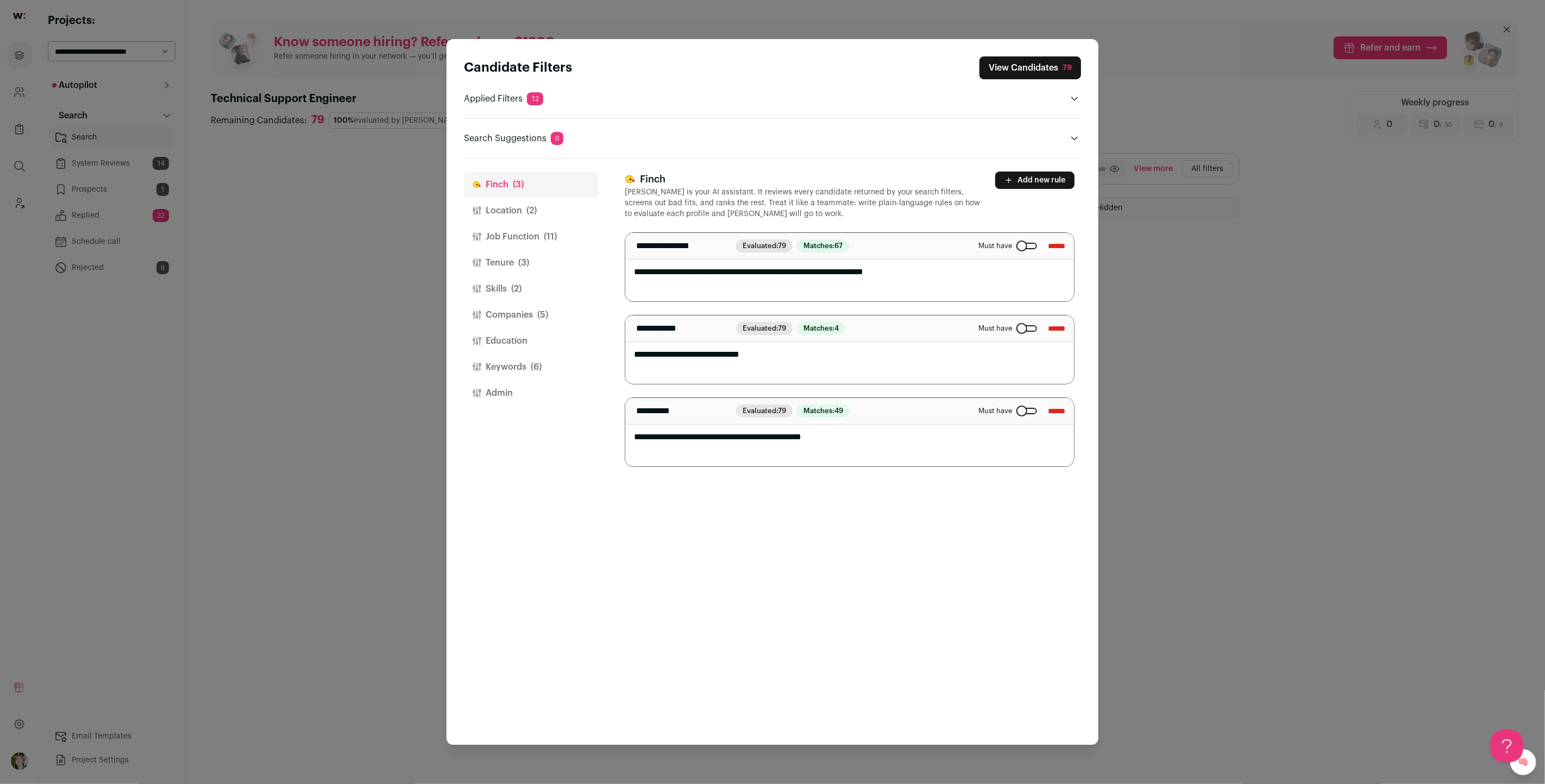
click at [529, 219] on button "Location (2)" at bounding box center [531, 210] width 135 height 26
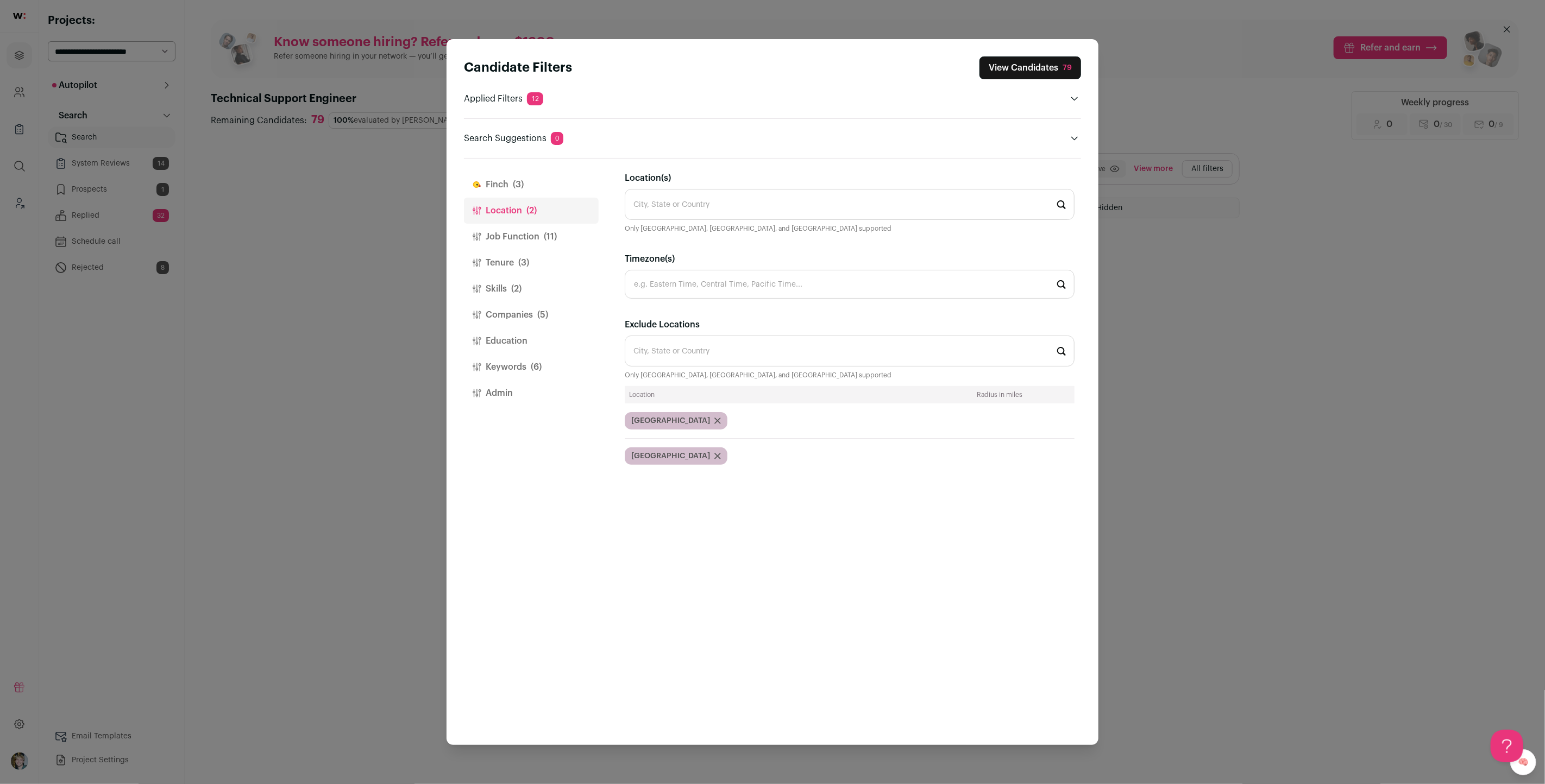
click at [527, 235] on button "Job Function (11)" at bounding box center [531, 236] width 135 height 26
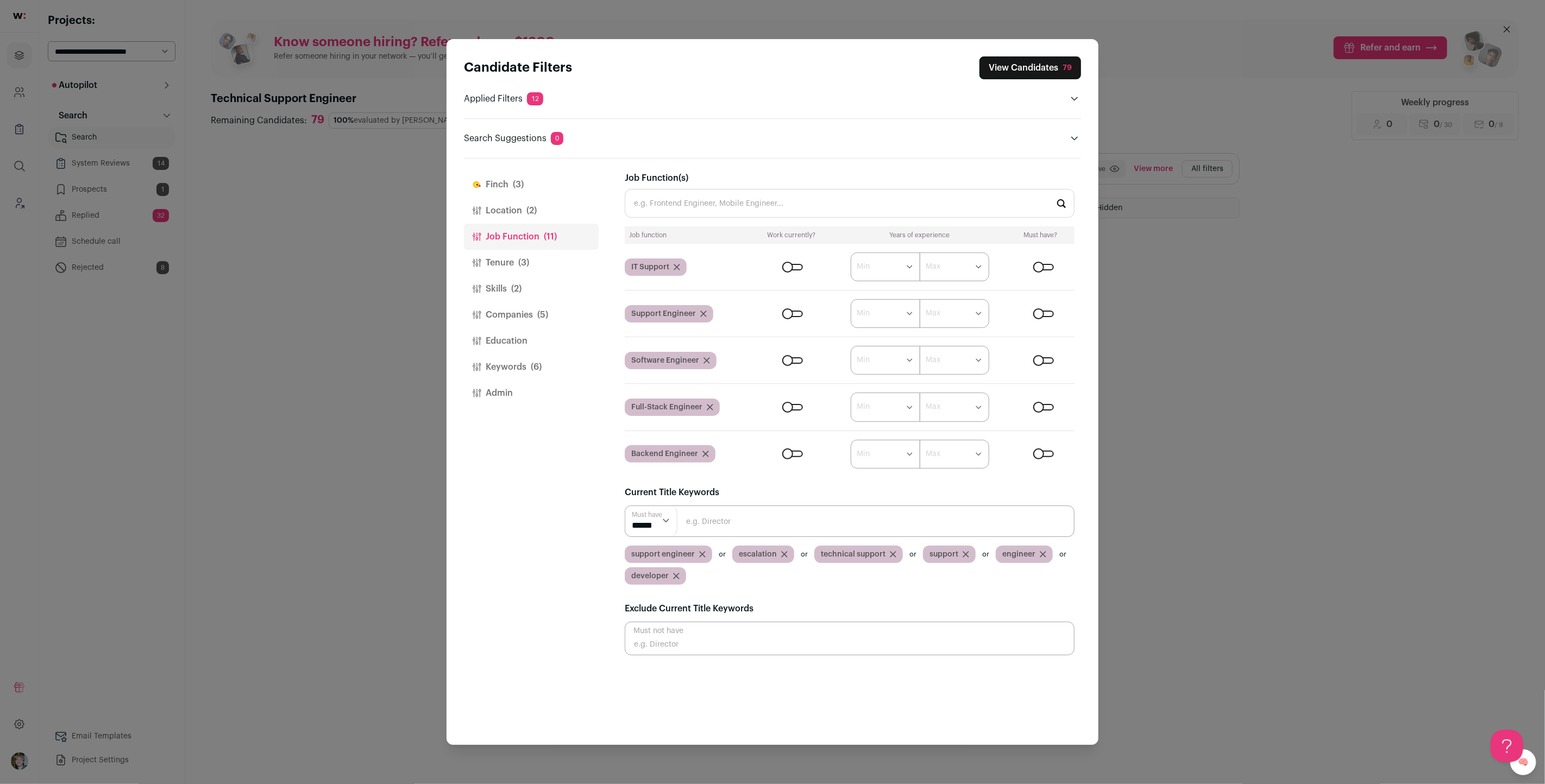
click at [530, 358] on button "Keywords (6)" at bounding box center [531, 367] width 135 height 26
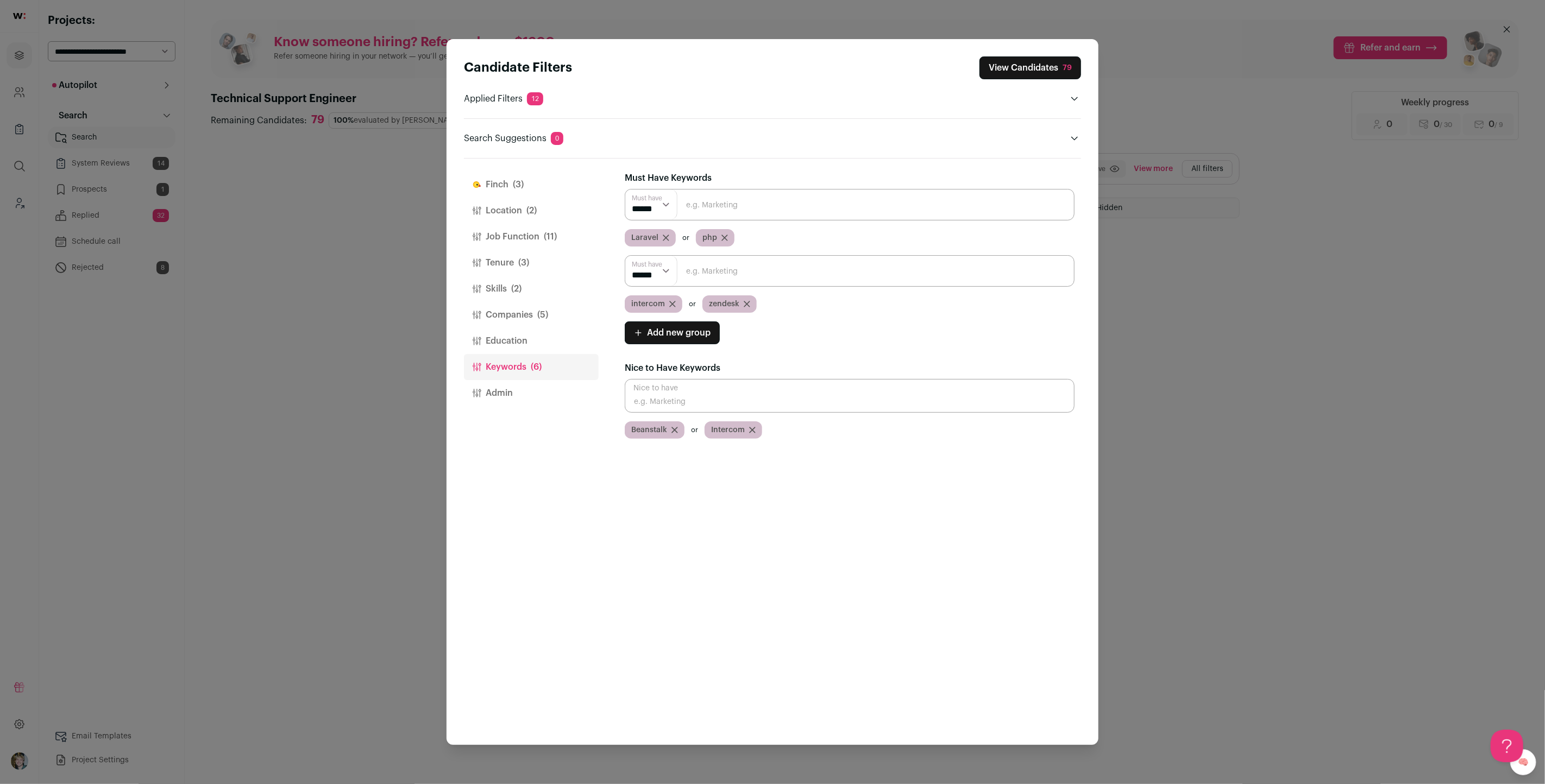
click at [532, 317] on button "Companies (5)" at bounding box center [531, 315] width 135 height 26
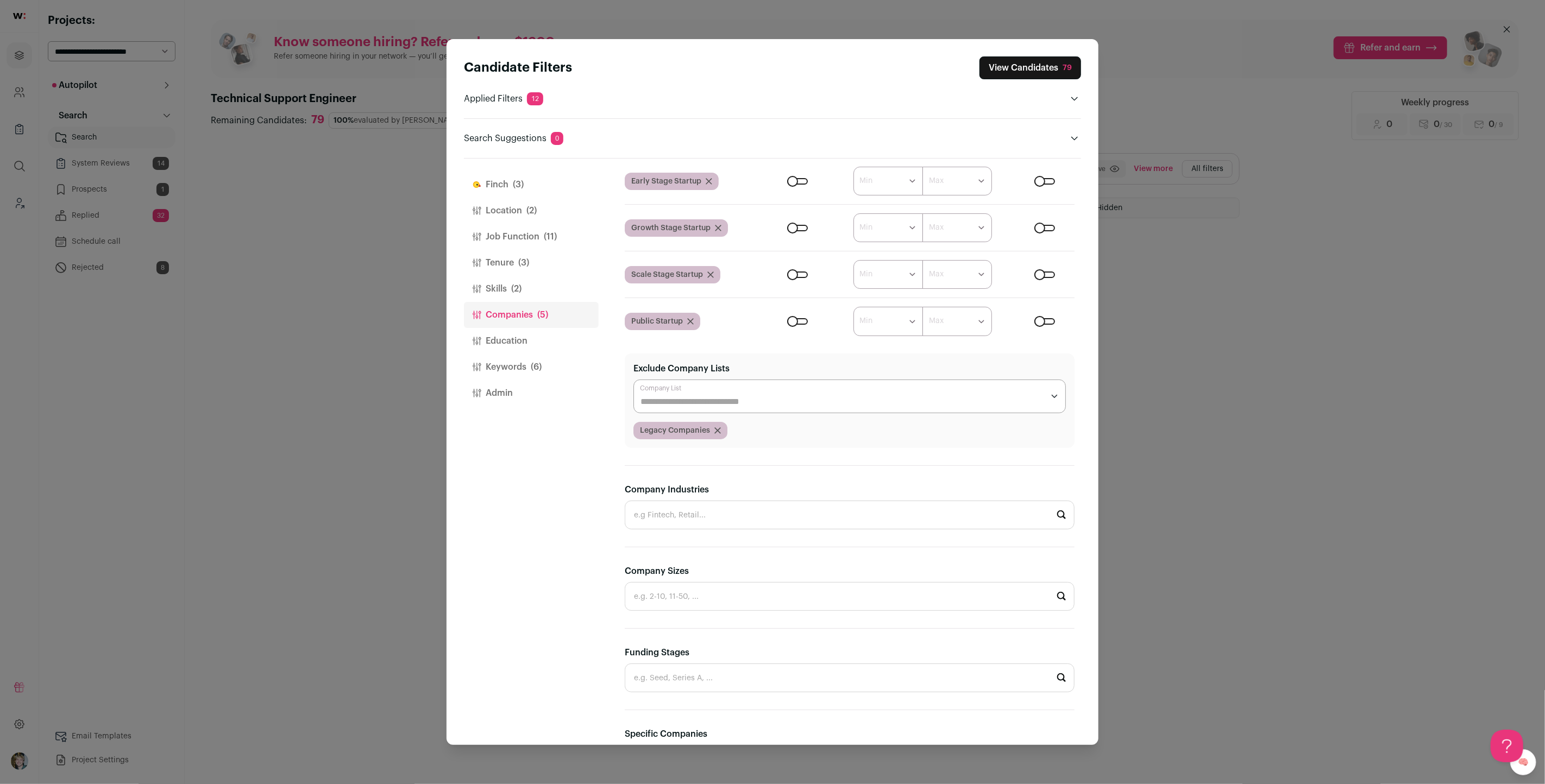
scroll to position [240, 0]
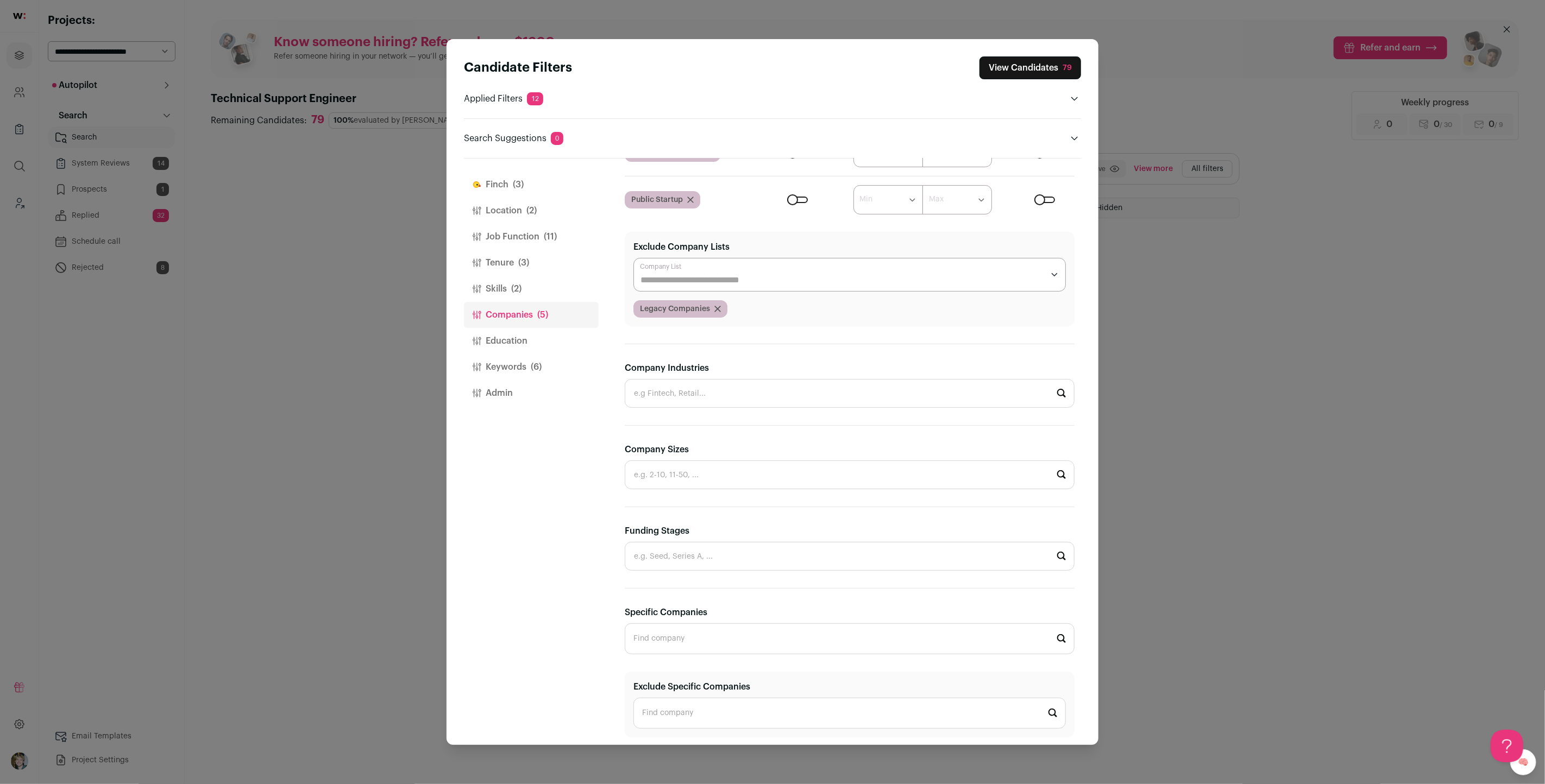
click at [480, 282] on button "Skills (2)" at bounding box center [531, 288] width 135 height 26
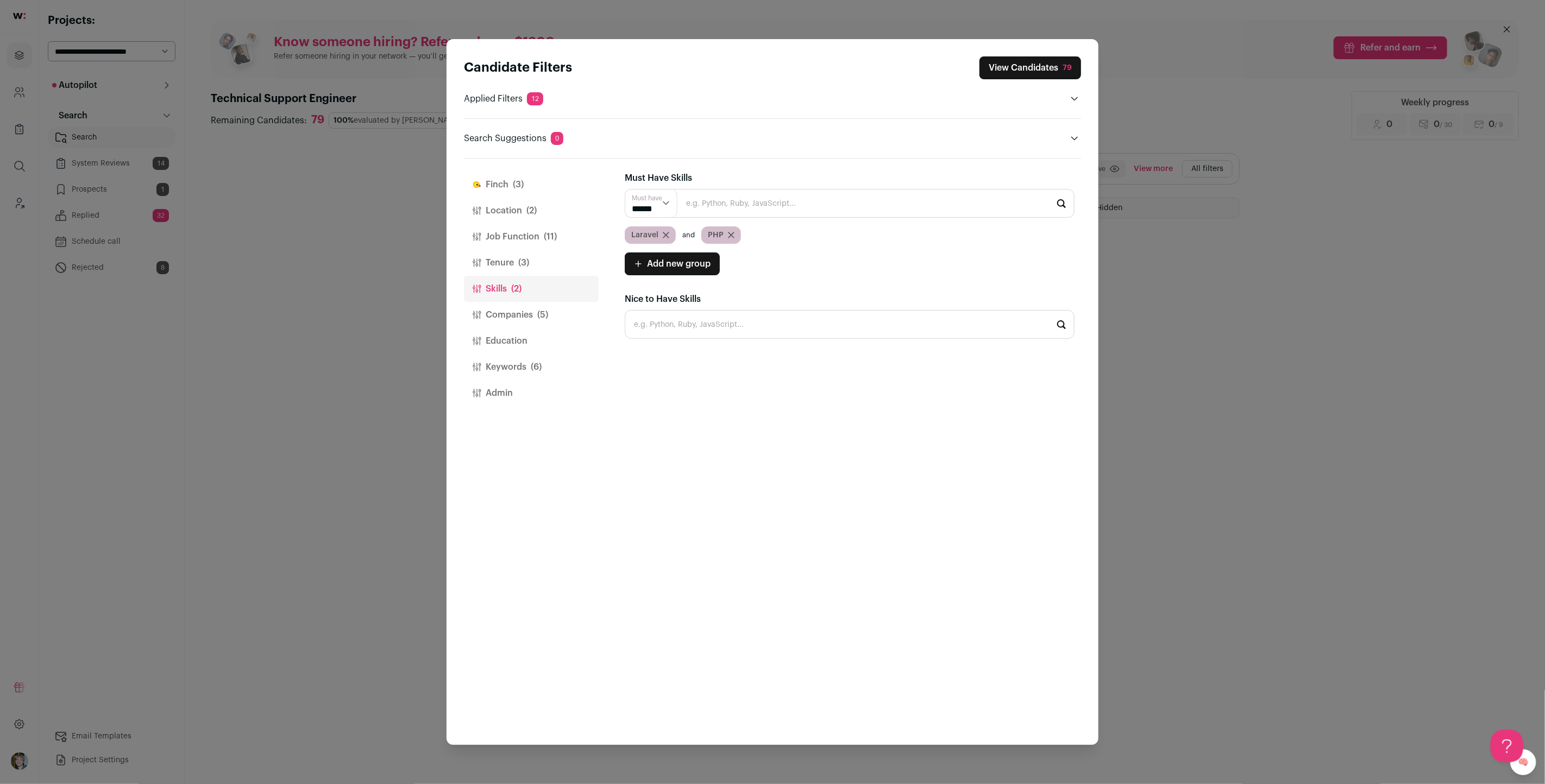
click at [503, 270] on button "Tenure (3)" at bounding box center [531, 263] width 135 height 26
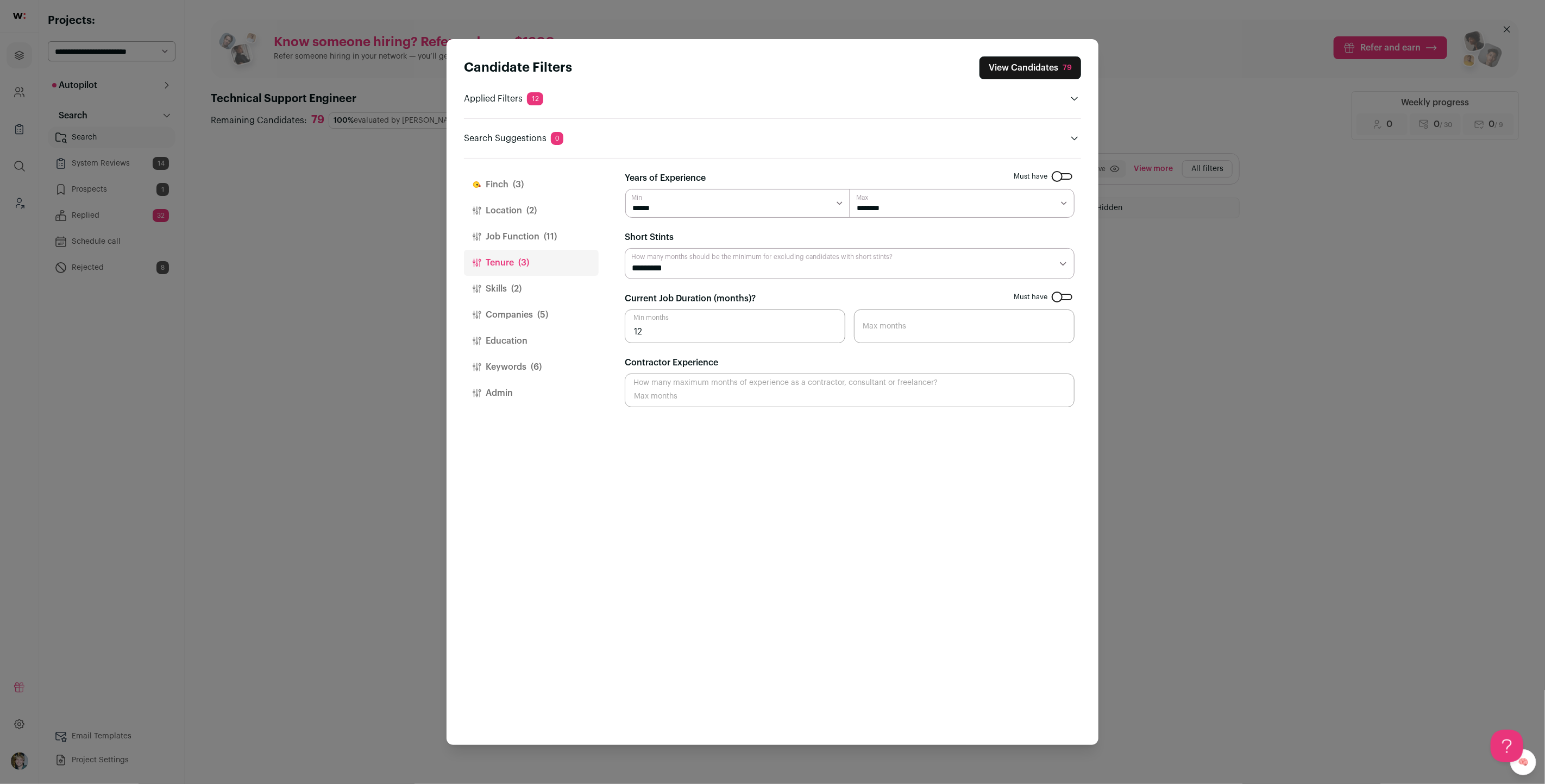
click at [503, 295] on button "Skills (2)" at bounding box center [531, 288] width 135 height 26
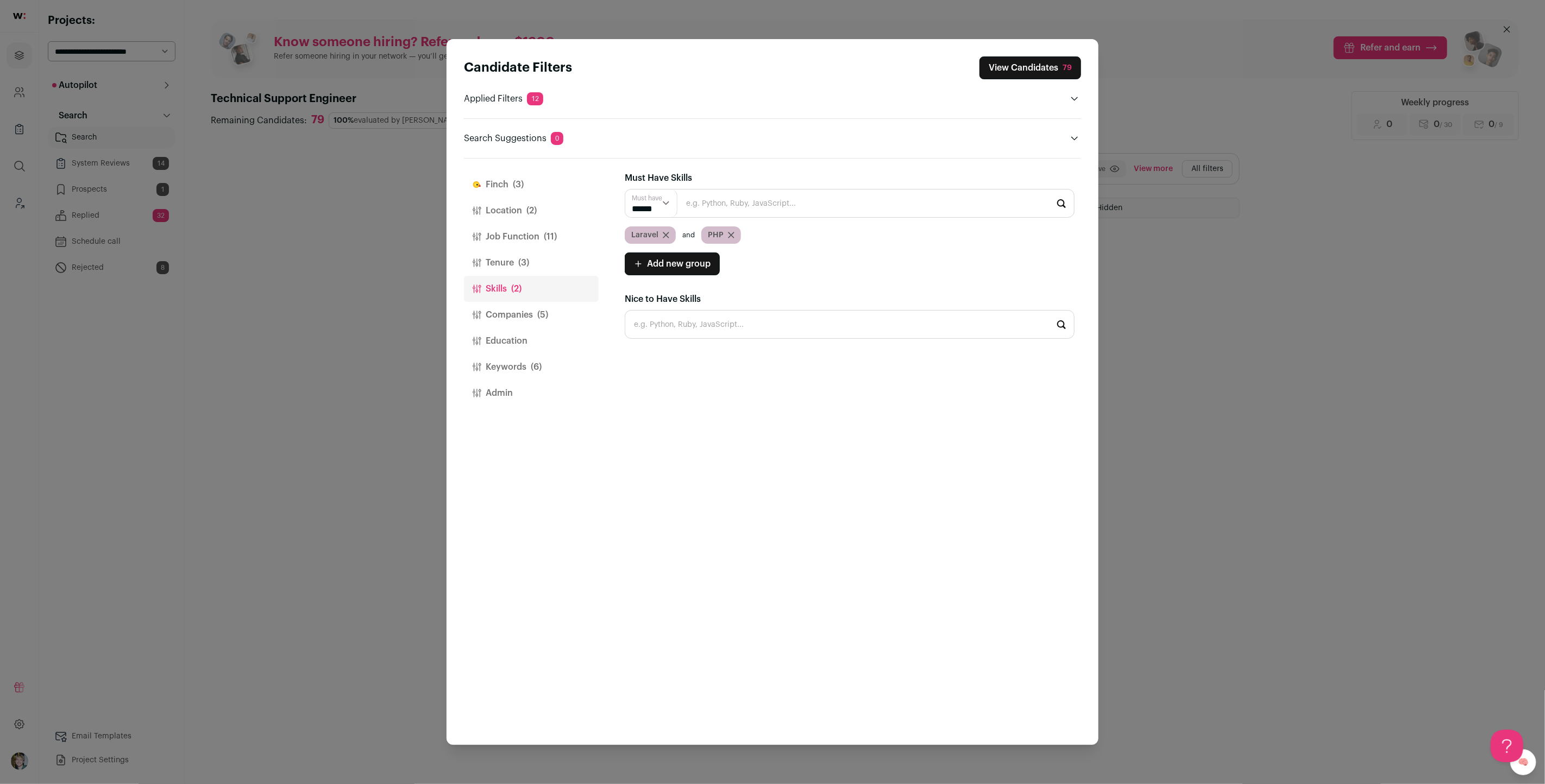
click at [665, 235] on icon "Close modal via background" at bounding box center [666, 235] width 7 height 7
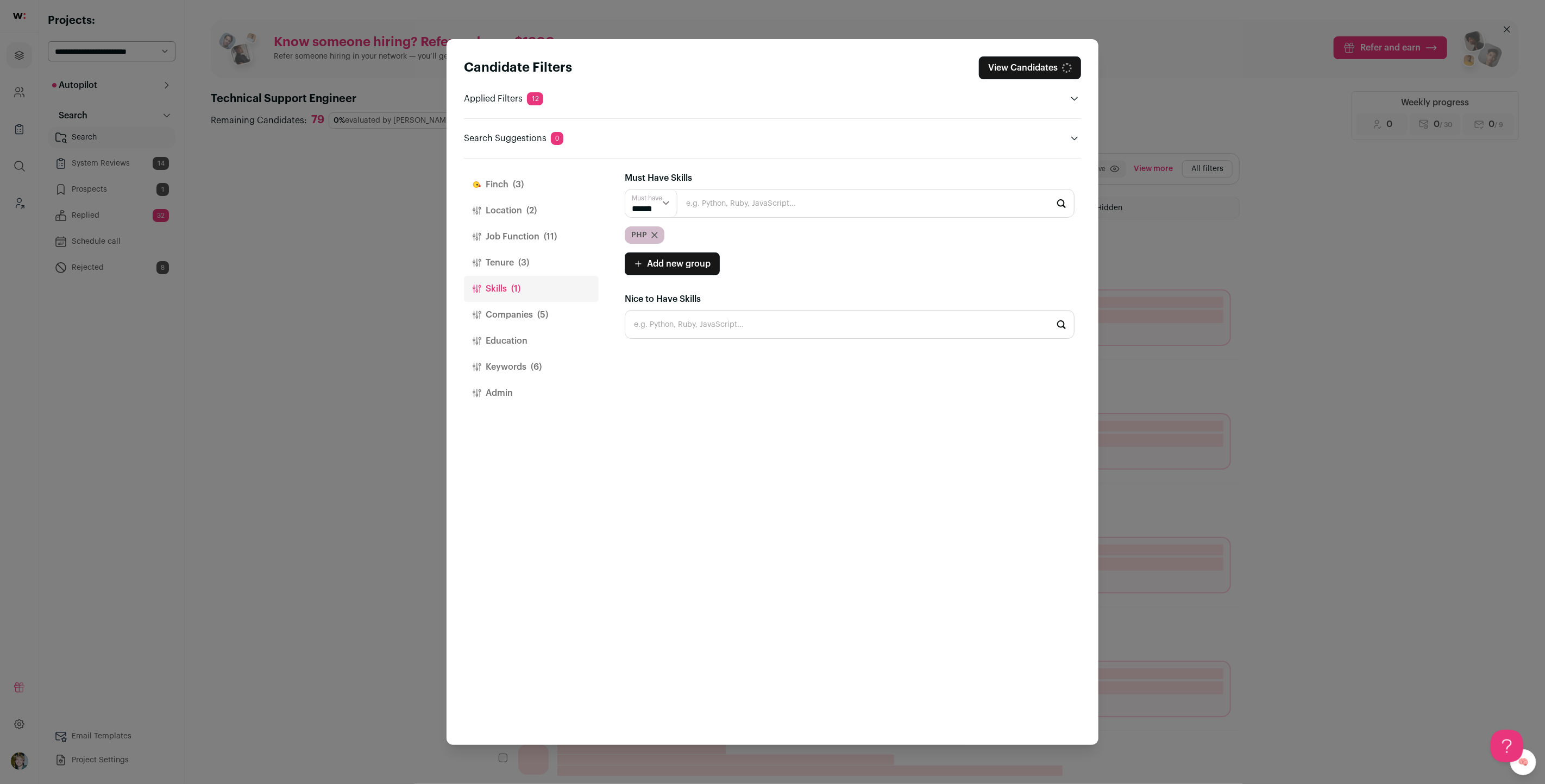
click at [656, 233] on icon "Close modal via background" at bounding box center [654, 235] width 7 height 7
click at [702, 294] on input "Close modal via background" at bounding box center [850, 298] width 450 height 29
click at [696, 328] on li "PHP" at bounding box center [850, 328] width 449 height 29
type input "PHP"
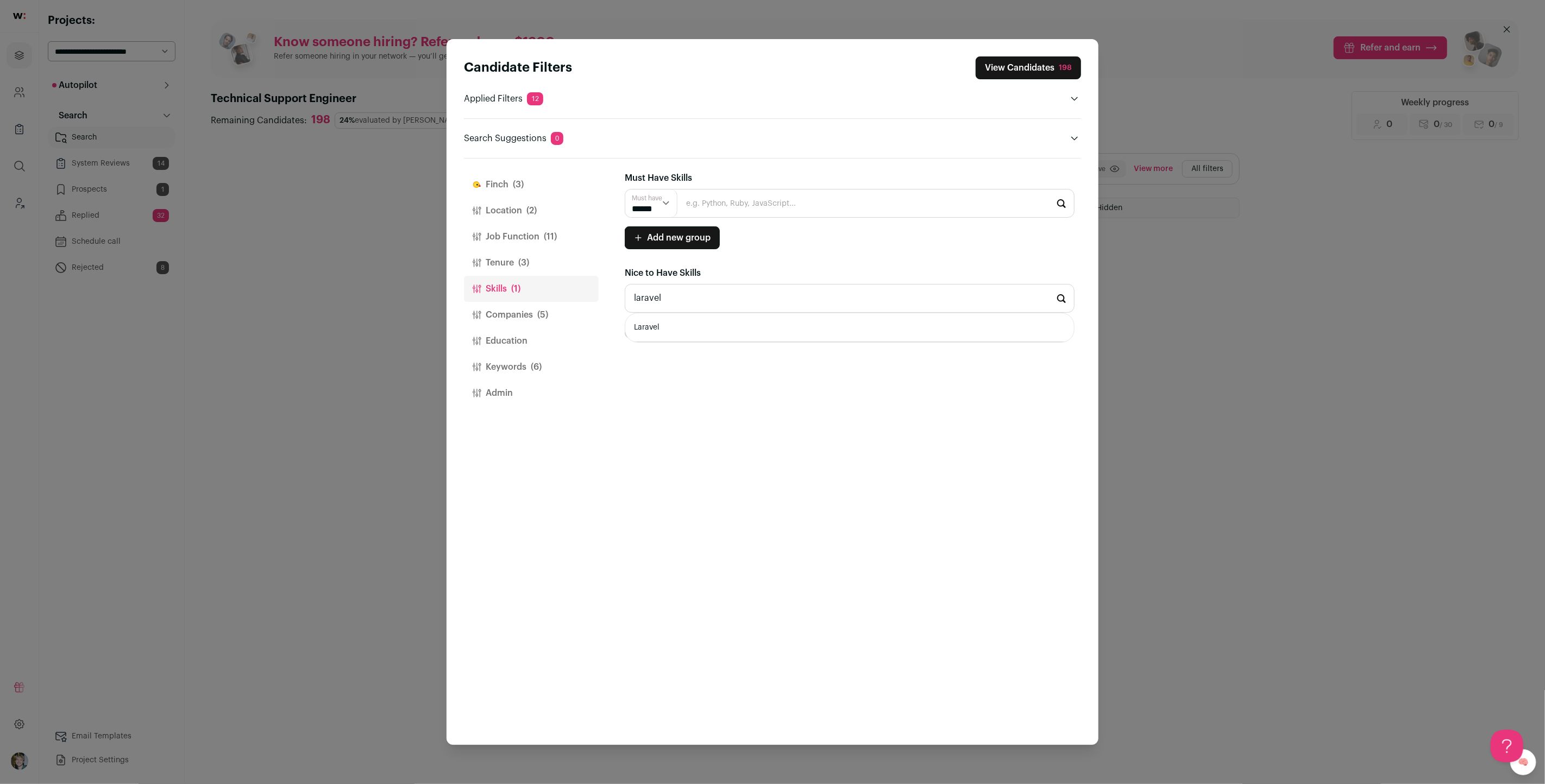
click at [696, 330] on li "Laravel" at bounding box center [850, 328] width 449 height 29
type input "Laravel"
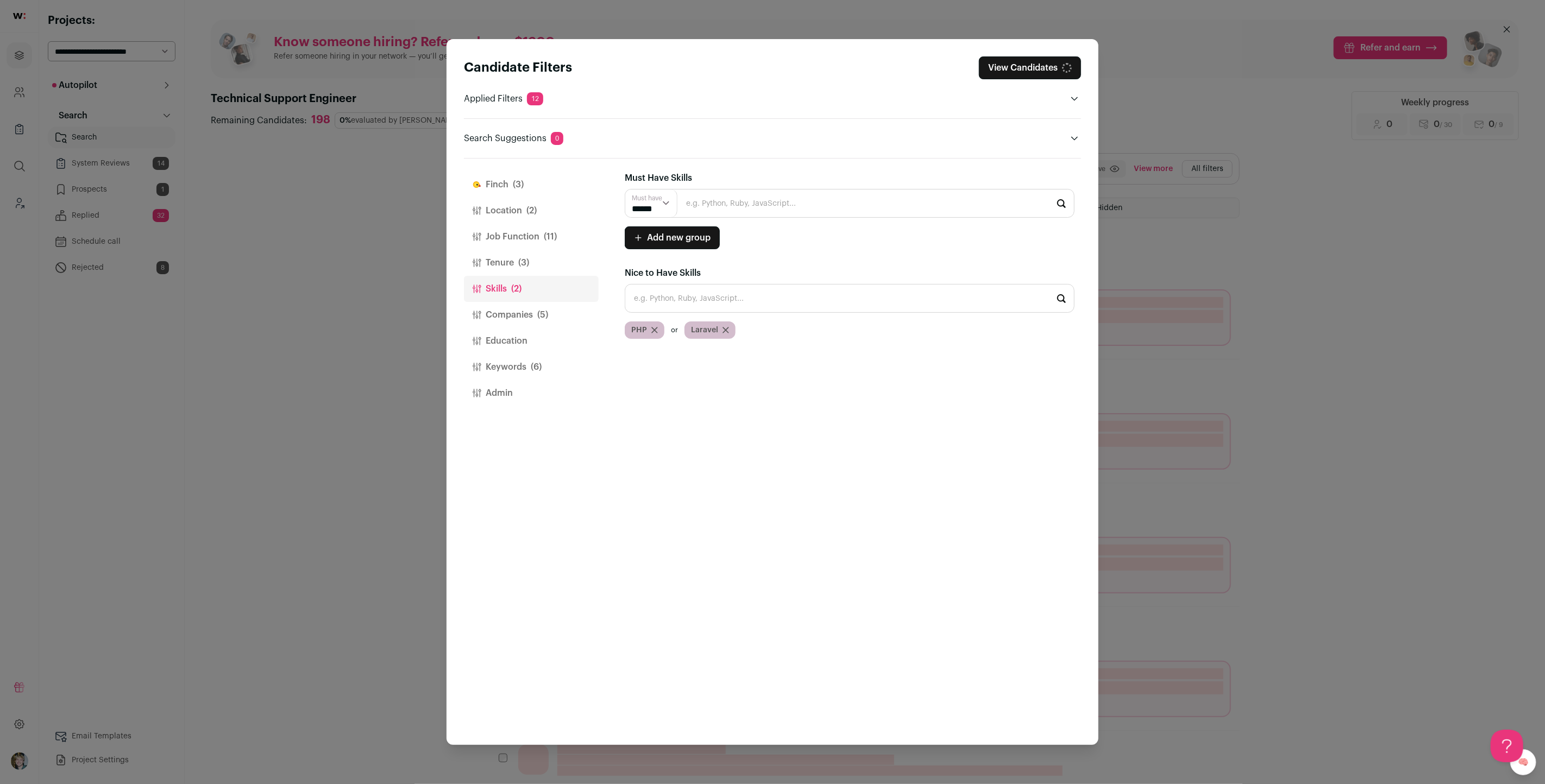
click at [499, 363] on button "Keywords (6)" at bounding box center [531, 367] width 135 height 26
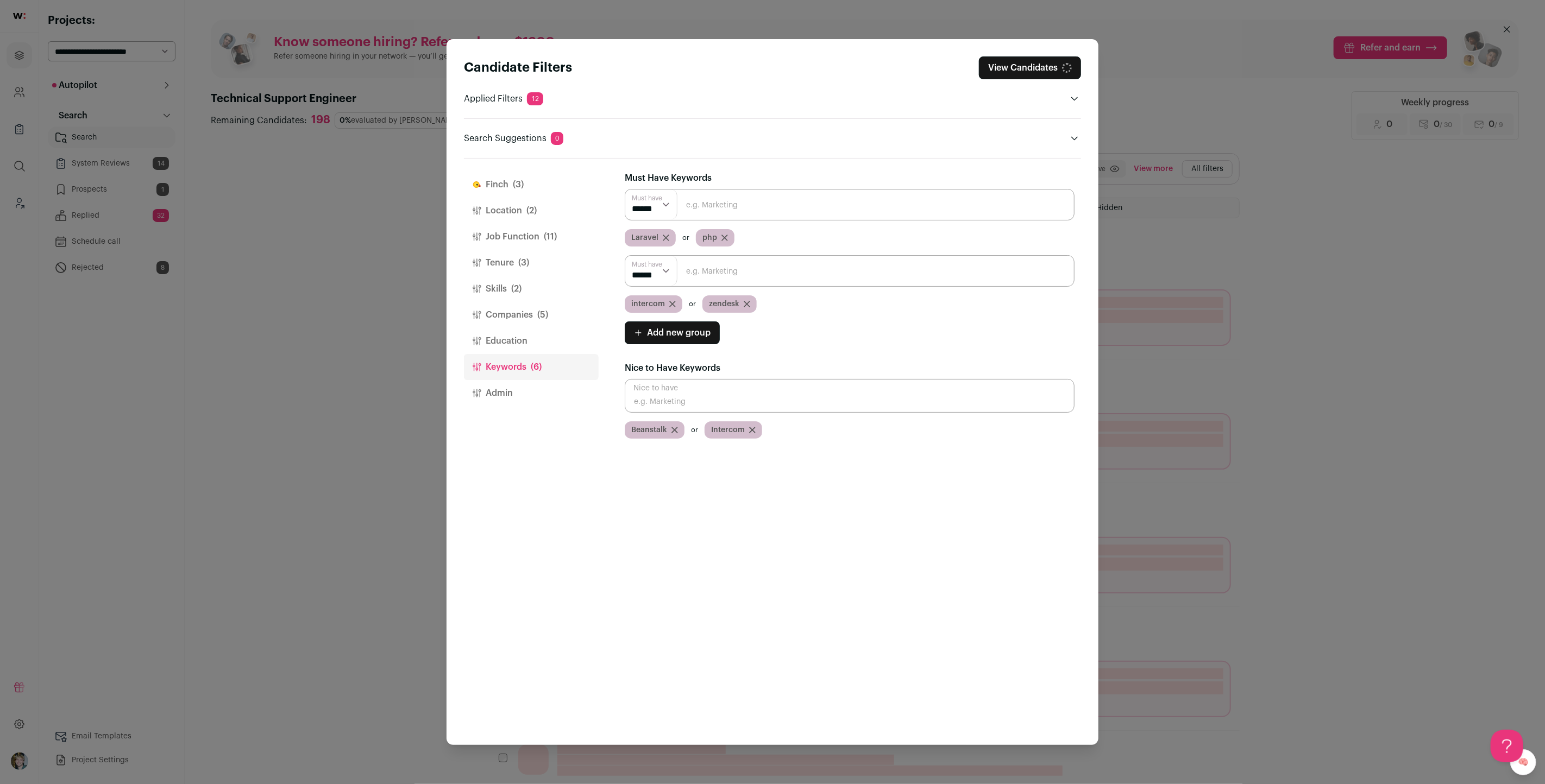
click at [1047, 65] on button "View Candidates" at bounding box center [1030, 68] width 102 height 23
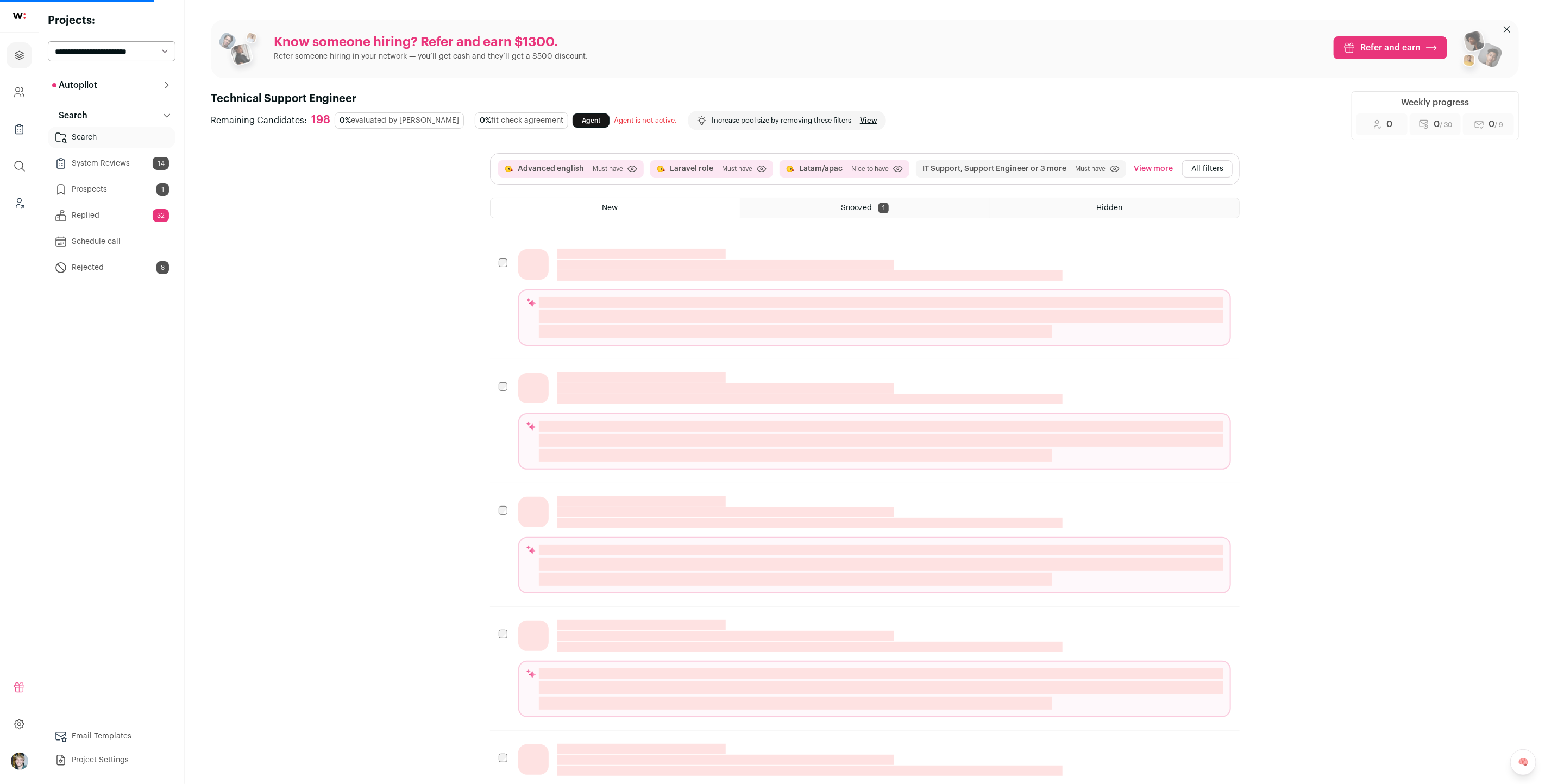
click at [1212, 164] on button "All filters" at bounding box center [1207, 168] width 50 height 17
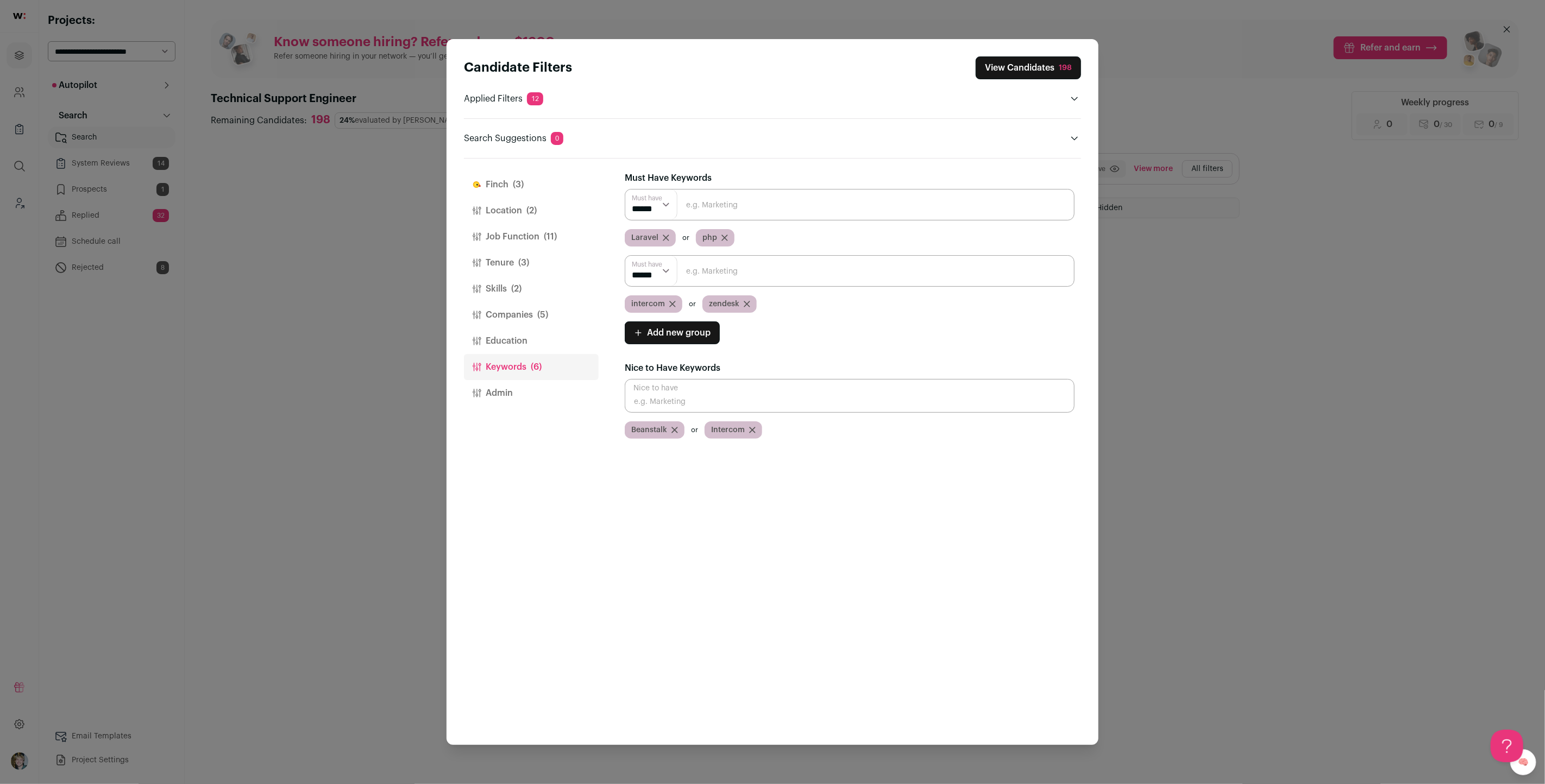
click at [543, 272] on button "Tenure (3)" at bounding box center [531, 263] width 135 height 26
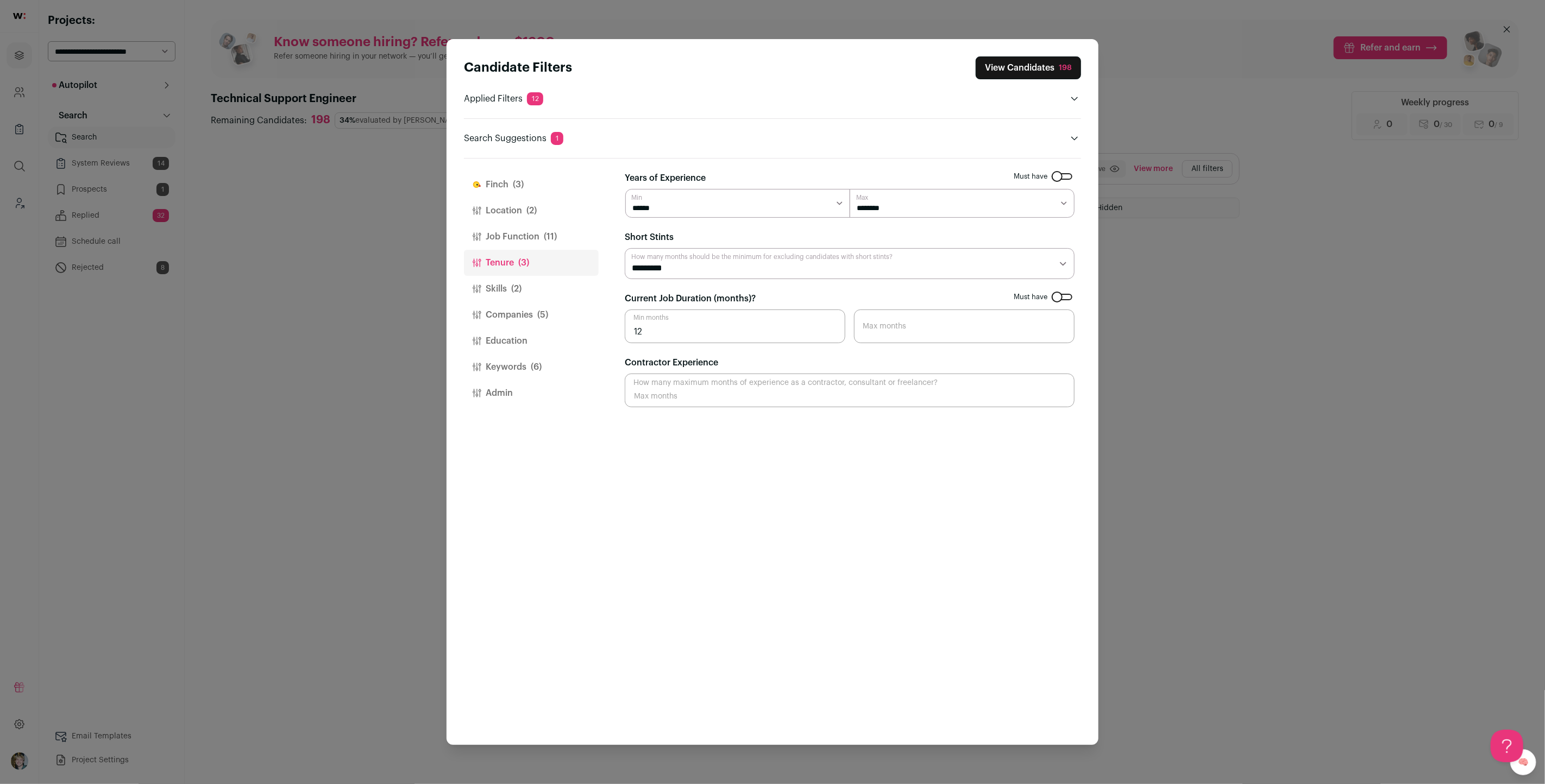
click at [527, 288] on button "Skills (2)" at bounding box center [531, 288] width 135 height 26
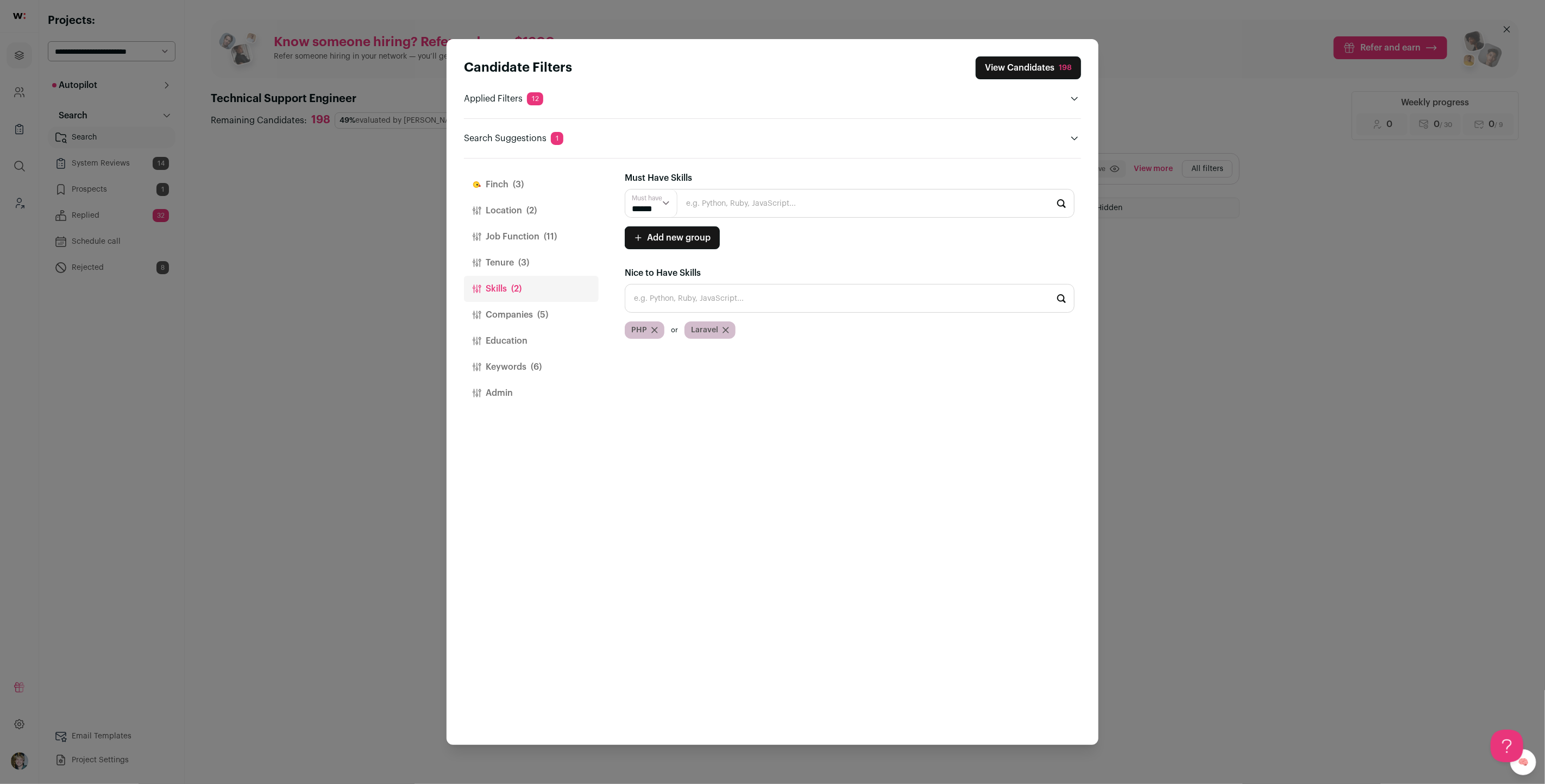
click at [654, 327] on icon "Close modal via background" at bounding box center [654, 330] width 7 height 7
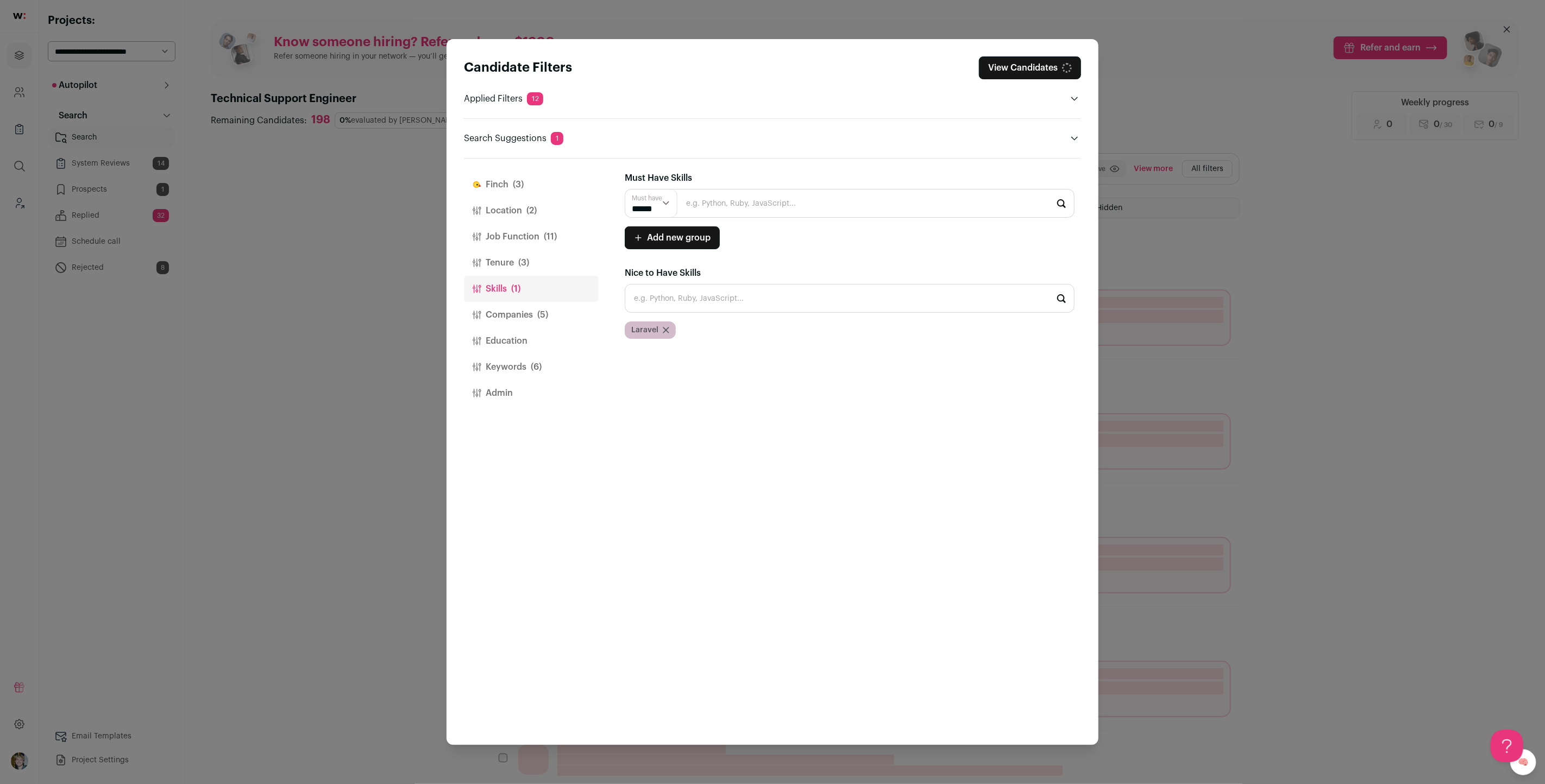
click at [666, 327] on icon "Close modal via background" at bounding box center [666, 330] width 5 height 5
click at [720, 200] on input "Close modal via background" at bounding box center [850, 203] width 450 height 29
type input "o"
click at [726, 204] on input "laravel" at bounding box center [850, 203] width 450 height 29
click at [707, 237] on li "Laravel" at bounding box center [850, 233] width 449 height 29
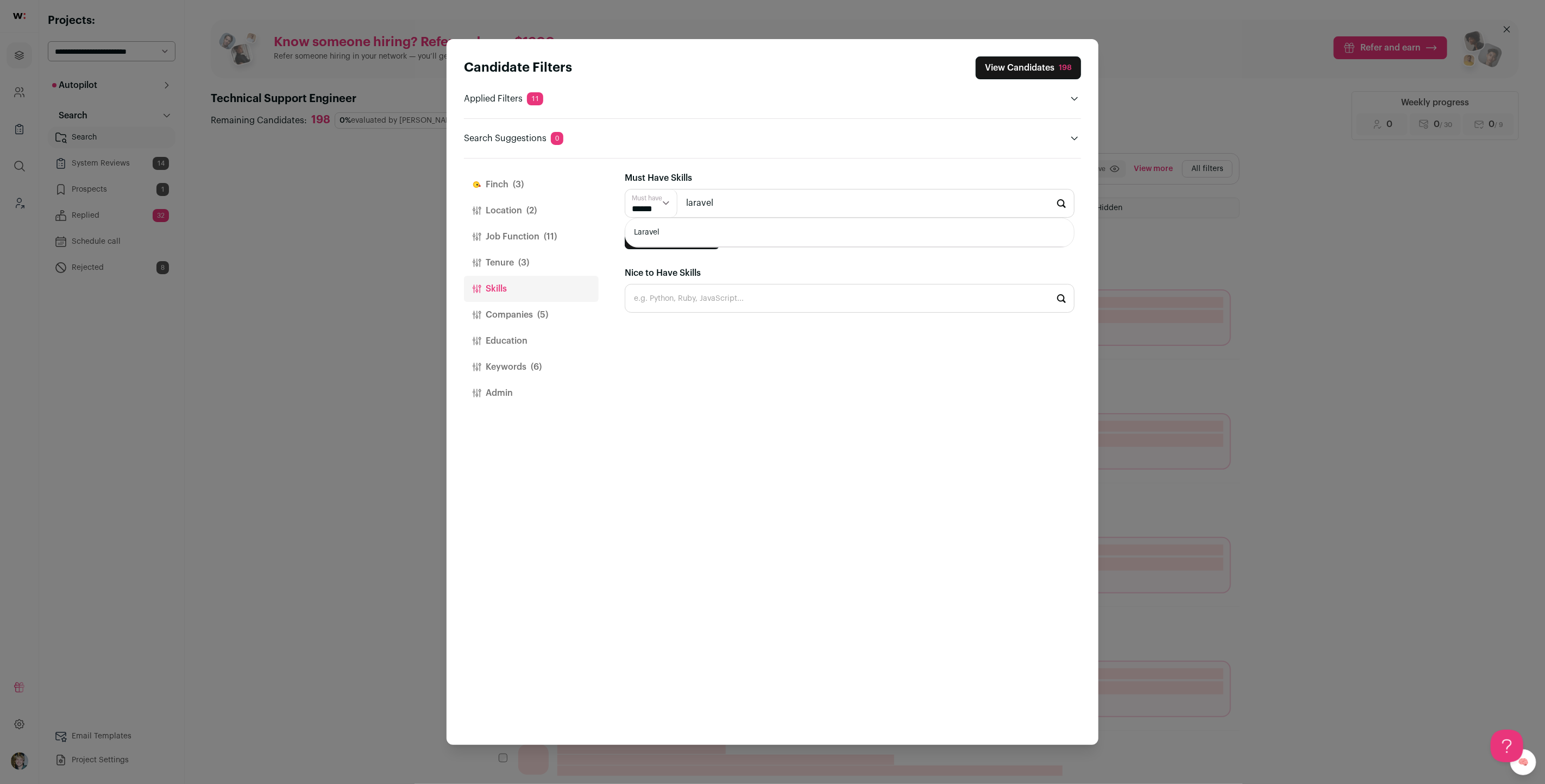
type input "Laravel"
click at [746, 204] on input "Close modal via background" at bounding box center [850, 203] width 450 height 29
type input "o"
click at [727, 231] on li "PHP" at bounding box center [850, 233] width 449 height 29
type input "PHP"
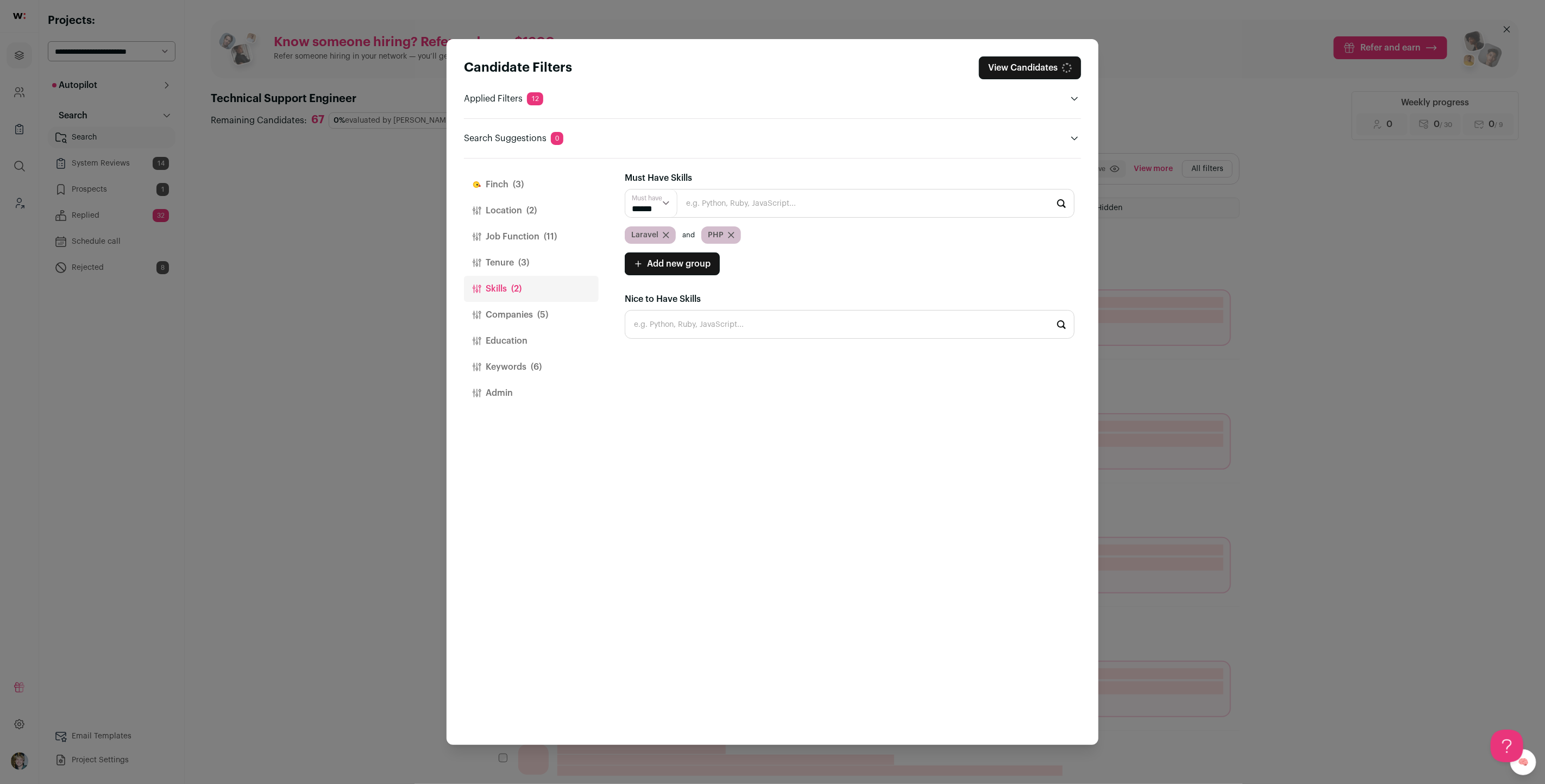
click at [546, 358] on button "Keywords (6)" at bounding box center [531, 367] width 135 height 26
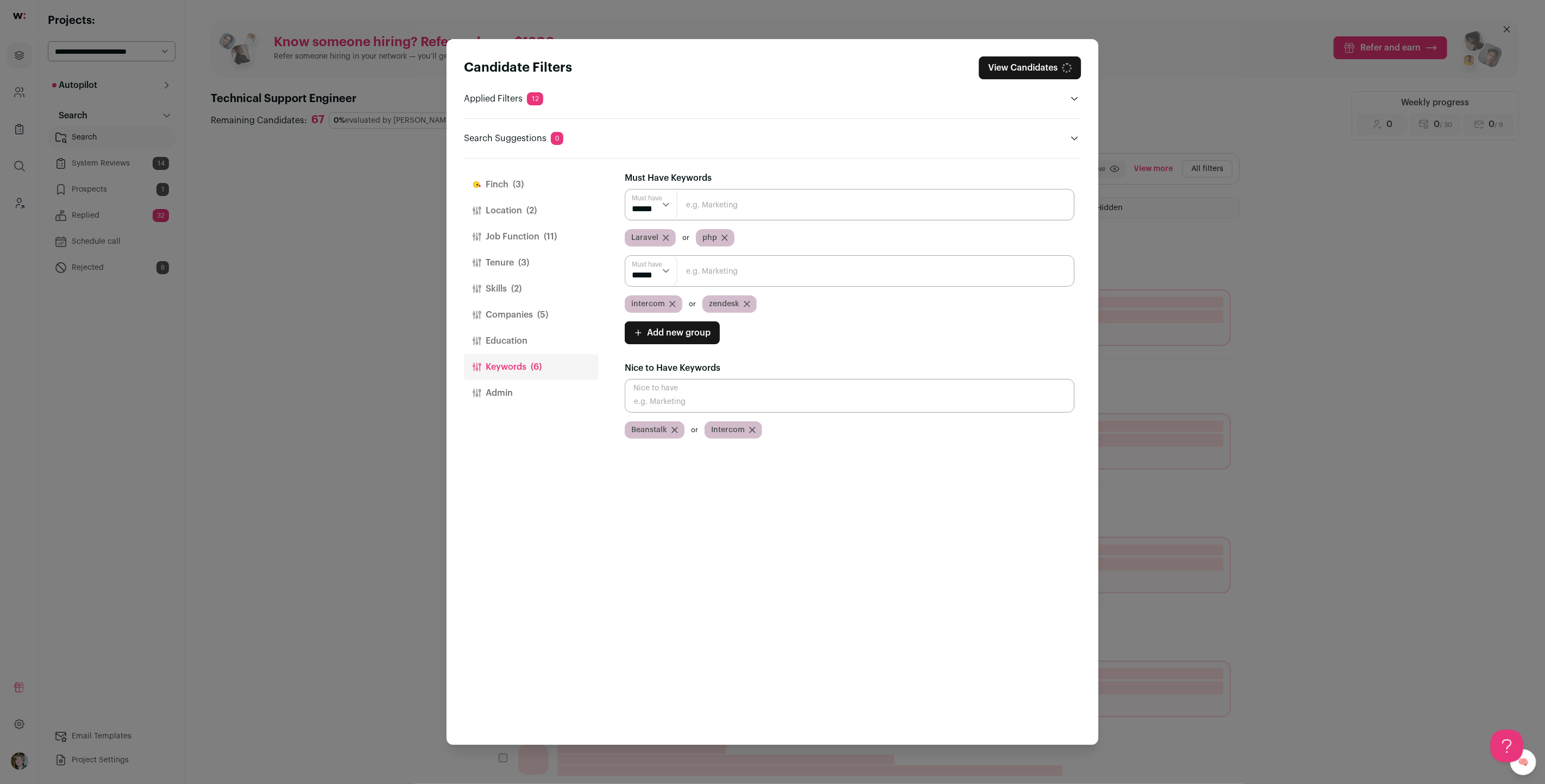
click at [666, 236] on icon "Close modal via background" at bounding box center [666, 237] width 7 height 7
click at [657, 233] on div "php" at bounding box center [644, 237] width 38 height 17
click at [654, 236] on icon "Close modal via background" at bounding box center [653, 237] width 5 height 5
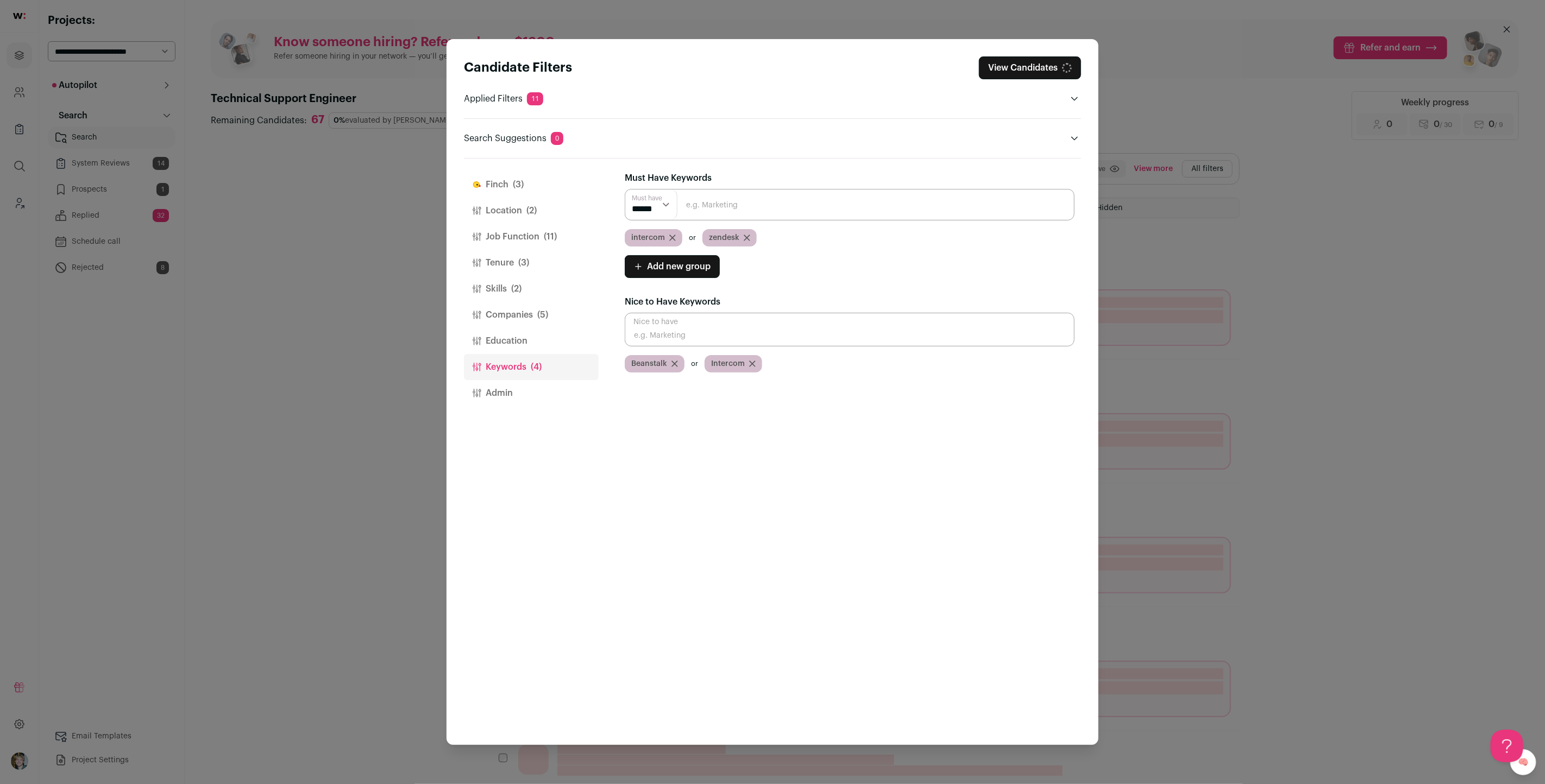
click at [747, 330] on input "Close modal via background" at bounding box center [850, 330] width 450 height 34
type input "laravel"
click at [749, 327] on input "Close modal via background" at bounding box center [850, 330] width 450 height 34
type input "php"
click at [1036, 65] on button "View Candidates" at bounding box center [1030, 68] width 102 height 23
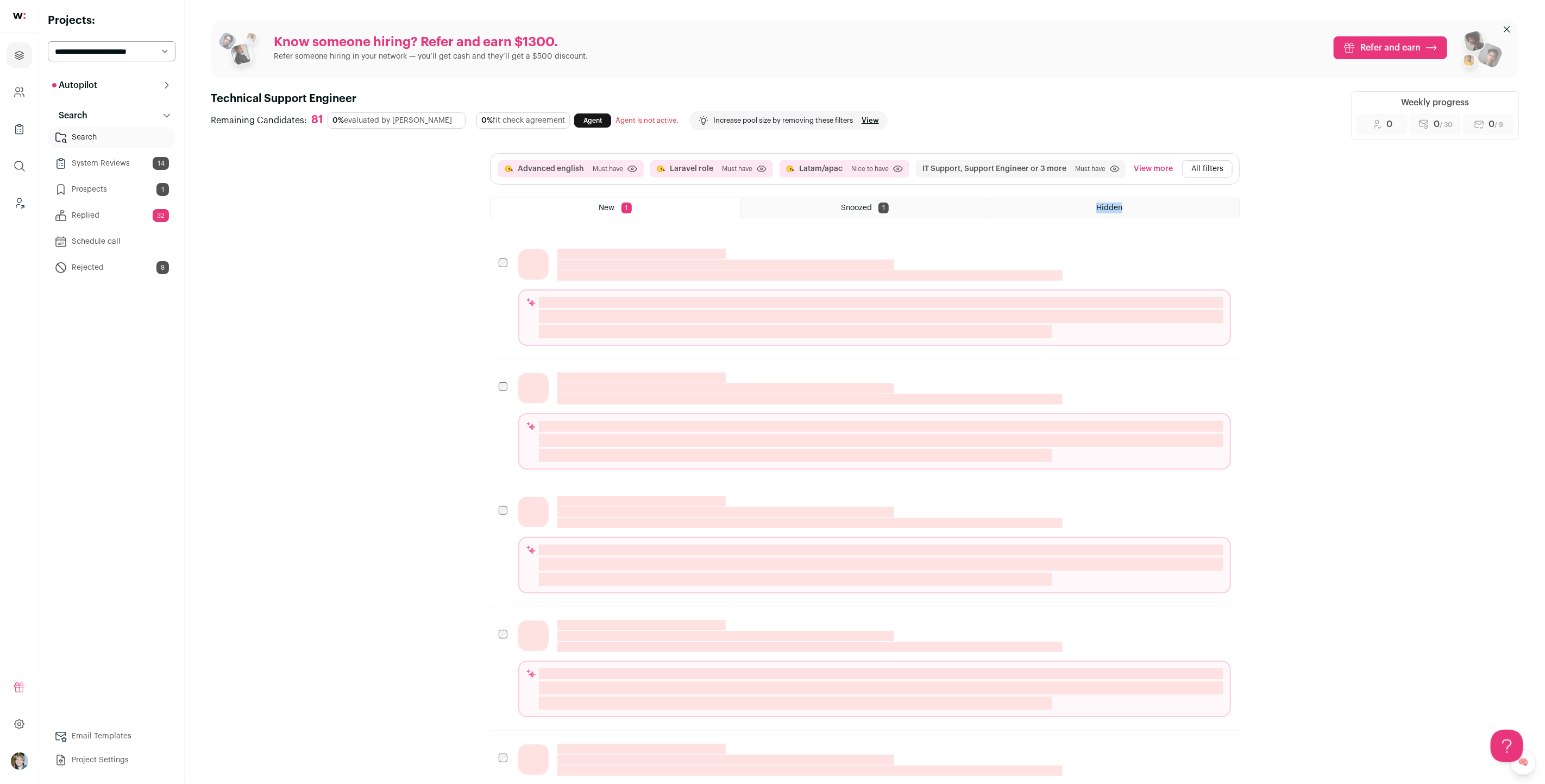
drag, startPoint x: 1477, startPoint y: 216, endPoint x: 1505, endPoint y: 196, distance: 34.4
click at [1489, 199] on main "Know someone hiring? Refer and earn $1300. Refer someone hiring in your network…" at bounding box center [865, 436] width 1360 height 873
click at [1059, 94] on header "Technical Support Engineer Remaining Candidates: 81 0% evaluated by Finch 0% fi…" at bounding box center [864, 116] width 1308 height 49
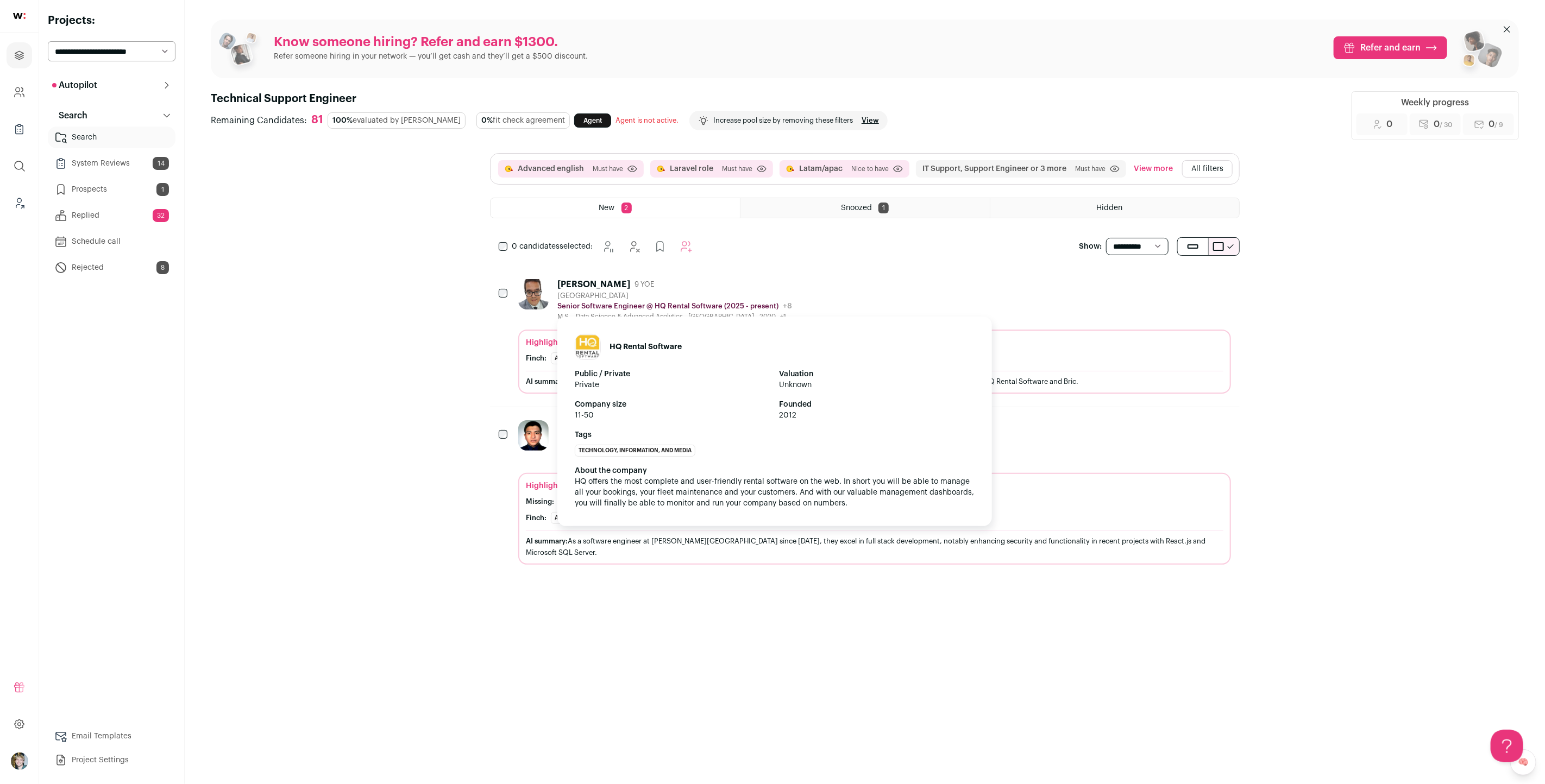
click at [734, 330] on div "HQ Rental Software Public / Private Private Valuation Unknown Company size 11-5…" at bounding box center [774, 421] width 435 height 210
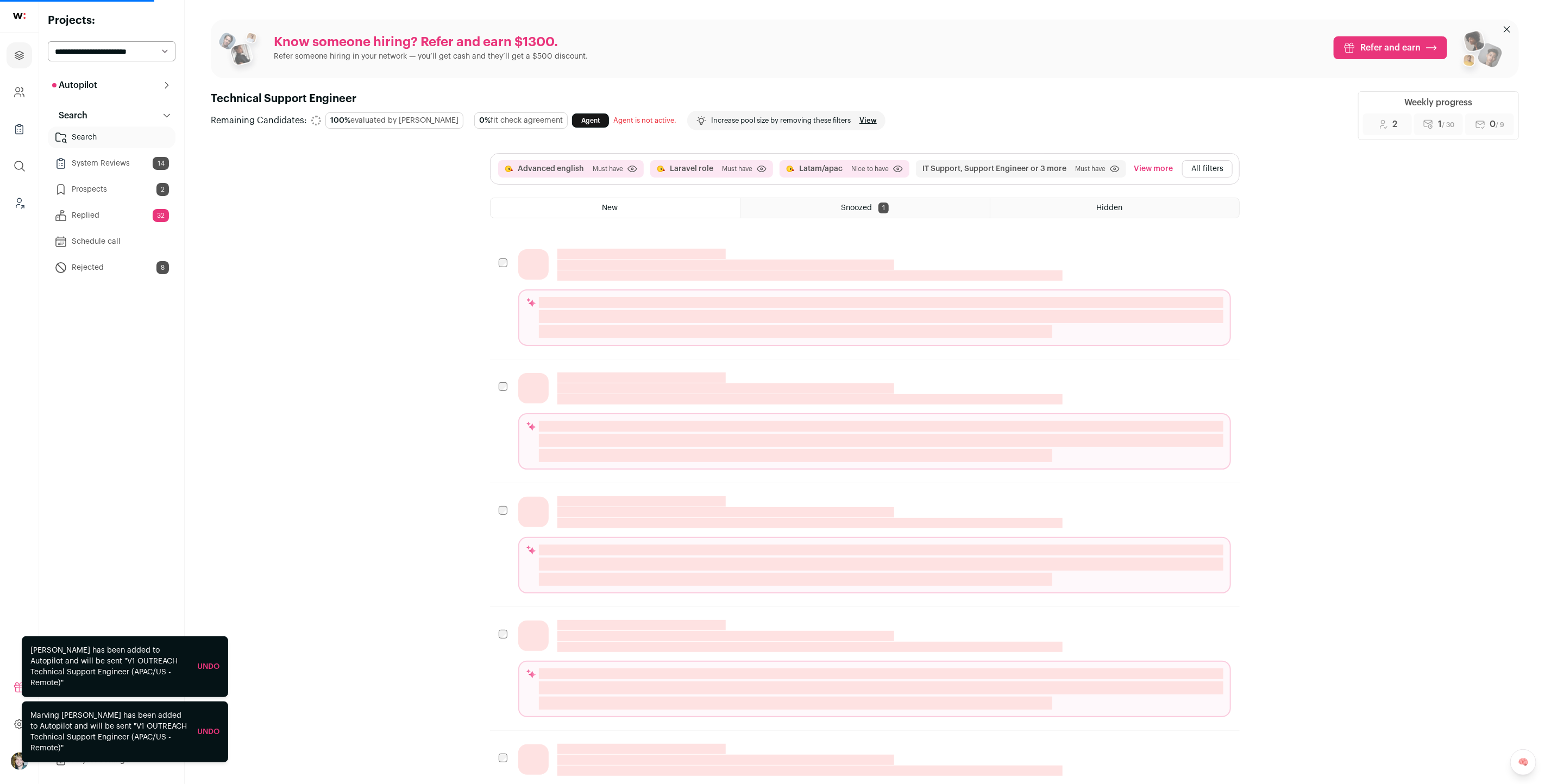
click at [1199, 171] on button "All filters" at bounding box center [1207, 168] width 50 height 17
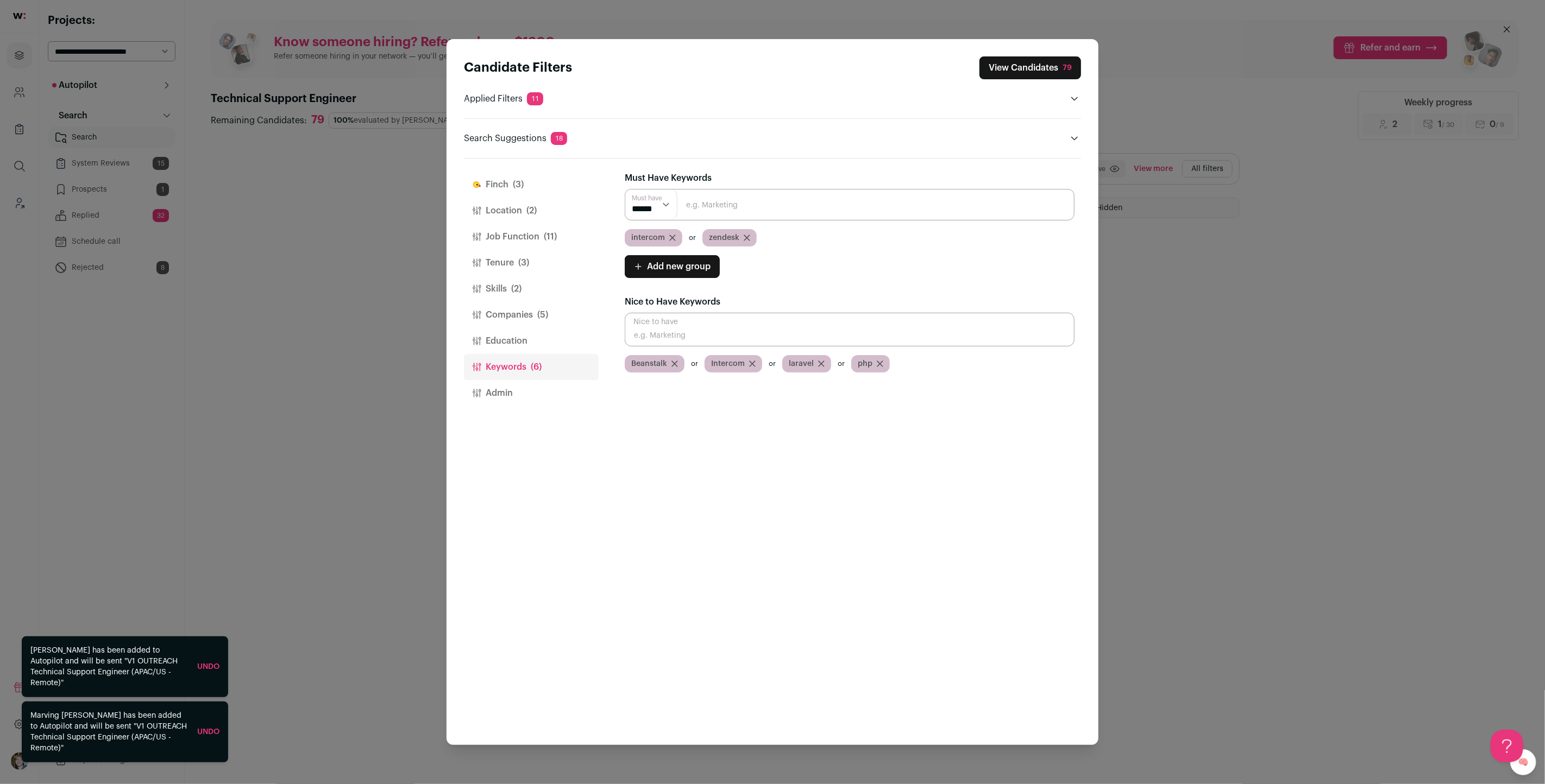
click at [818, 361] on icon "Close modal via background" at bounding box center [821, 363] width 7 height 7
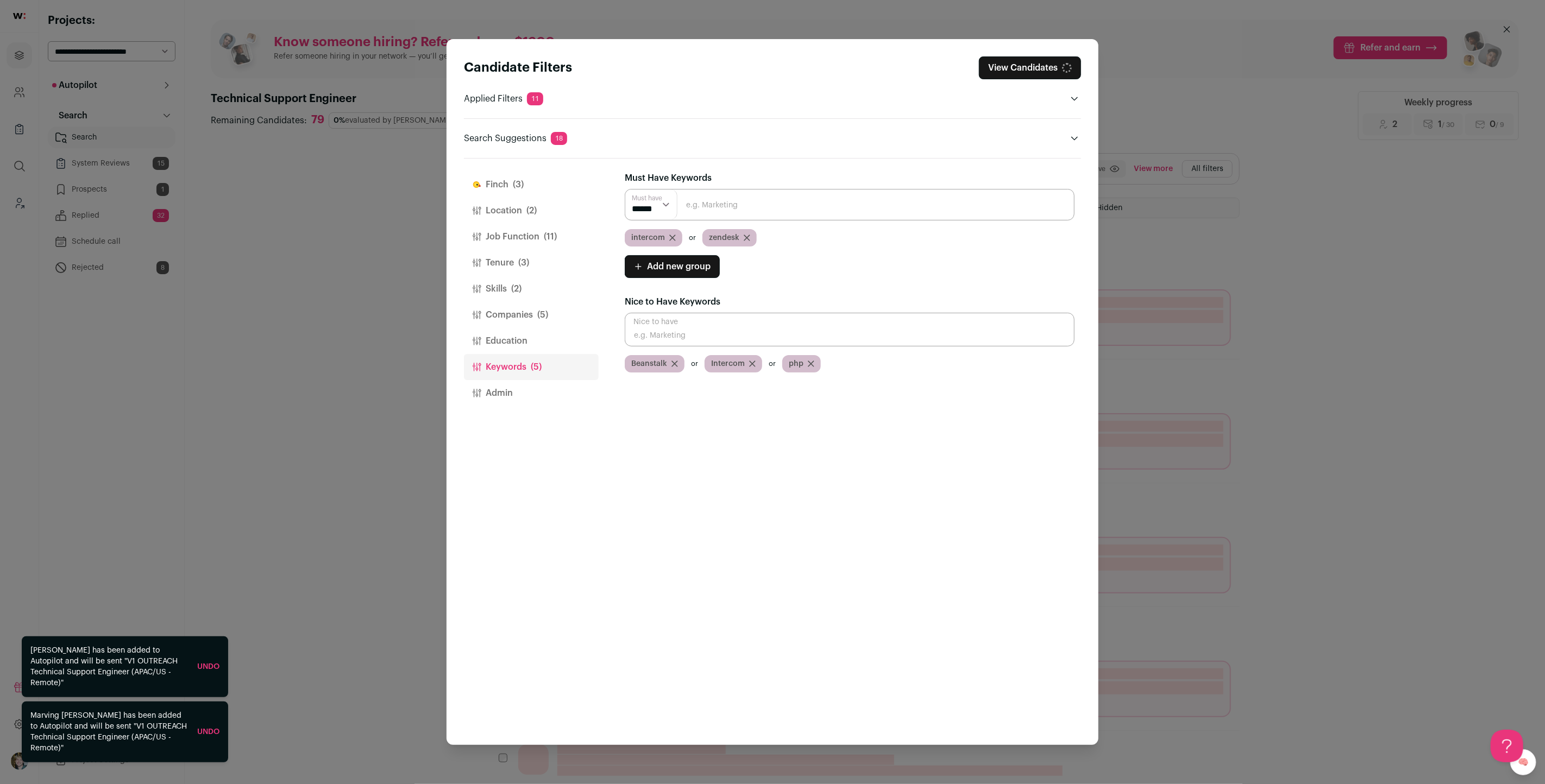
click at [814, 360] on div "php" at bounding box center [801, 363] width 38 height 17
click at [811, 361] on icon "Close modal via background" at bounding box center [811, 363] width 7 height 7
click at [666, 260] on span "Add new group" at bounding box center [679, 267] width 64 height 13
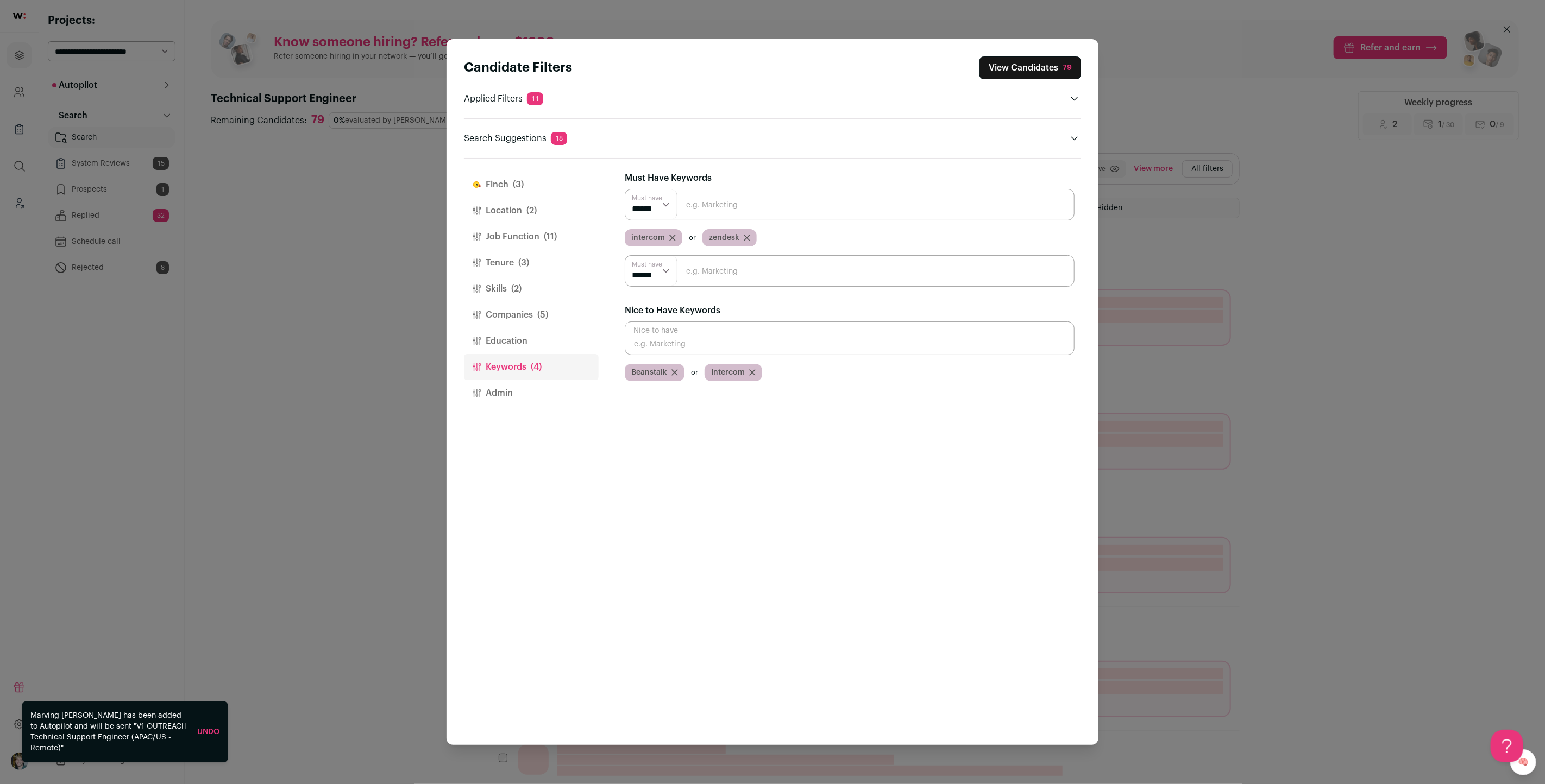
click at [706, 274] on input "Close modal via background" at bounding box center [850, 271] width 450 height 32
type input "laravel"
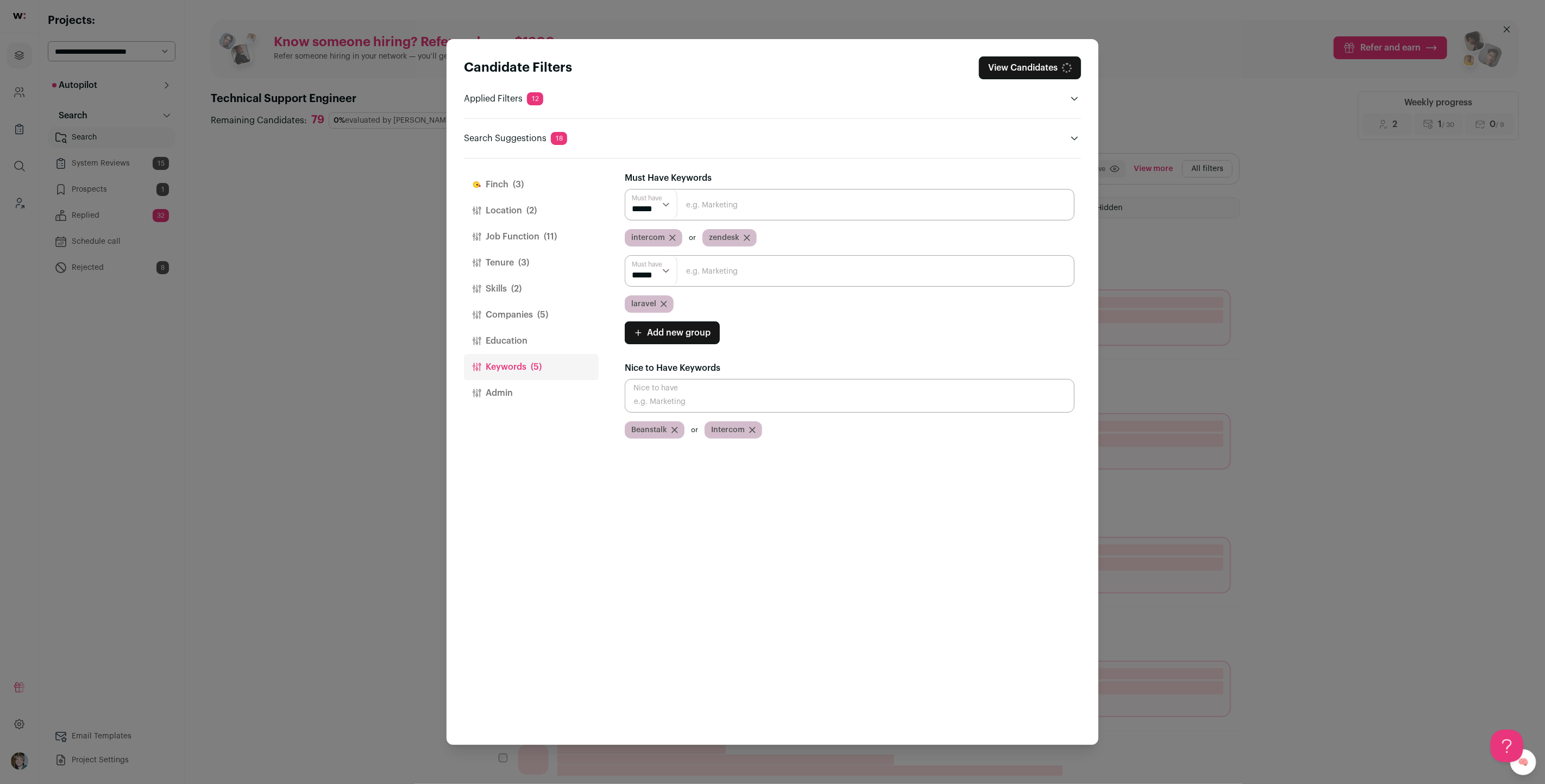
click at [707, 274] on input "Close modal via background" at bounding box center [850, 271] width 450 height 32
type input "php"
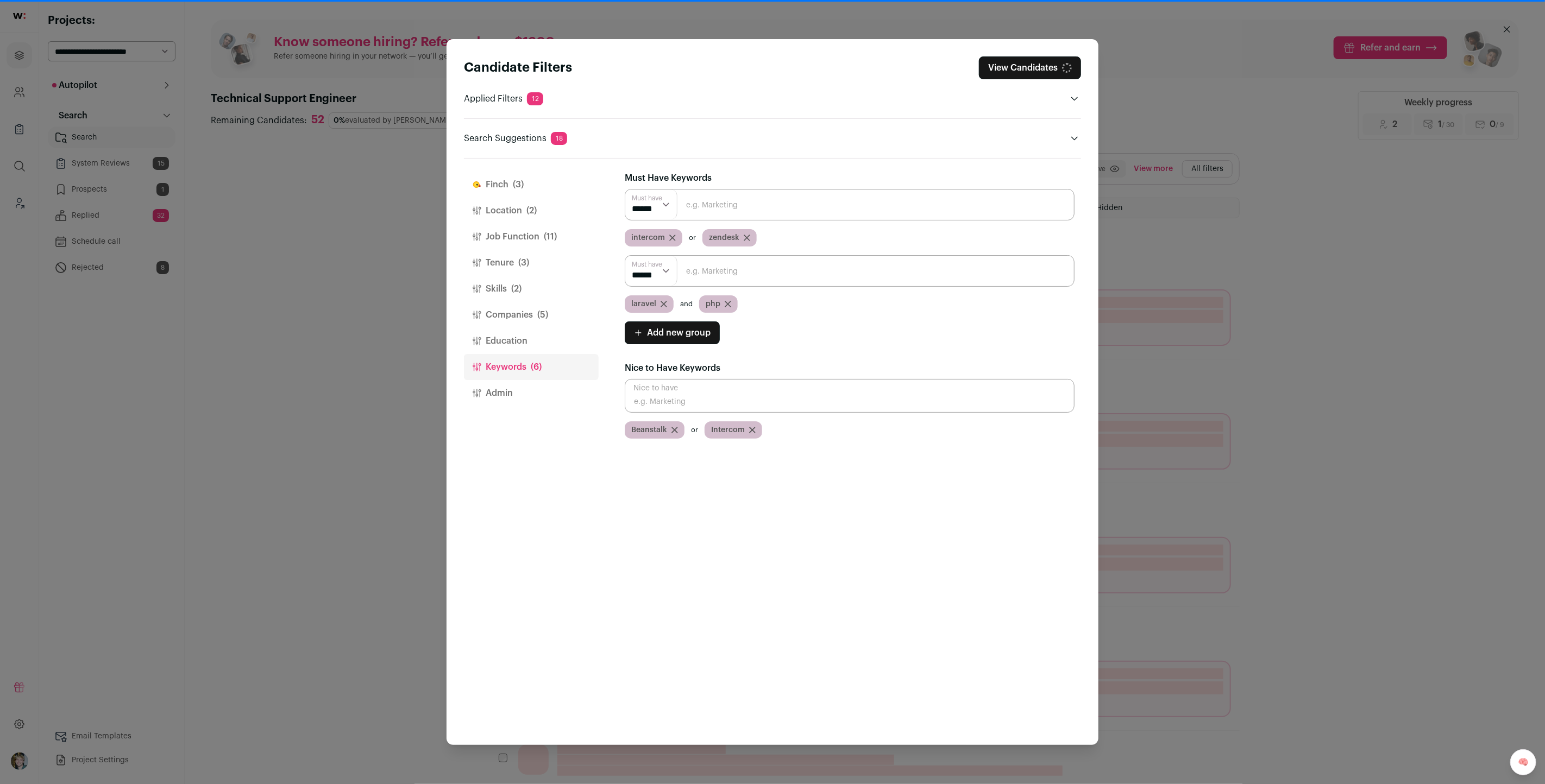
click at [645, 264] on select "****** ******" at bounding box center [651, 271] width 52 height 30
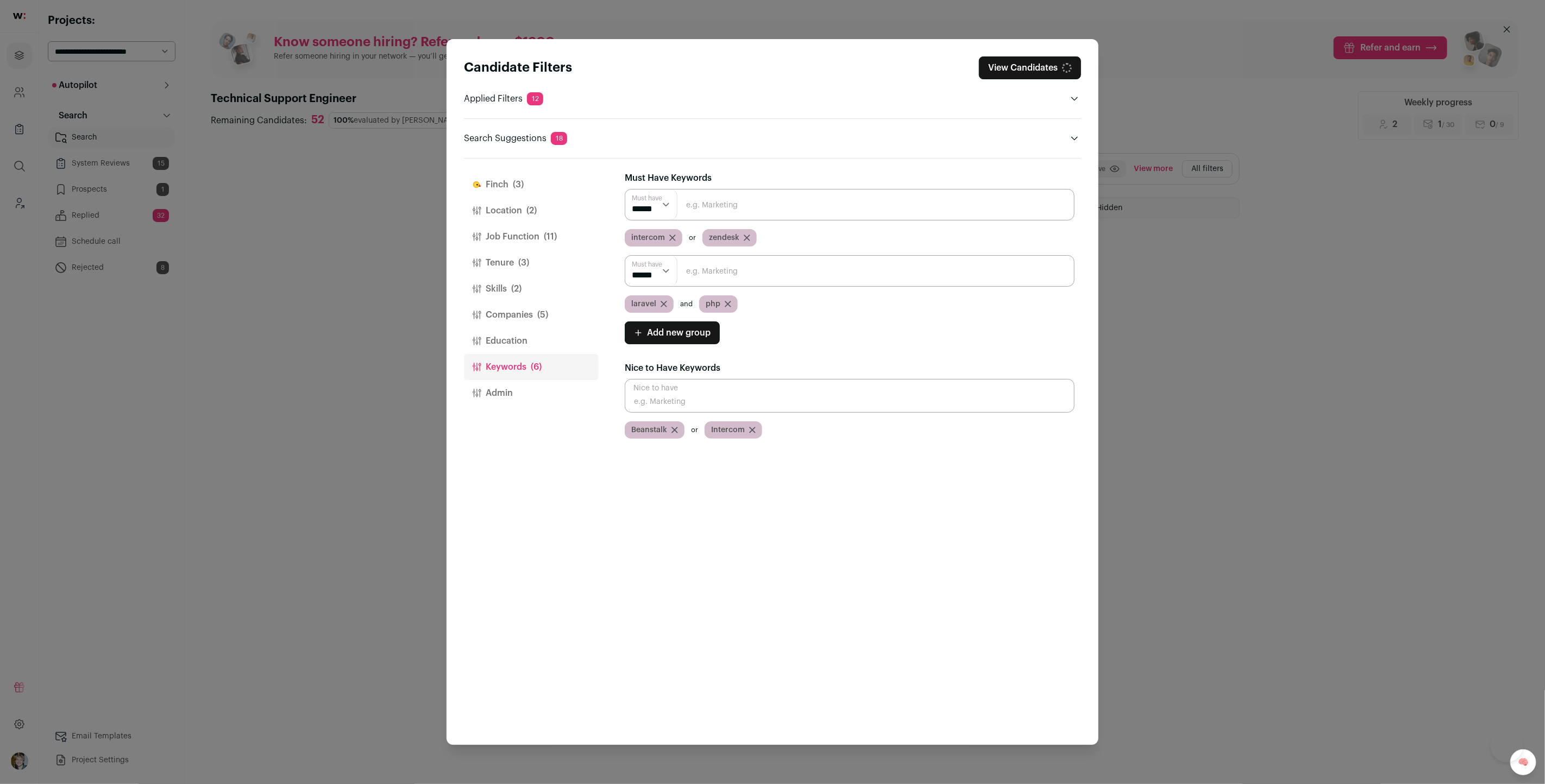
select select "**"
click at [626, 256] on select "****** ******" at bounding box center [651, 271] width 52 height 30
click at [648, 264] on select "****** ******" at bounding box center [651, 271] width 52 height 30
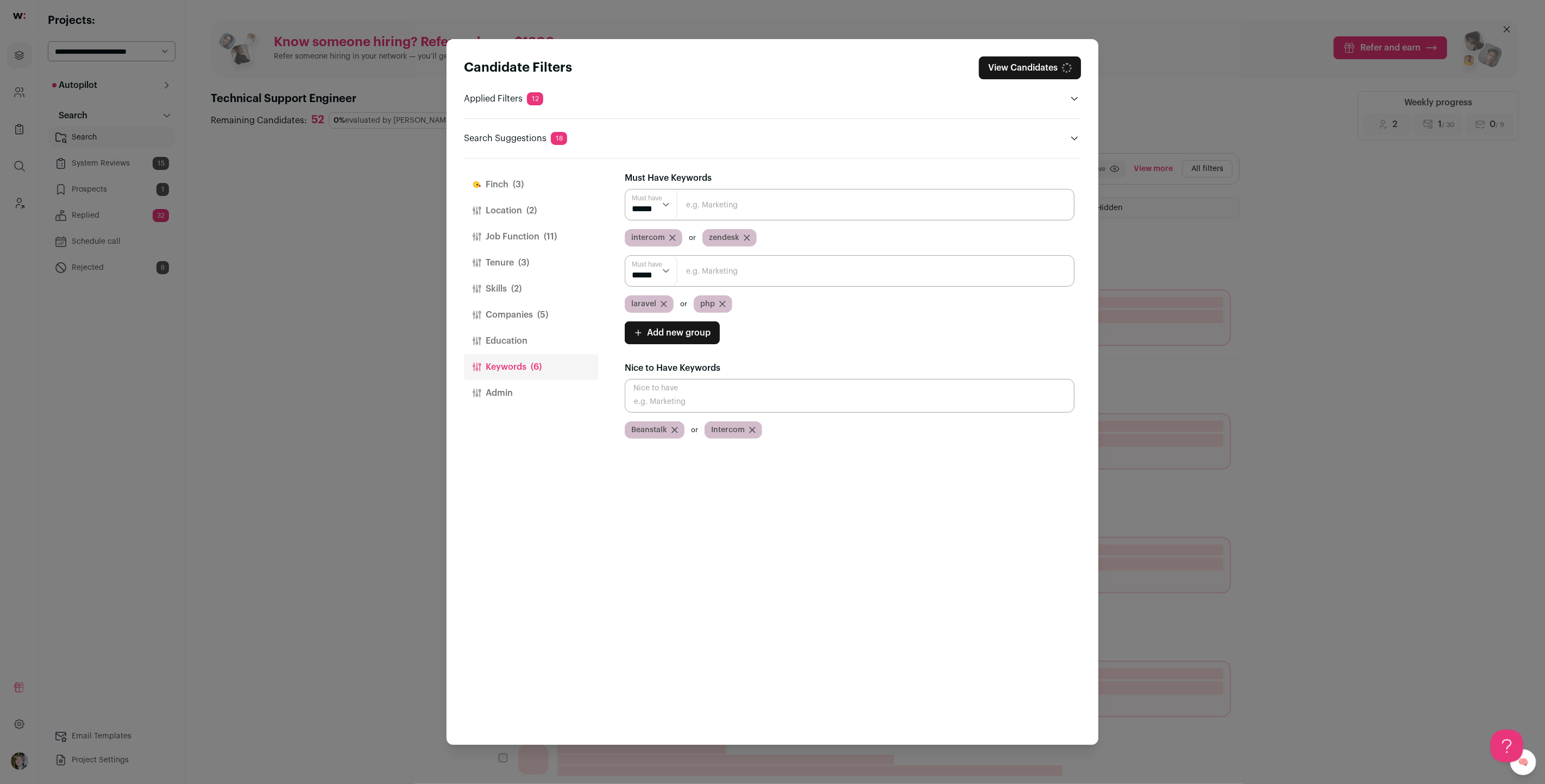
click at [649, 275] on select "****** ******" at bounding box center [651, 271] width 52 height 30
select select "***"
click at [626, 256] on select "****** ******" at bounding box center [651, 271] width 52 height 30
click at [515, 282] on span "(2)" at bounding box center [516, 289] width 10 height 13
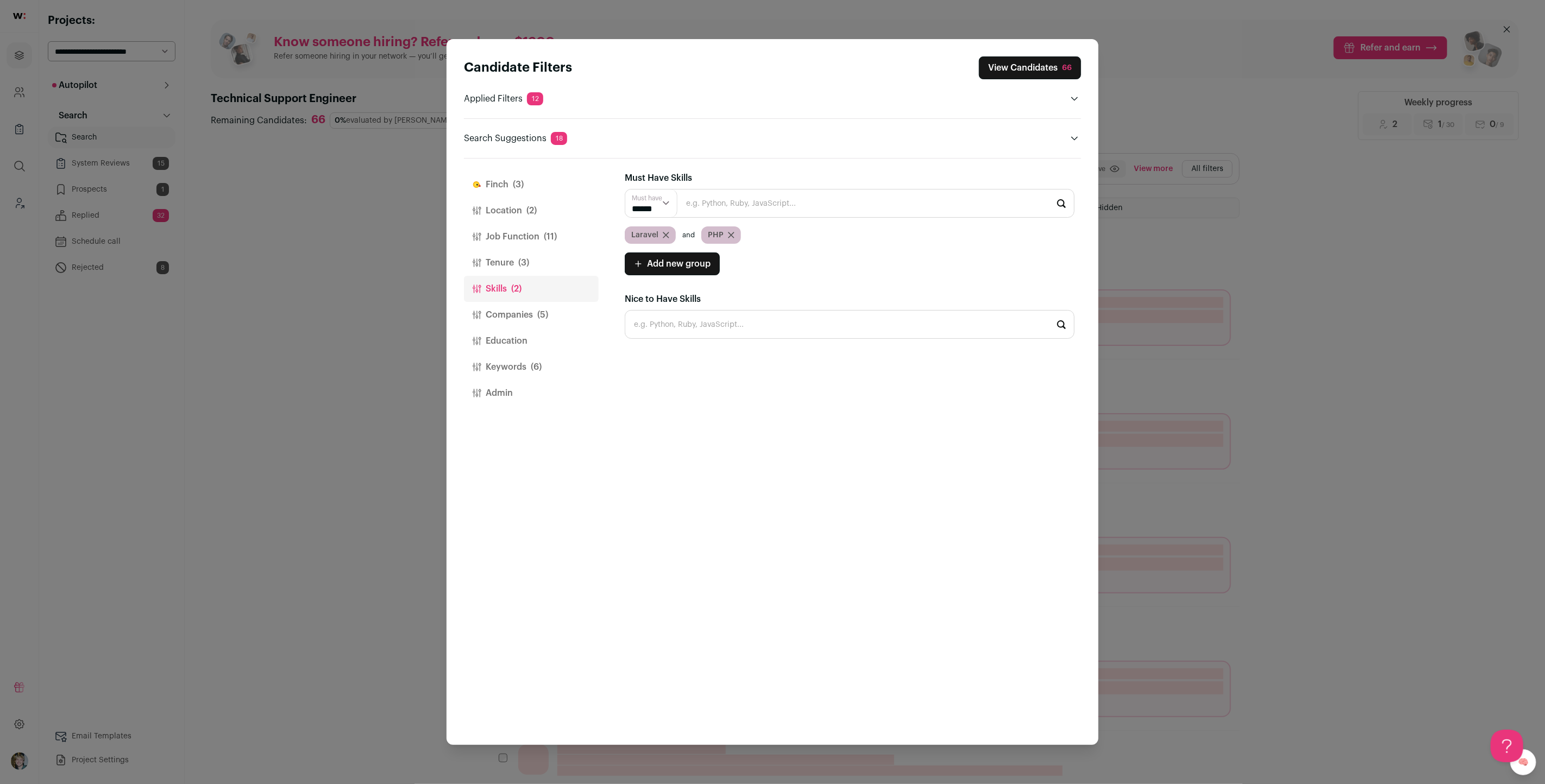
click at [663, 233] on icon "Close modal via background" at bounding box center [666, 235] width 7 height 7
click at [665, 233] on div "PHP" at bounding box center [850, 235] width 450 height 17
click at [654, 233] on icon "Close modal via background" at bounding box center [654, 235] width 7 height 7
click at [697, 300] on input "Close modal via background" at bounding box center [850, 298] width 450 height 29
click at [687, 323] on li "Laravel" at bounding box center [850, 328] width 449 height 29
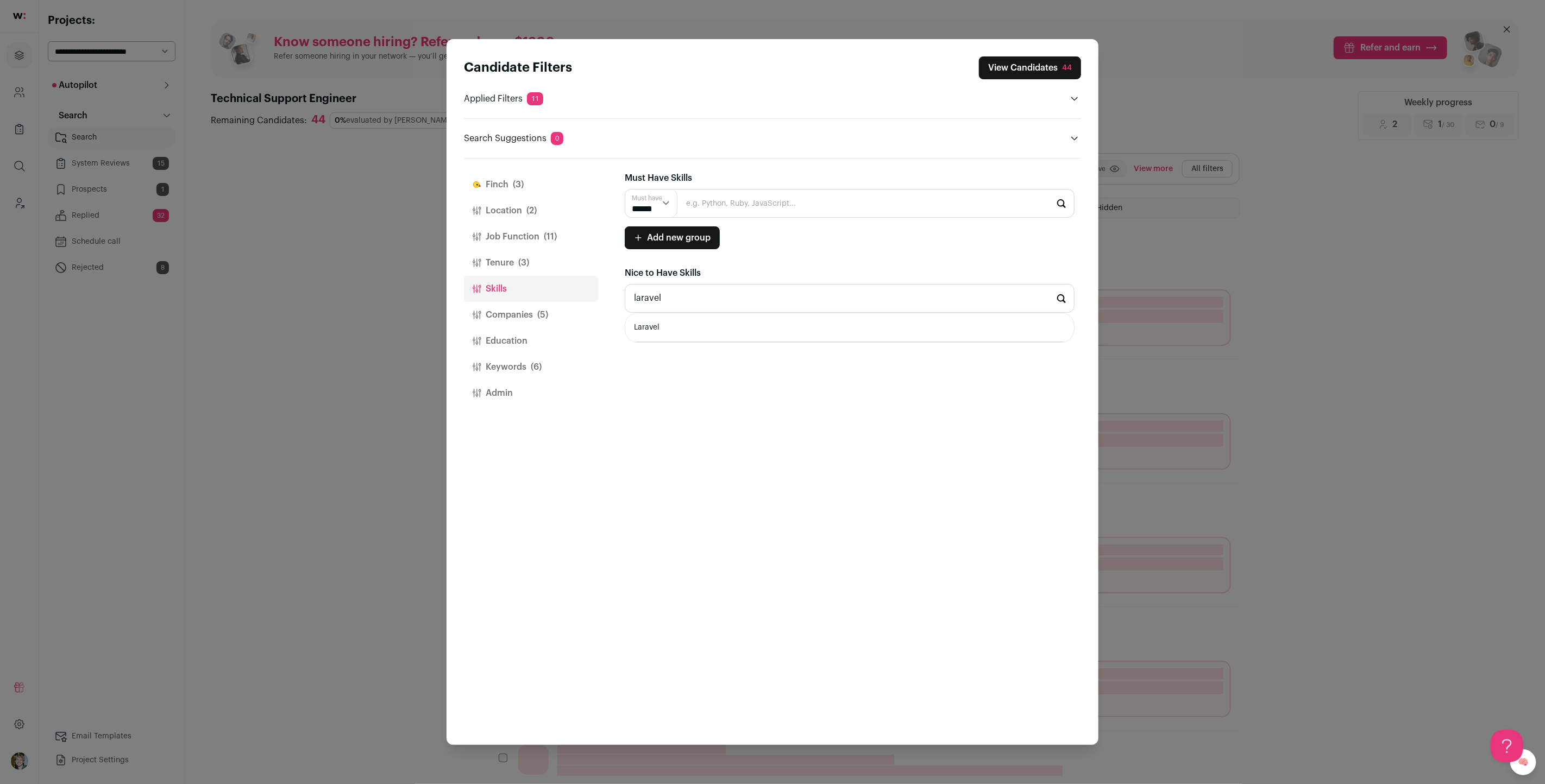
type input "Laravel"
click at [695, 297] on input "Laravel" at bounding box center [850, 298] width 450 height 29
click at [701, 325] on li "PHP" at bounding box center [850, 328] width 449 height 29
type input "PHP"
click at [1022, 69] on button "View Candidates" at bounding box center [1030, 68] width 102 height 23
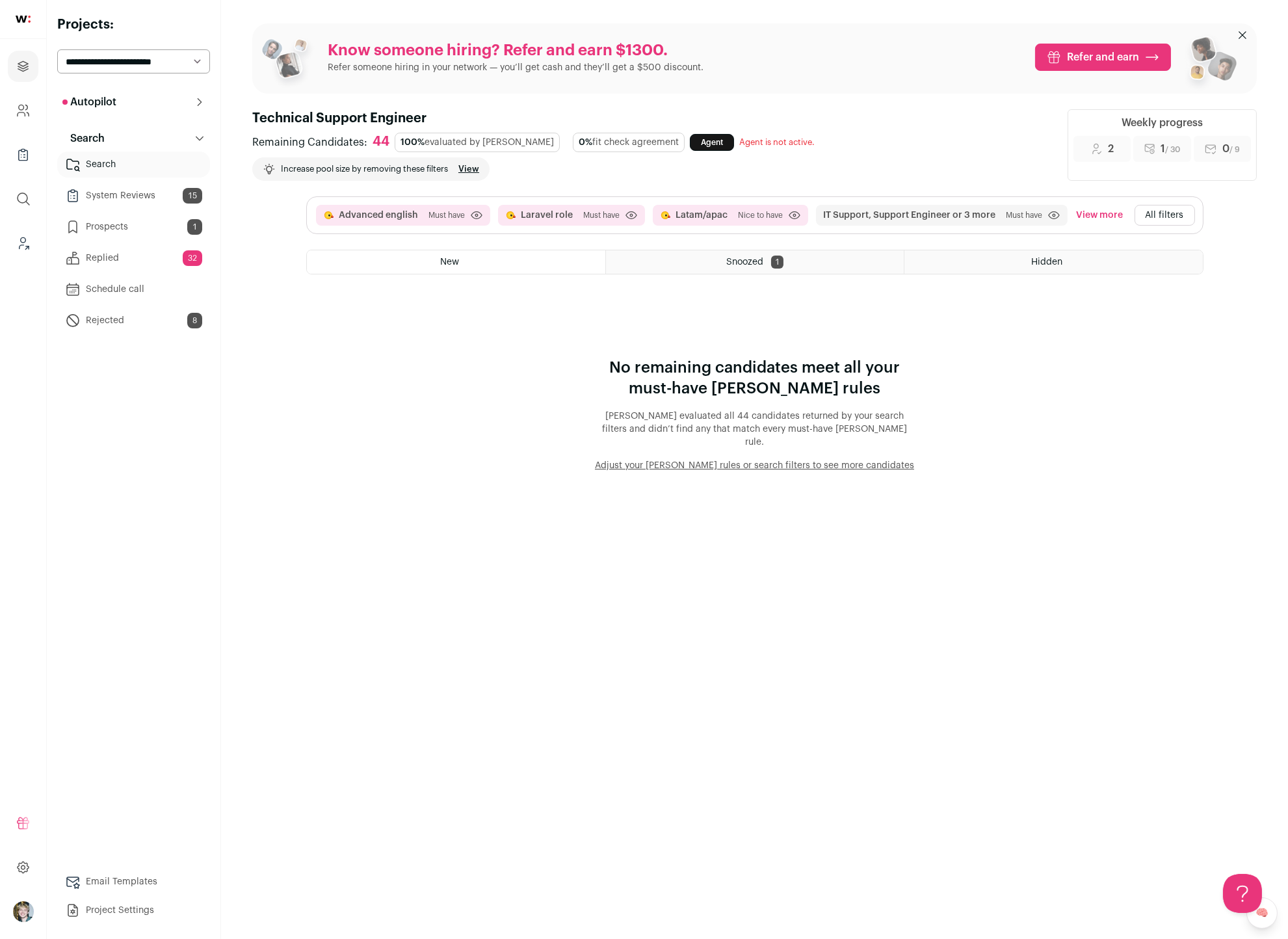
click at [1154, 205] on button "All filters" at bounding box center [1165, 215] width 60 height 21
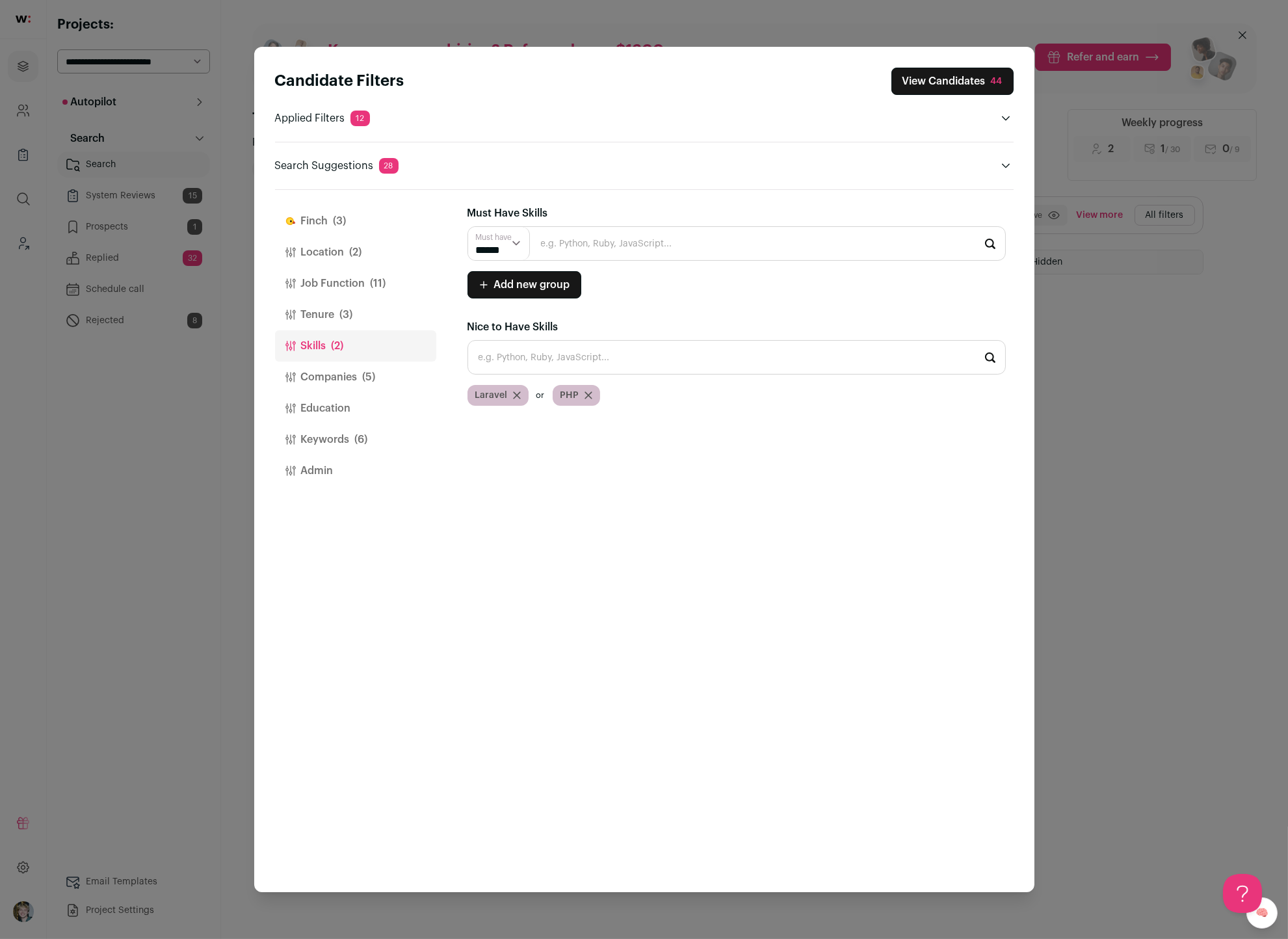
click at [335, 213] on span "(3)" at bounding box center [340, 221] width 13 height 16
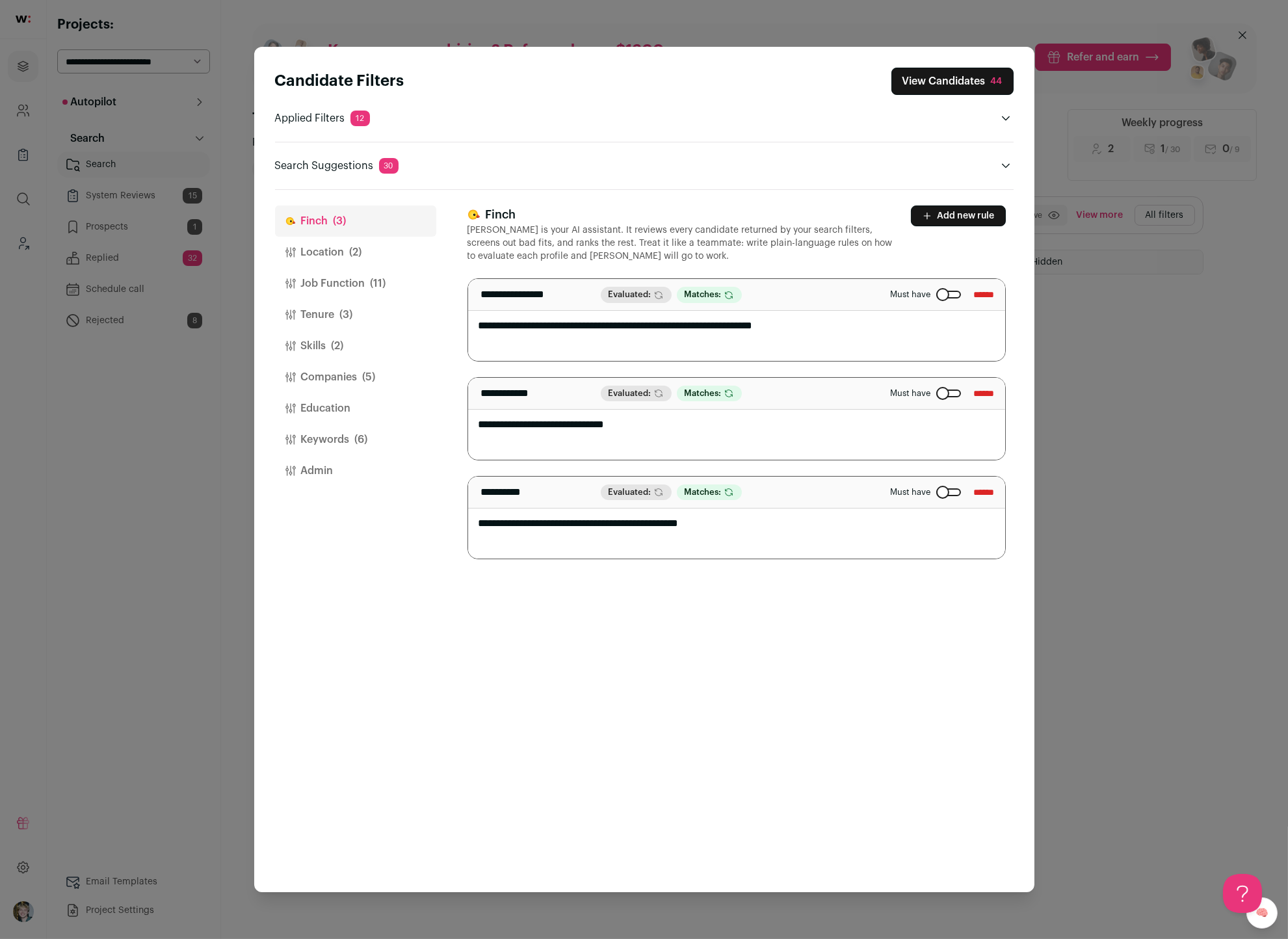
click at [585, 424] on textarea "**********" at bounding box center [737, 419] width 538 height 82
click at [675, 419] on textarea "**********" at bounding box center [737, 419] width 538 height 82
type textarea "**********"
click at [350, 432] on button "Keywords (6)" at bounding box center [355, 439] width 162 height 31
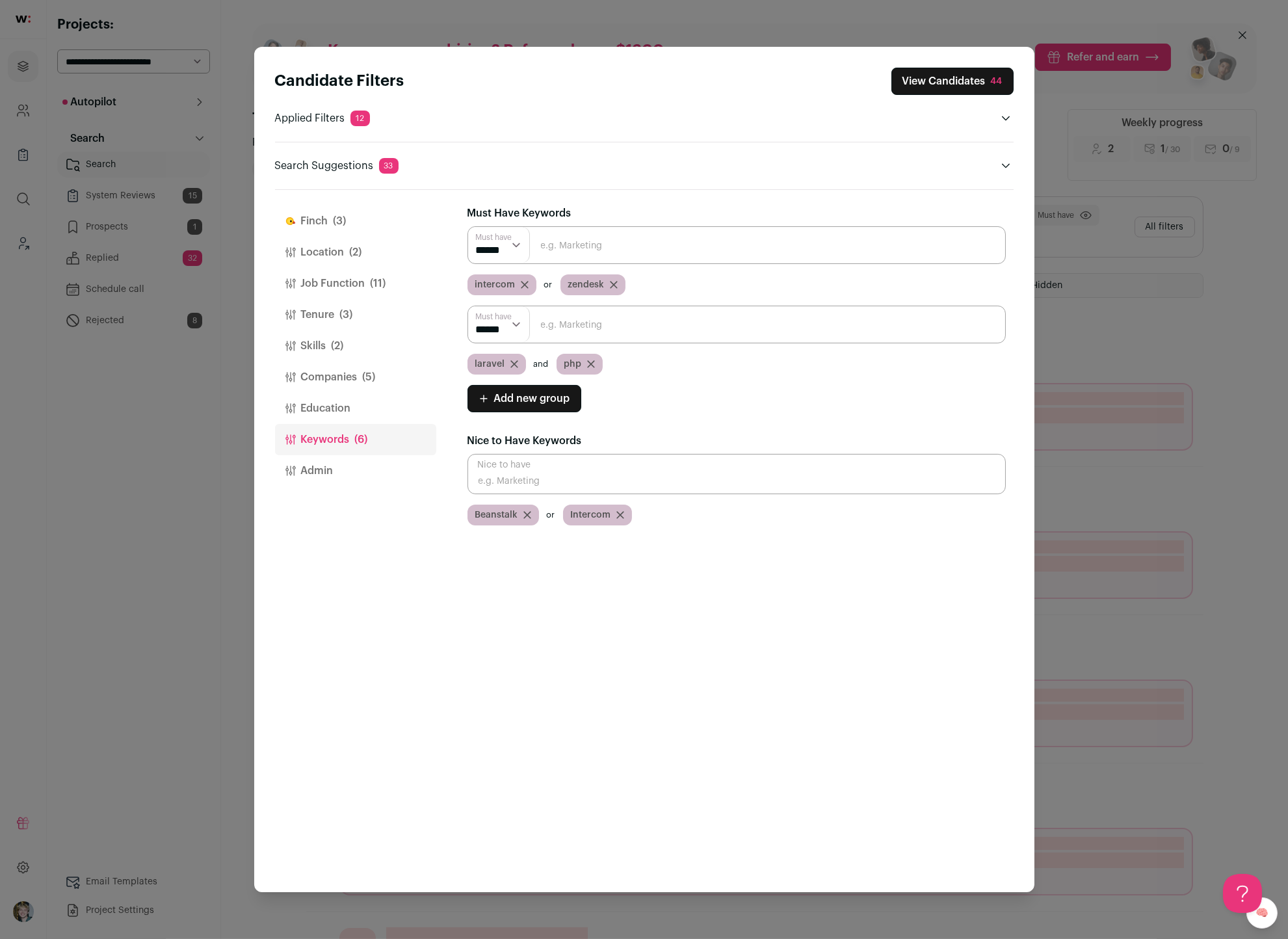
click at [347, 218] on button "Finch (3)" at bounding box center [355, 220] width 162 height 31
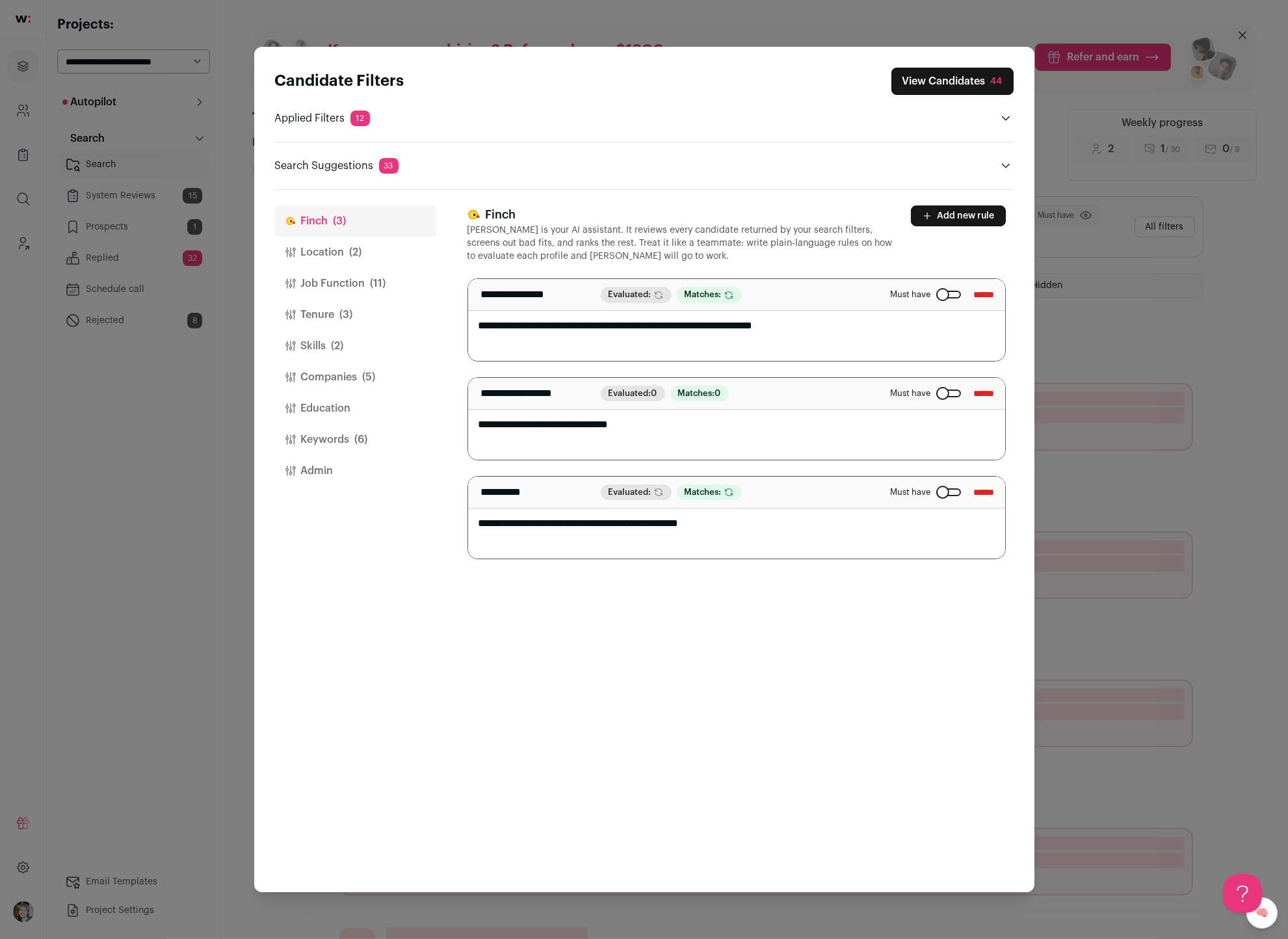
click at [976, 73] on button "View Candidates 44" at bounding box center [953, 81] width 122 height 27
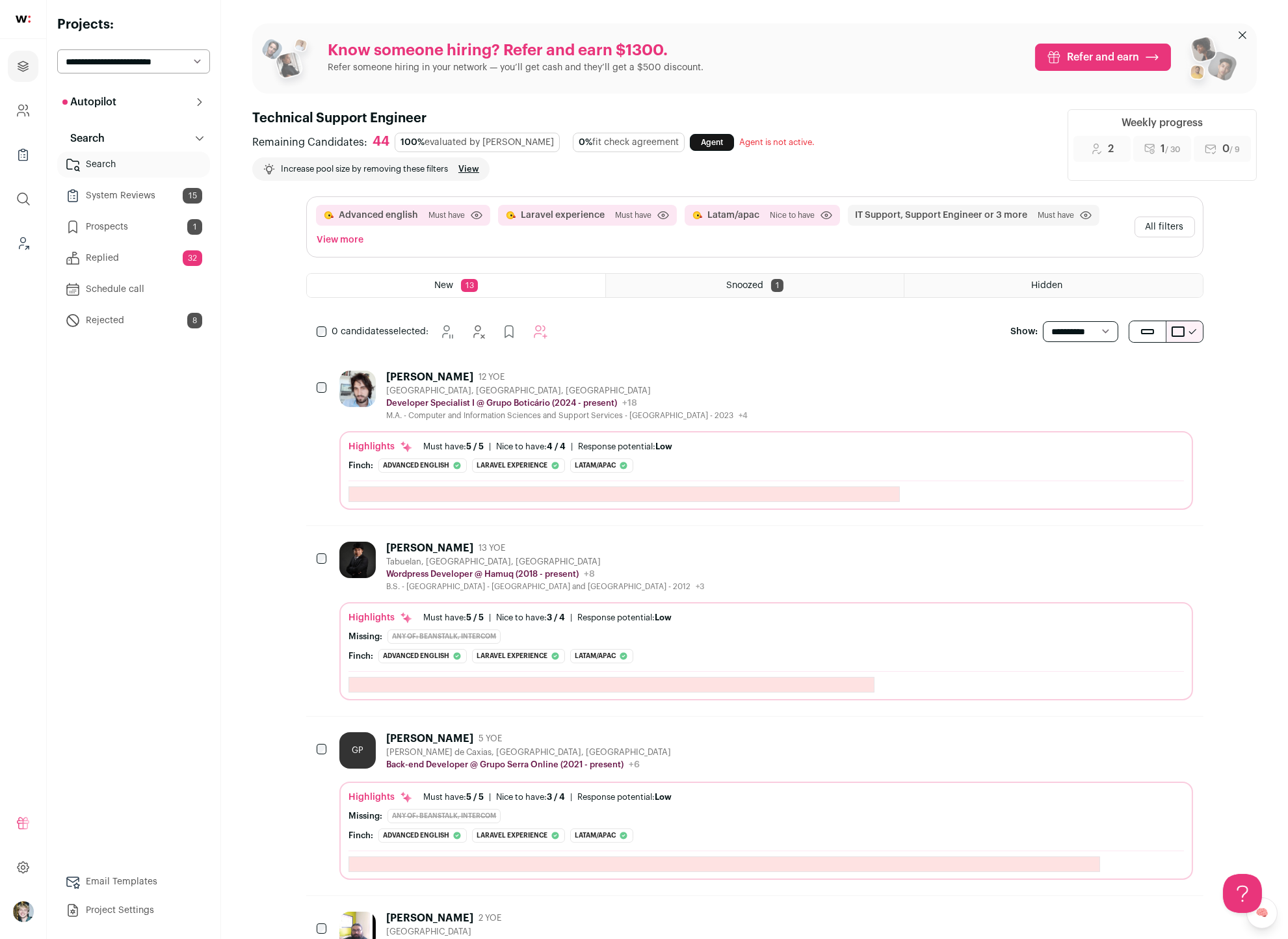
click at [688, 370] on div "Fernando Paladini 12 YOE" at bounding box center [567, 377] width 362 height 13
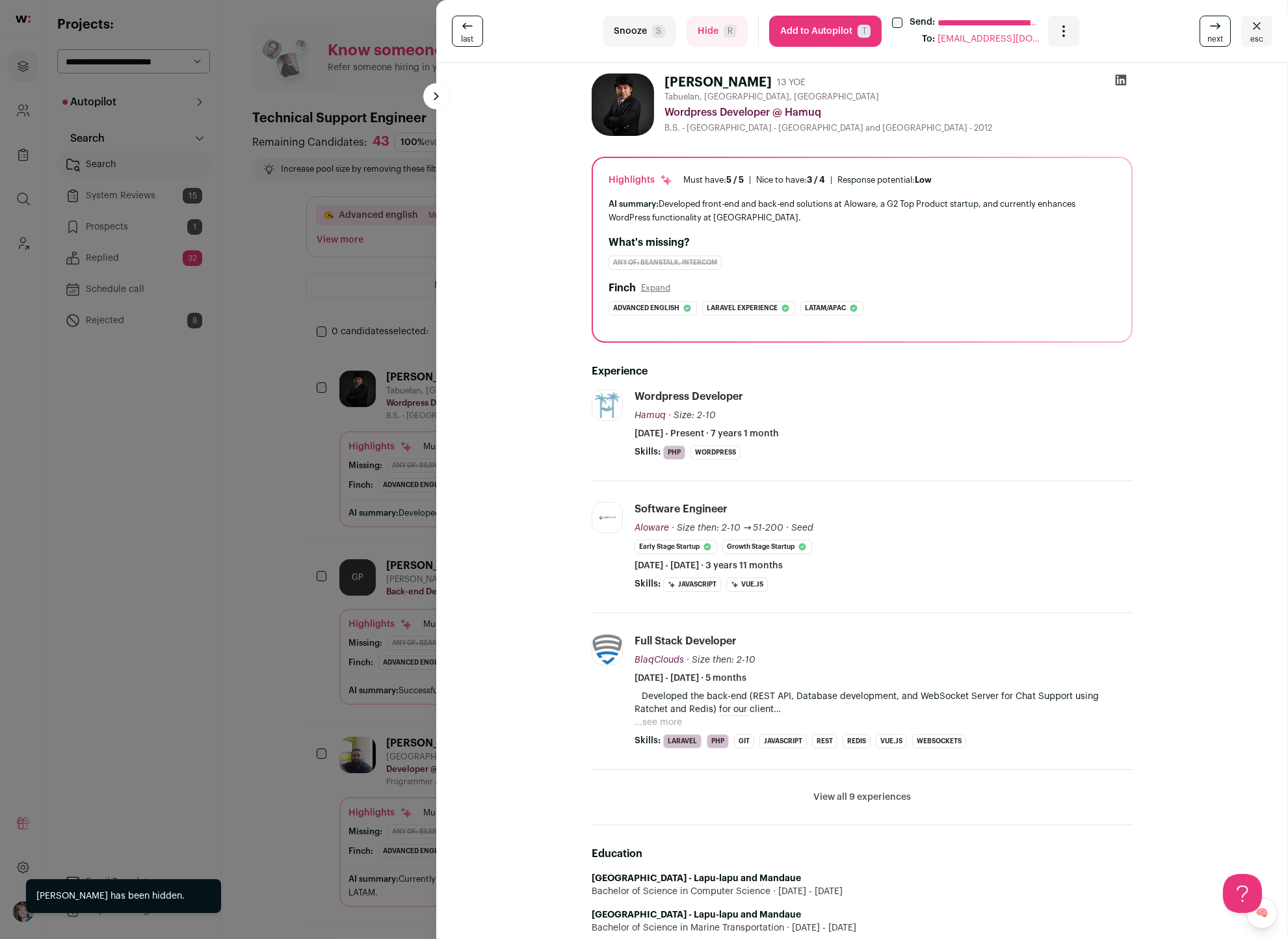
click at [681, 721] on button "...see more" at bounding box center [658, 722] width 47 height 13
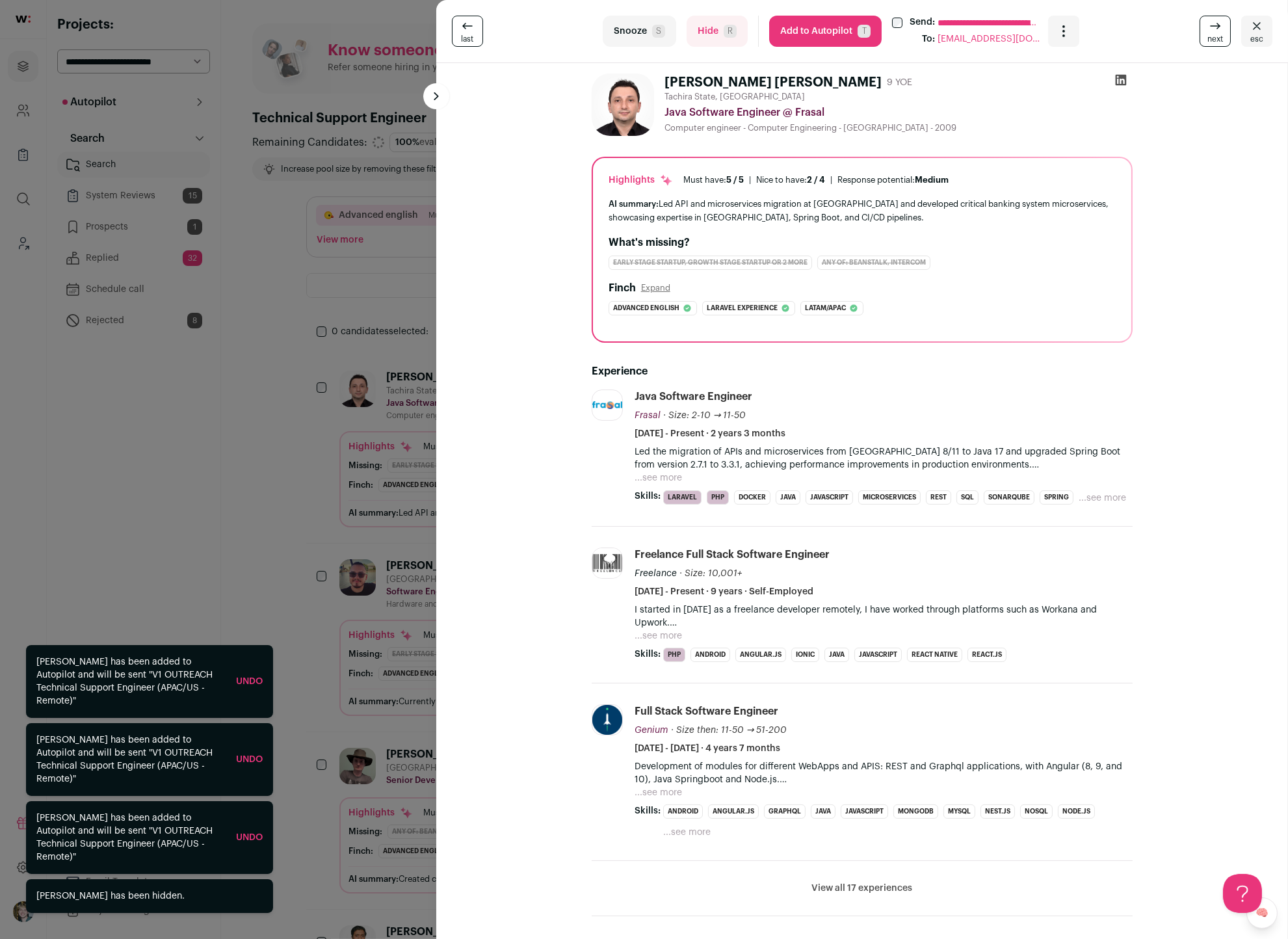
click at [651, 476] on button "...see more" at bounding box center [658, 478] width 47 height 13
